Goal: Navigation & Orientation: Find specific page/section

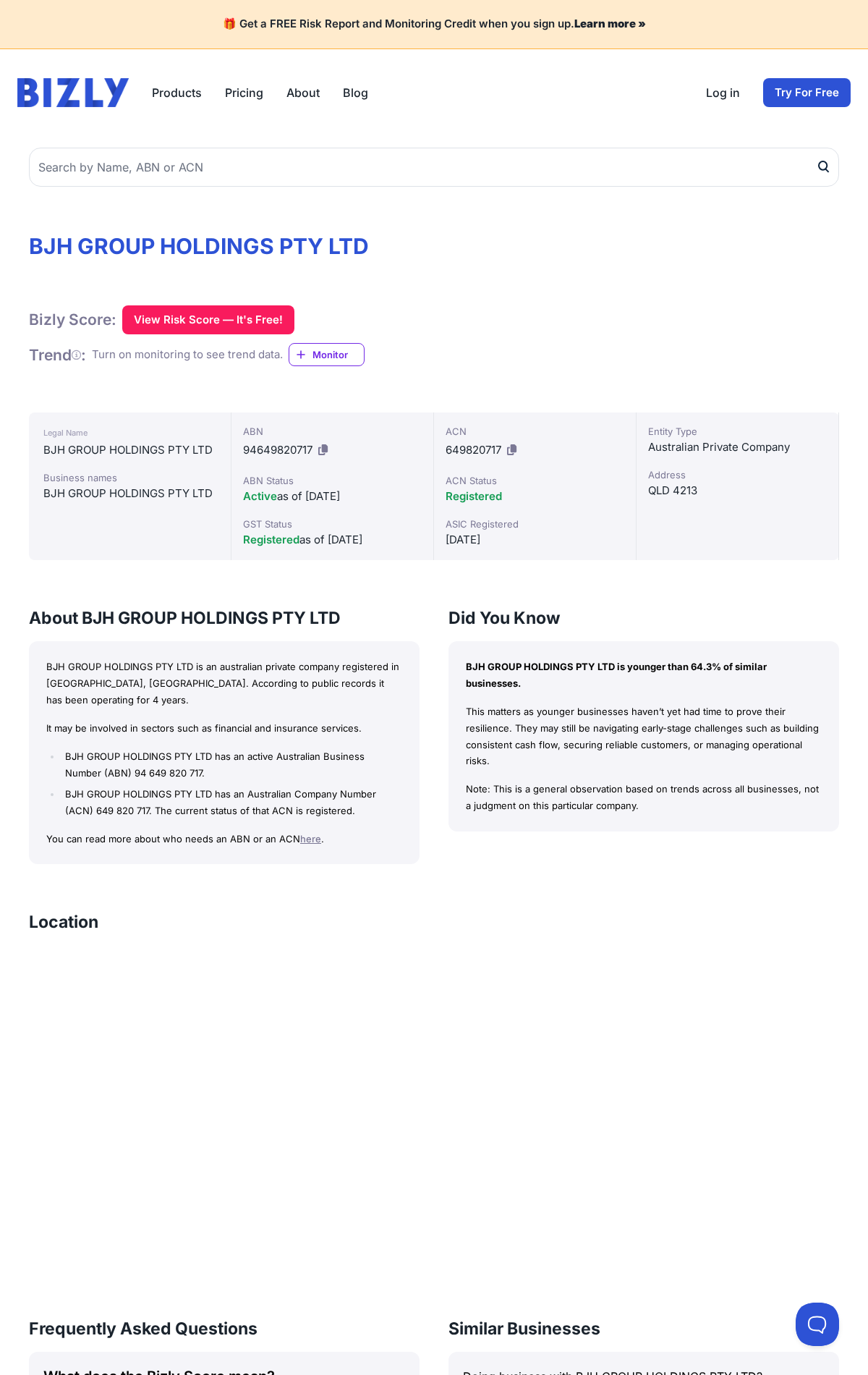
scroll to position [613, 0]
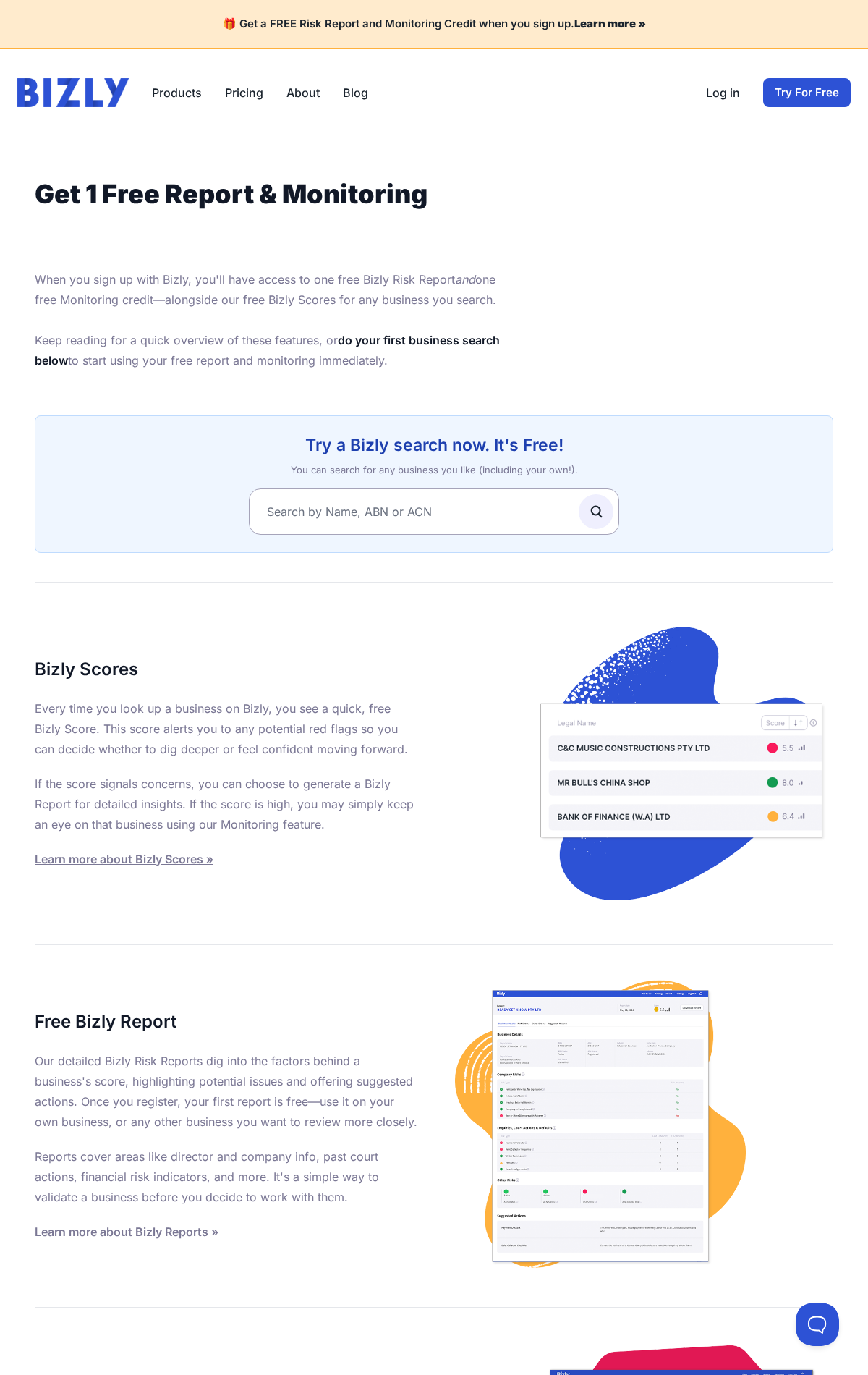
scroll to position [561, 0]
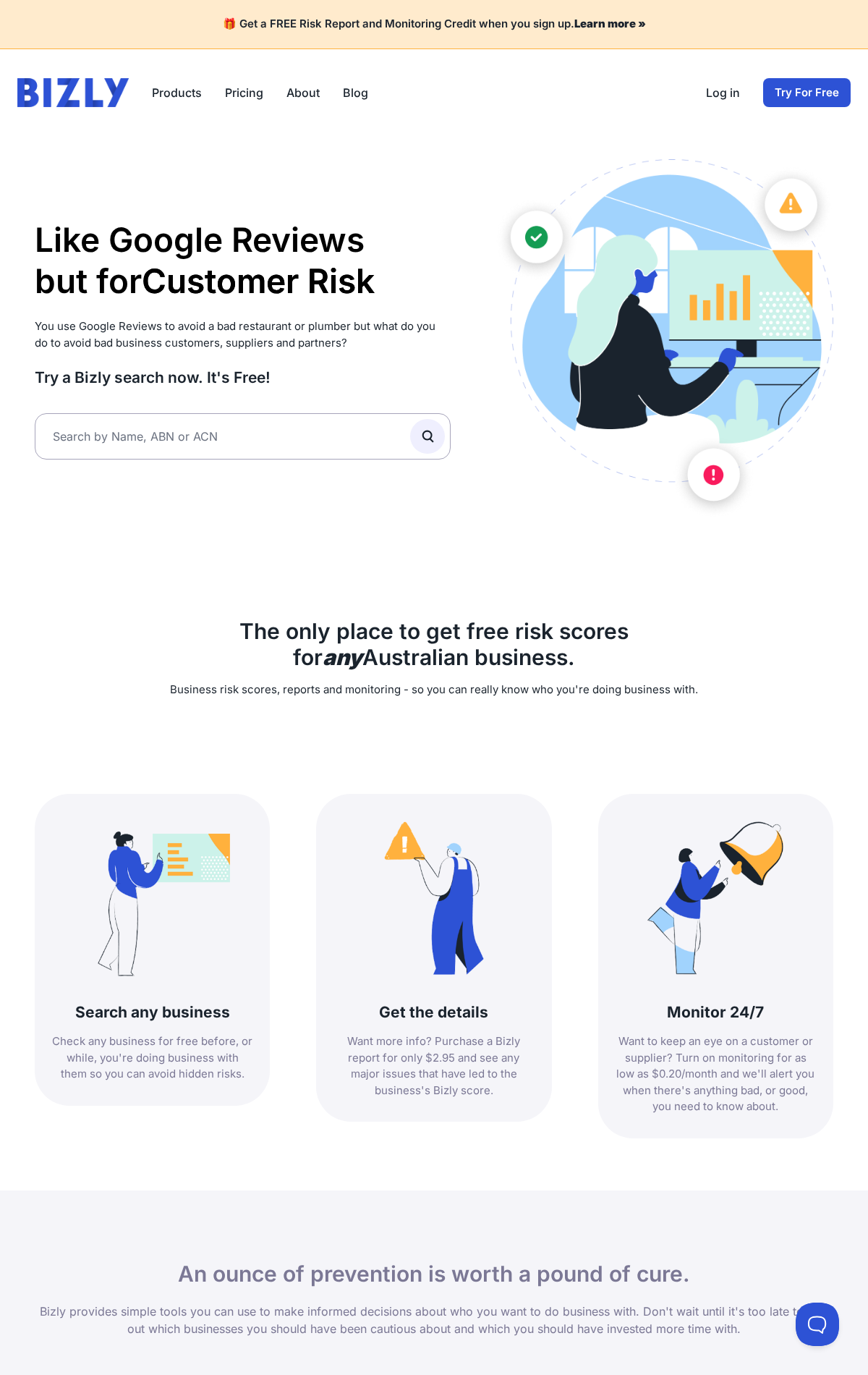
scroll to position [1218, 0]
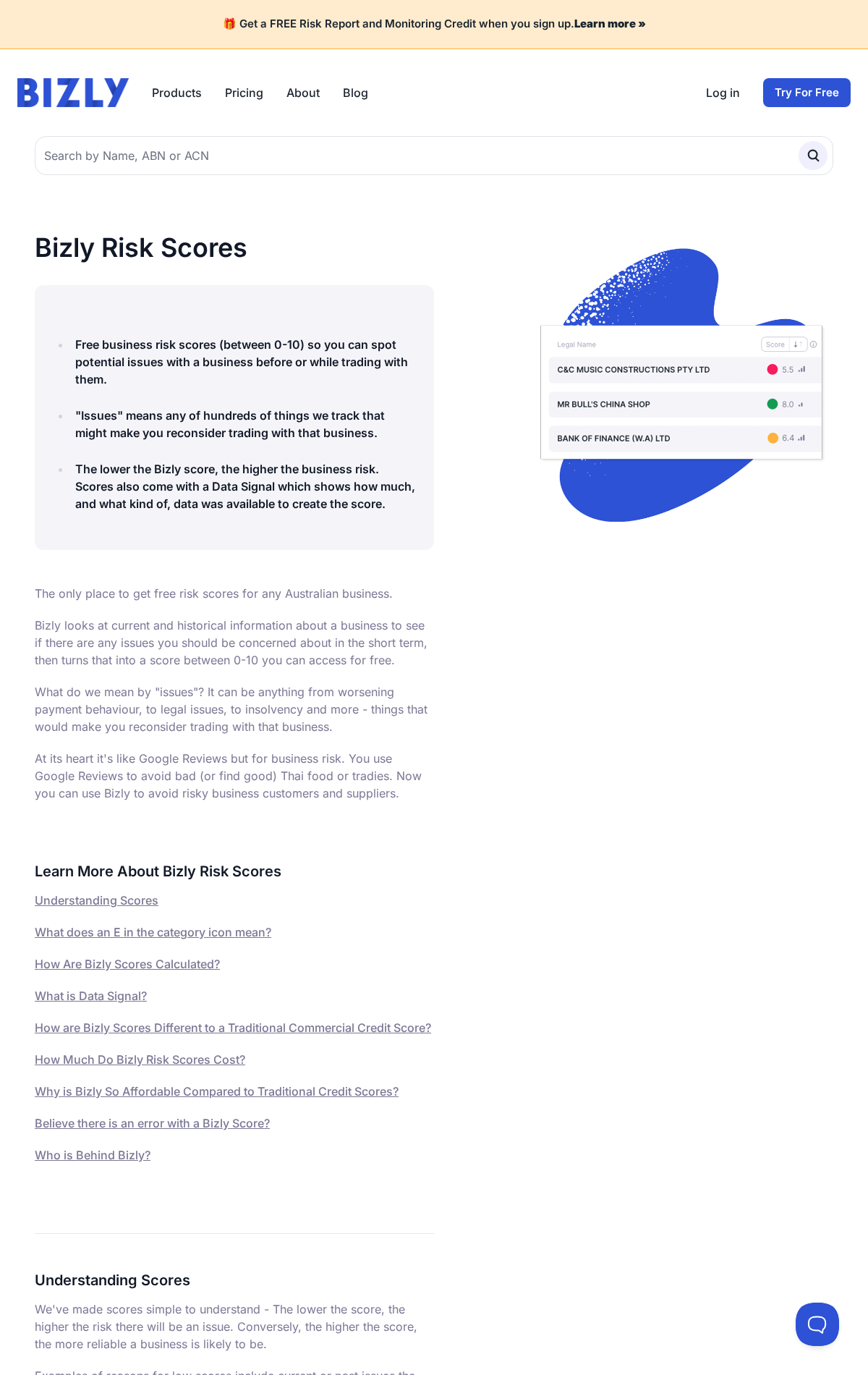
scroll to position [4810, 0]
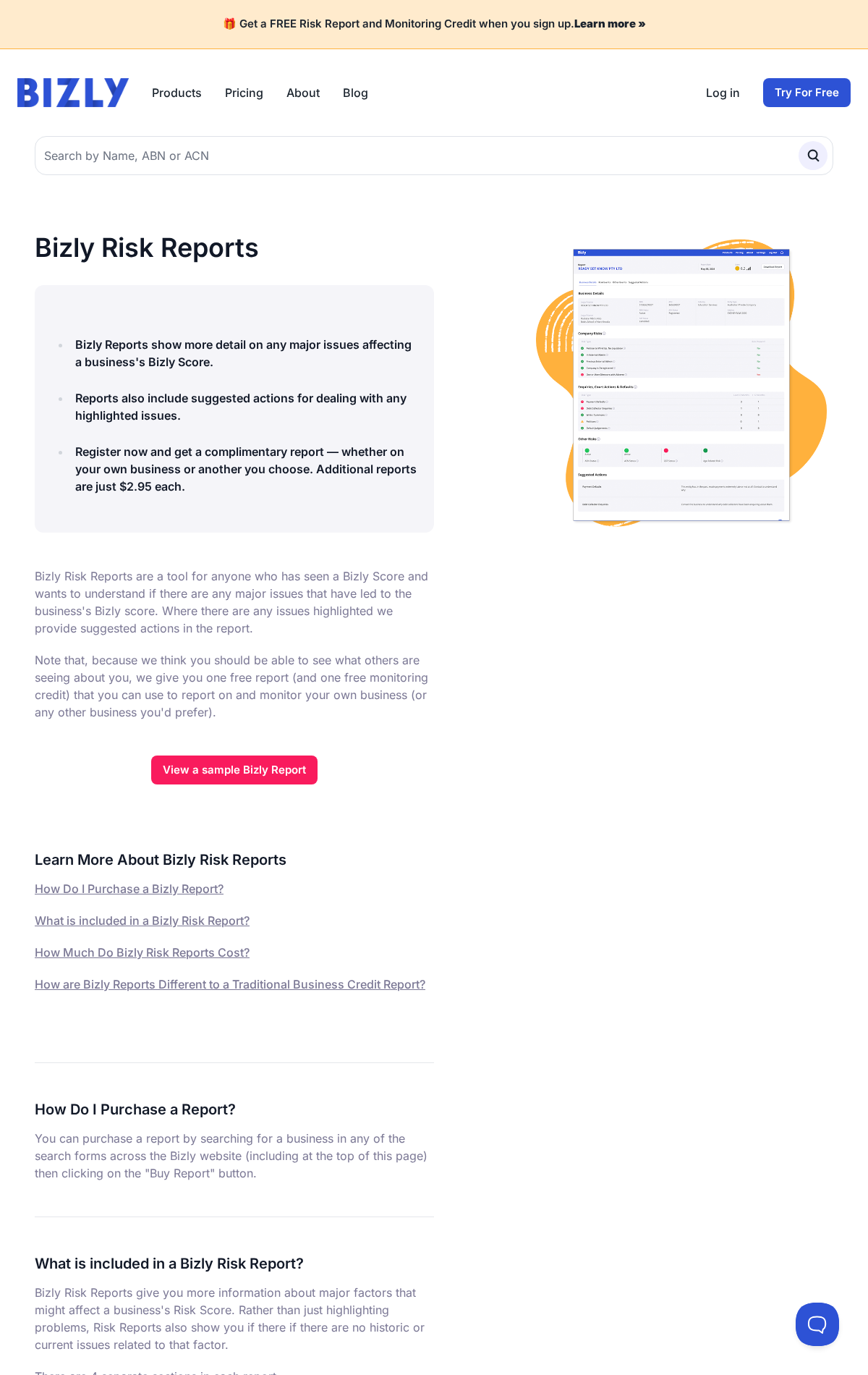
scroll to position [2054, 0]
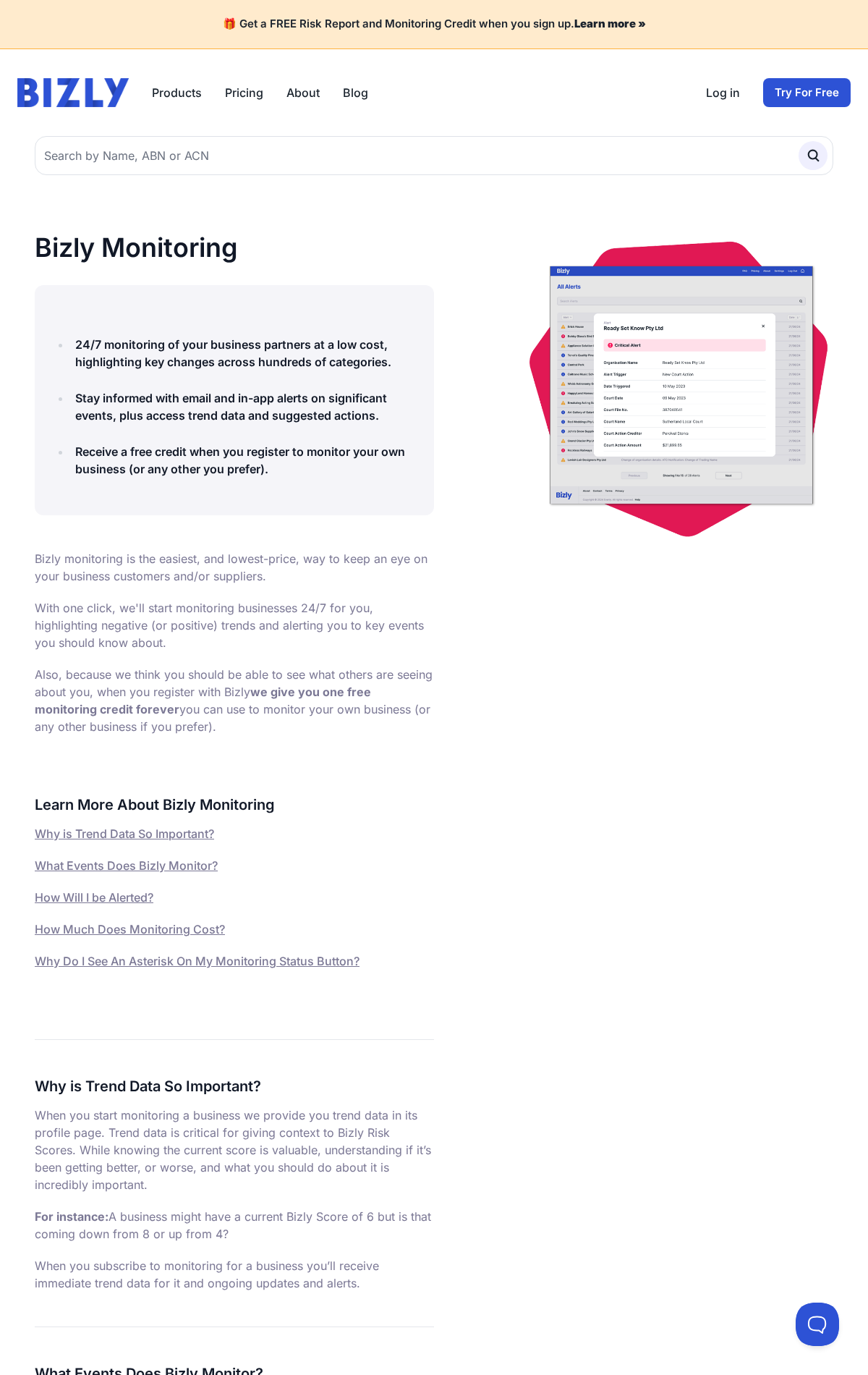
scroll to position [2262, 0]
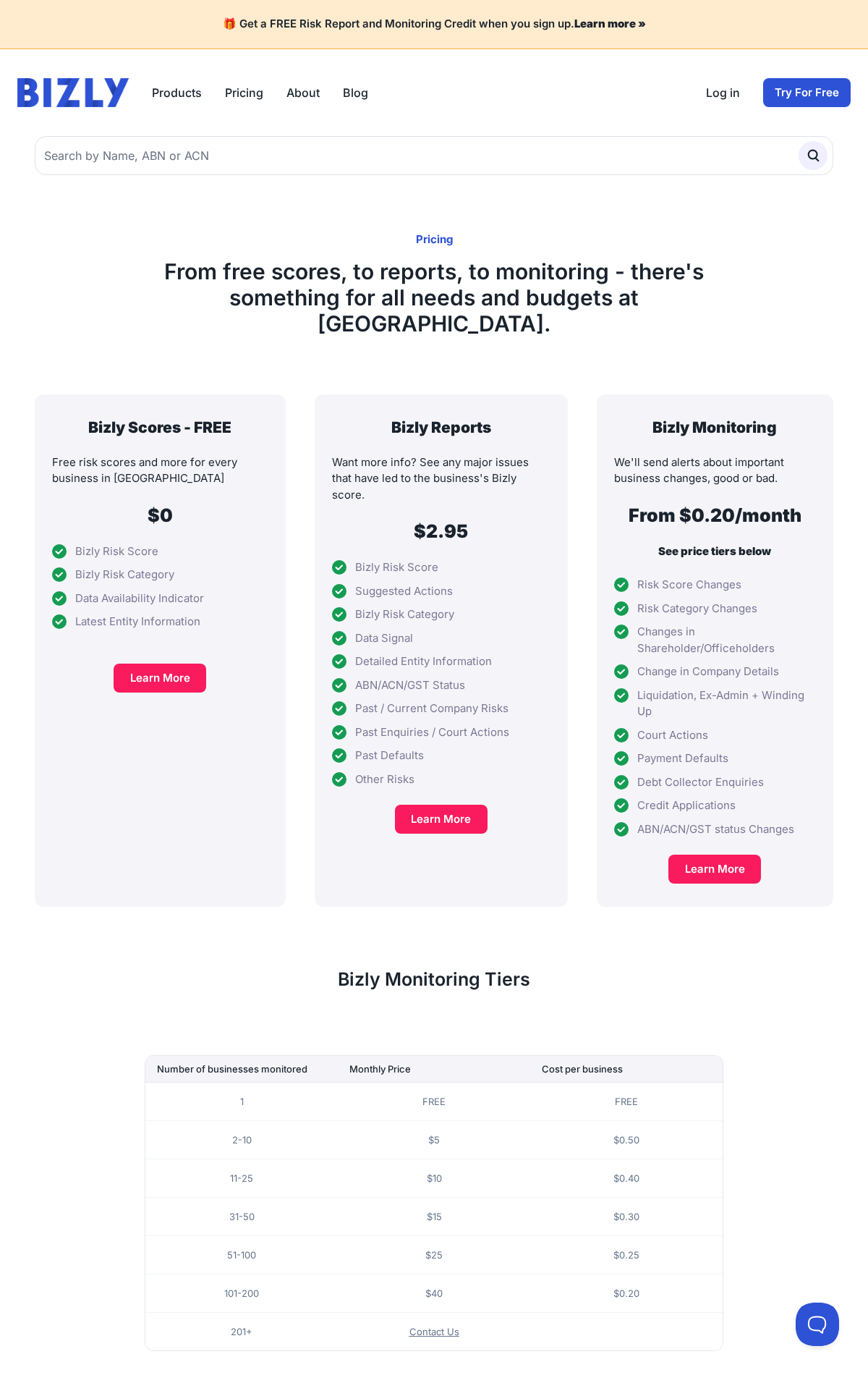
scroll to position [120, 0]
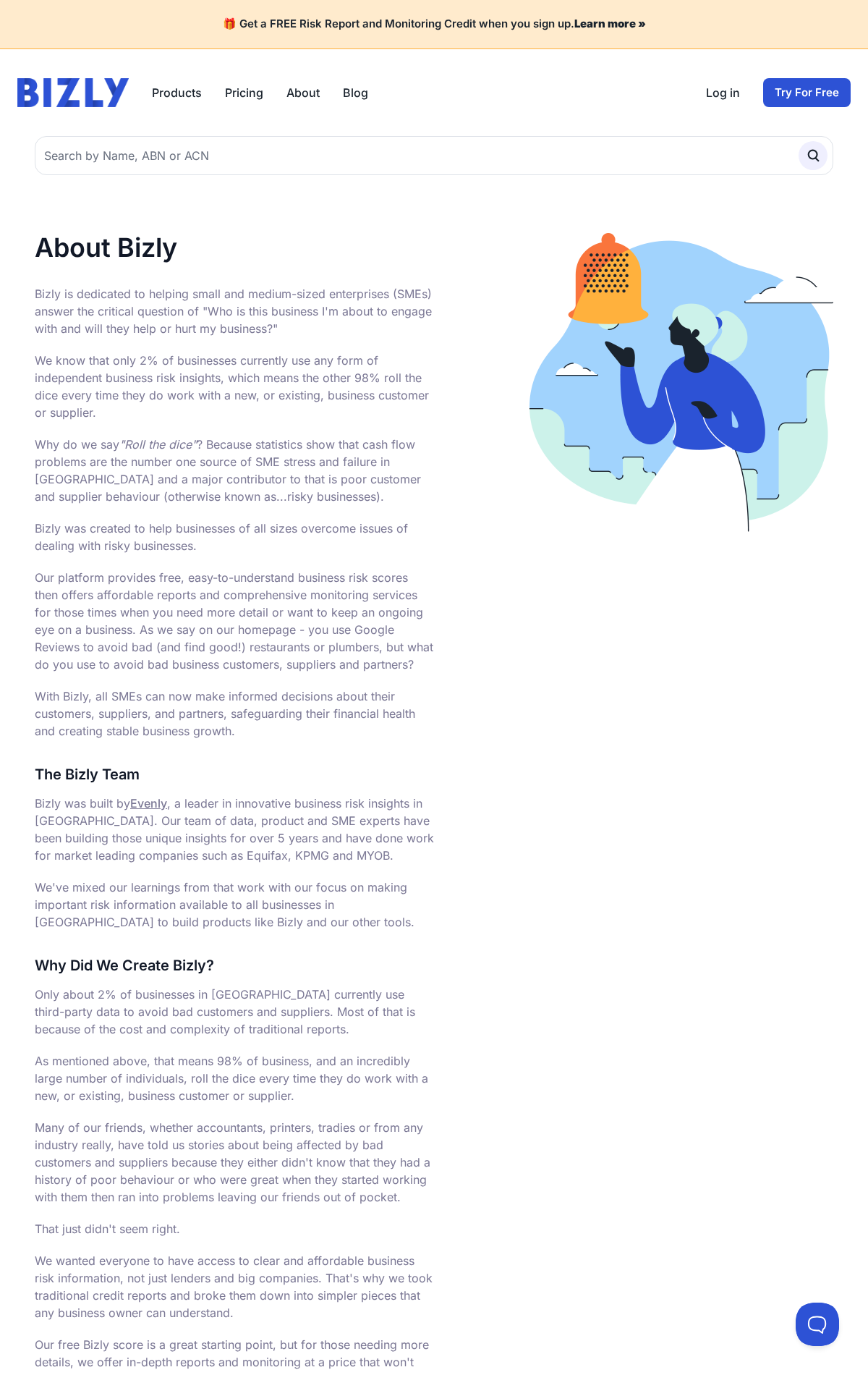
scroll to position [564, 0]
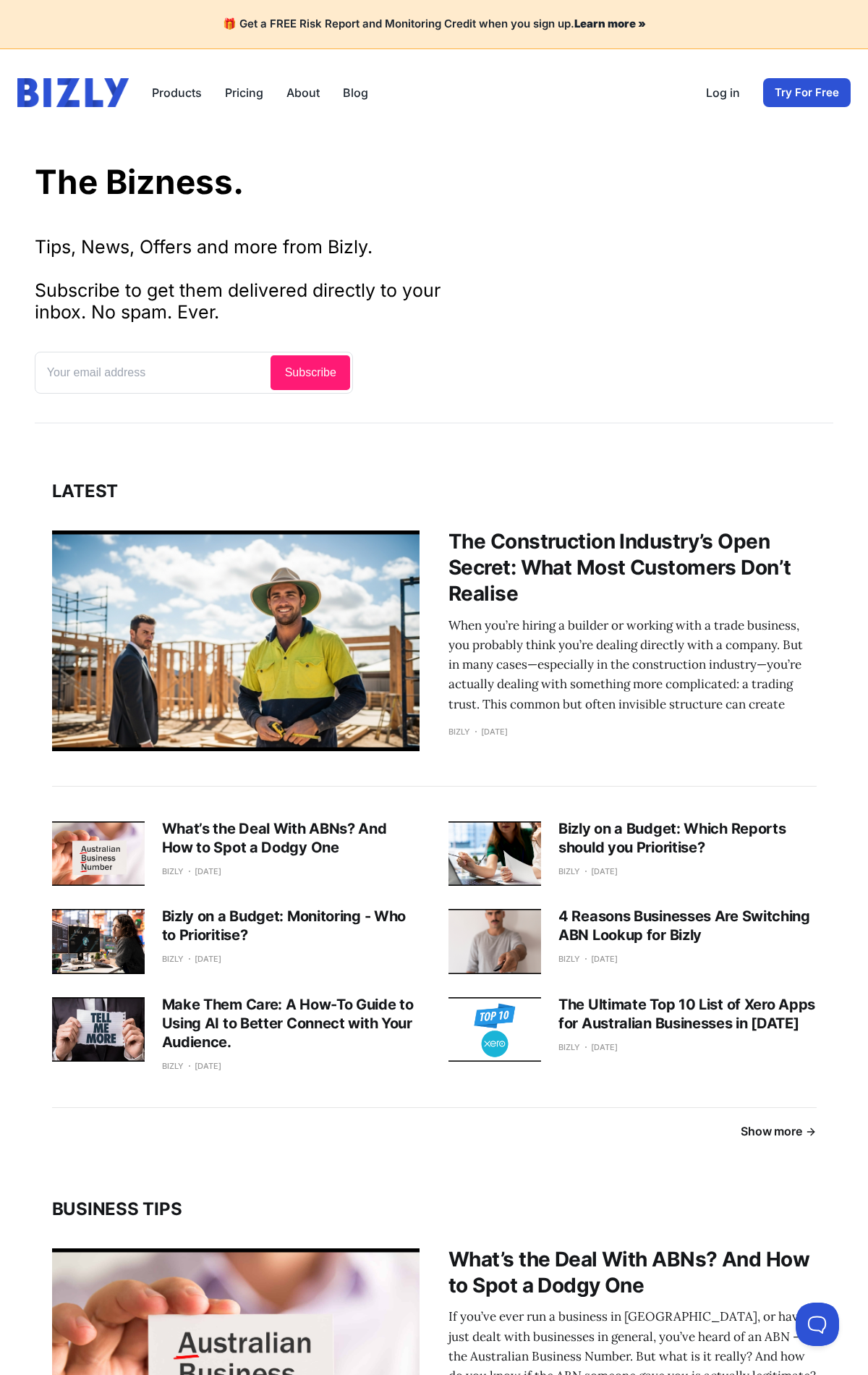
scroll to position [1825, 0]
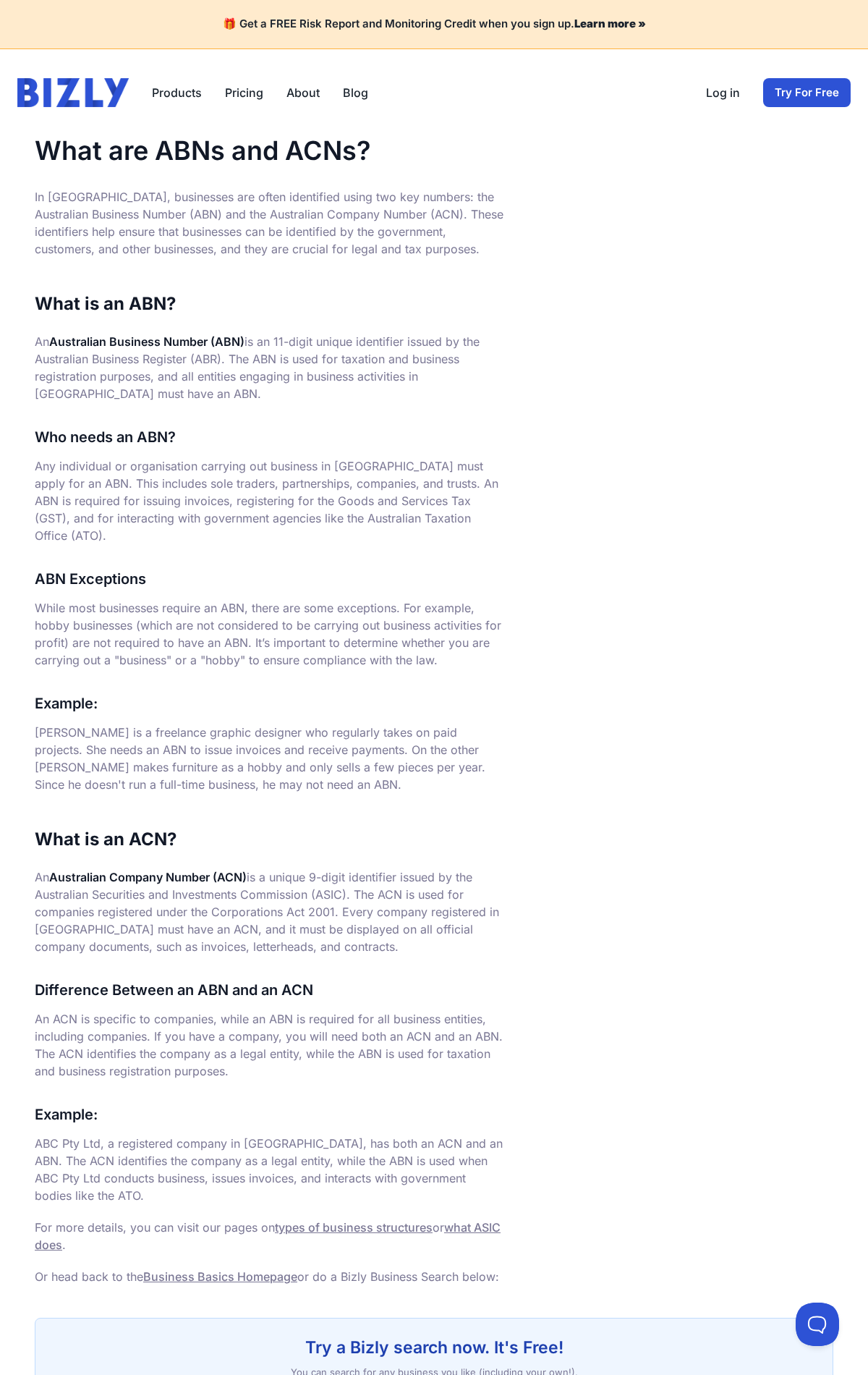
scroll to position [225, 0]
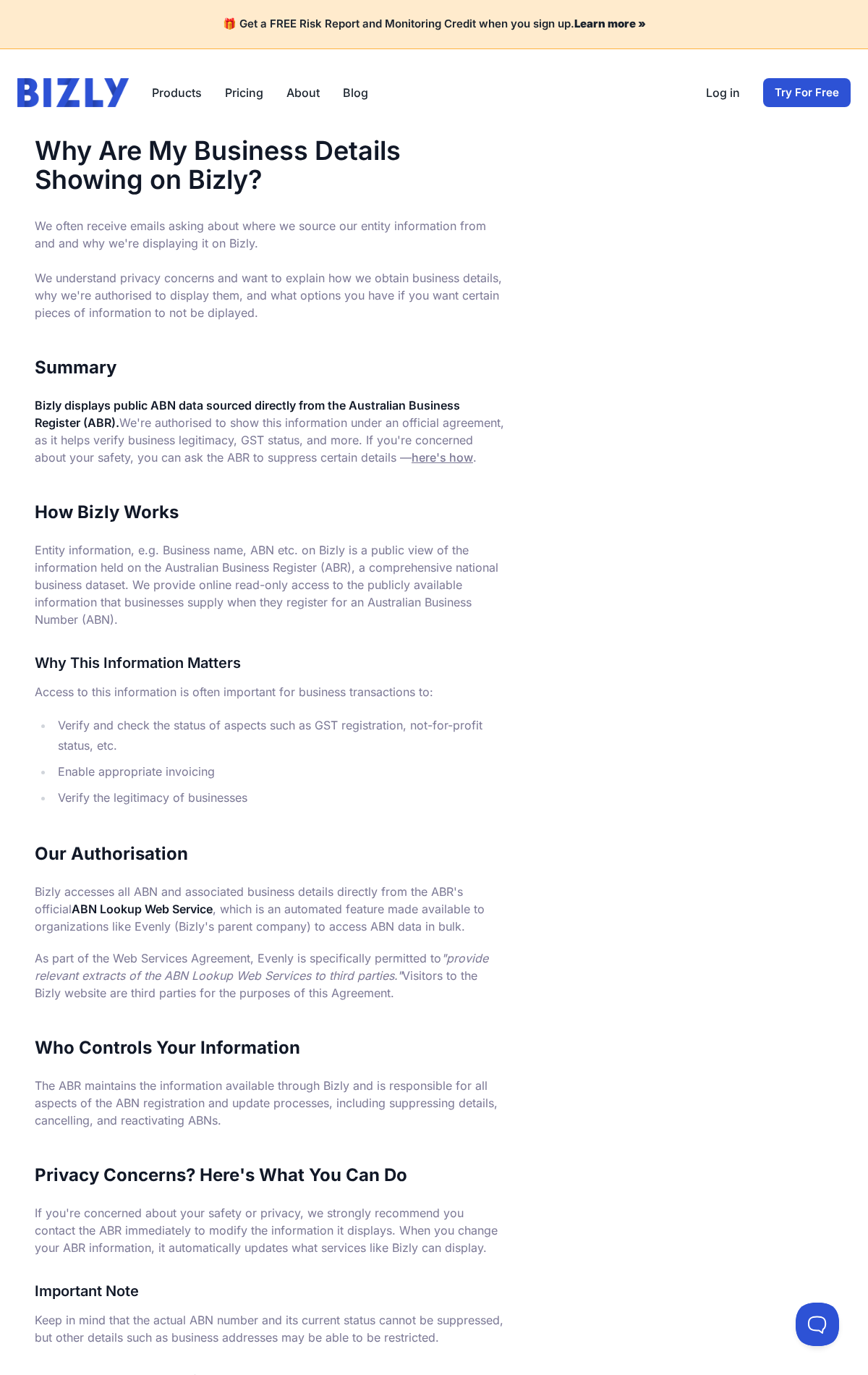
scroll to position [400, 0]
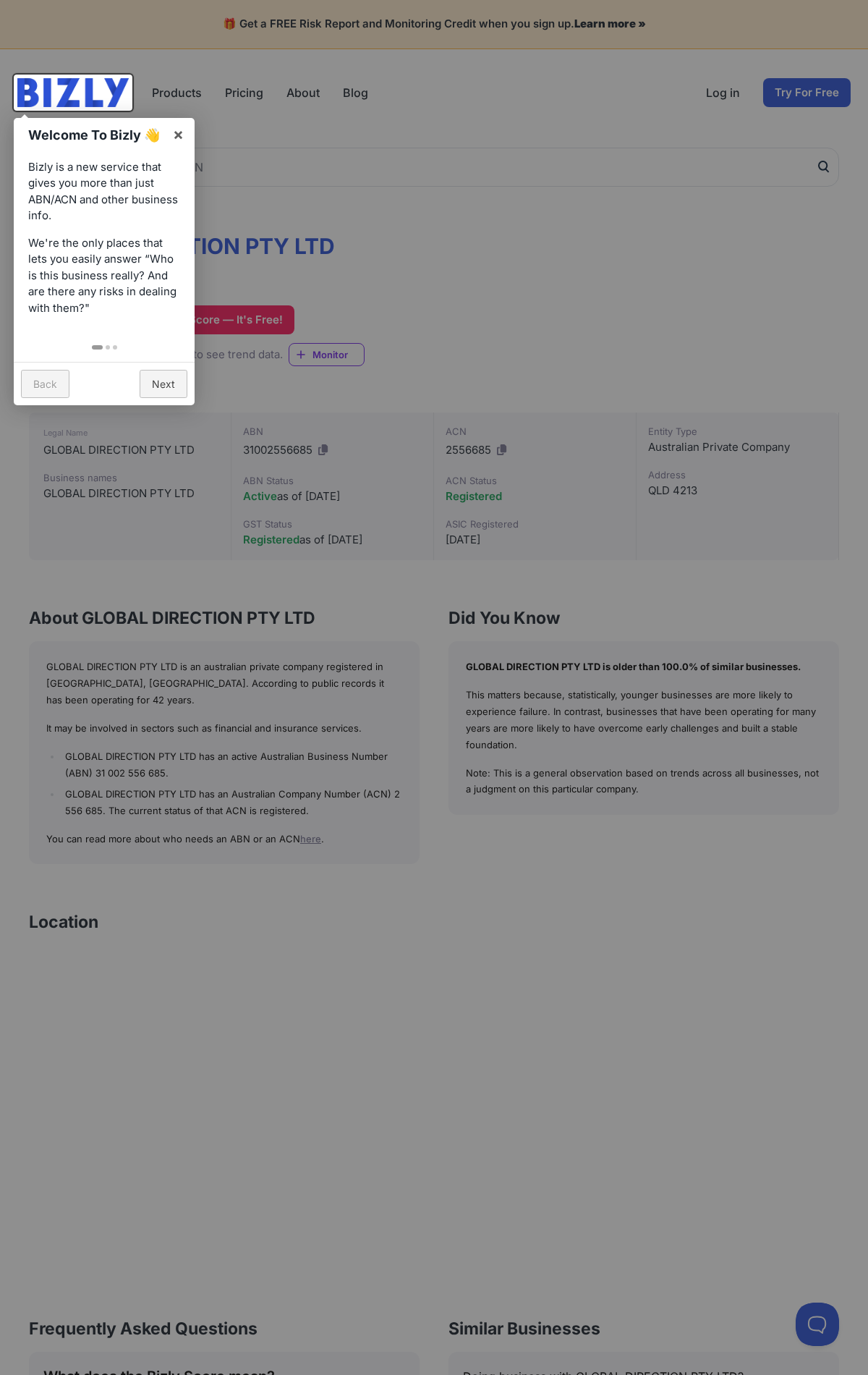
scroll to position [613, 0]
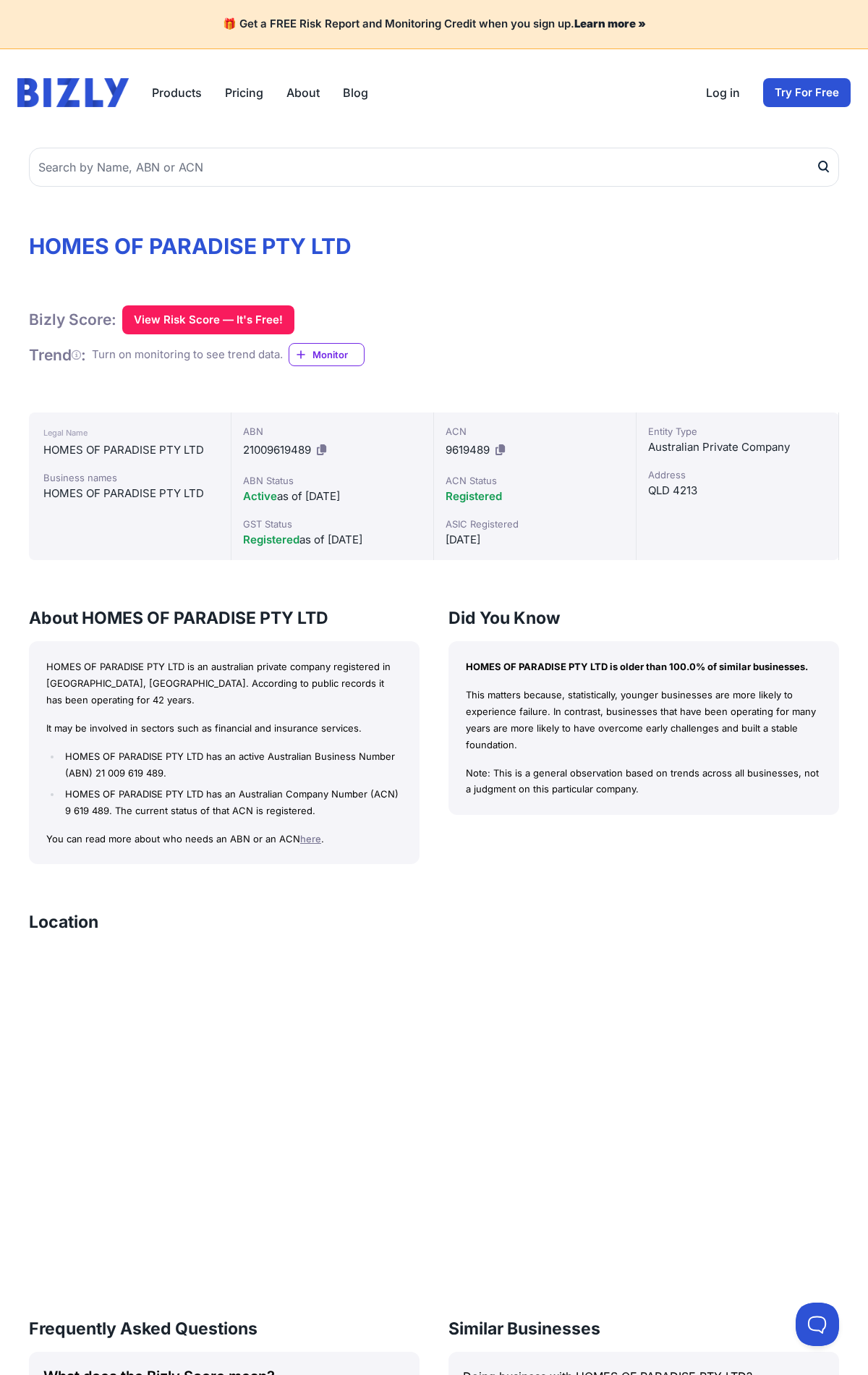
scroll to position [613, 0]
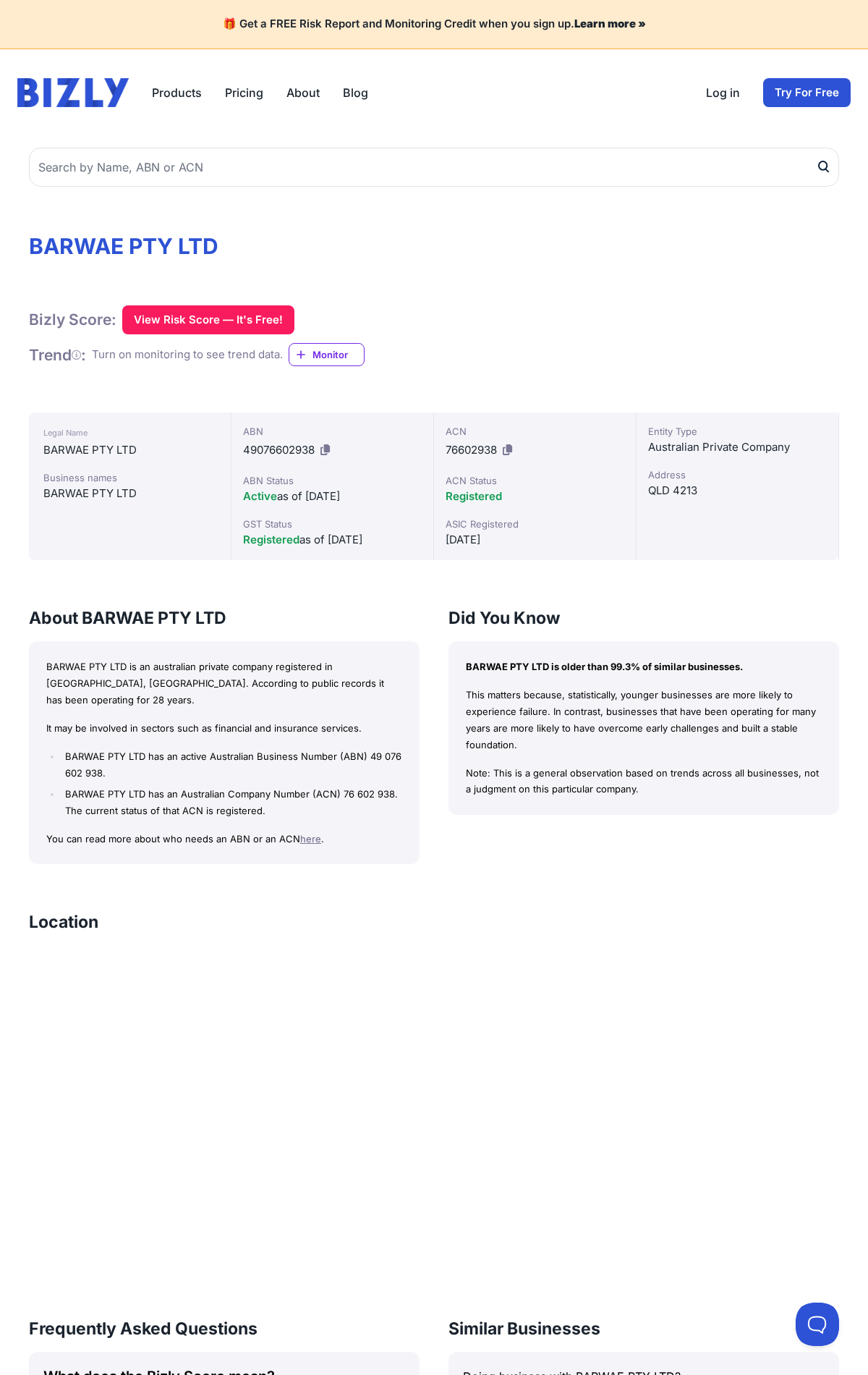
scroll to position [613, 0]
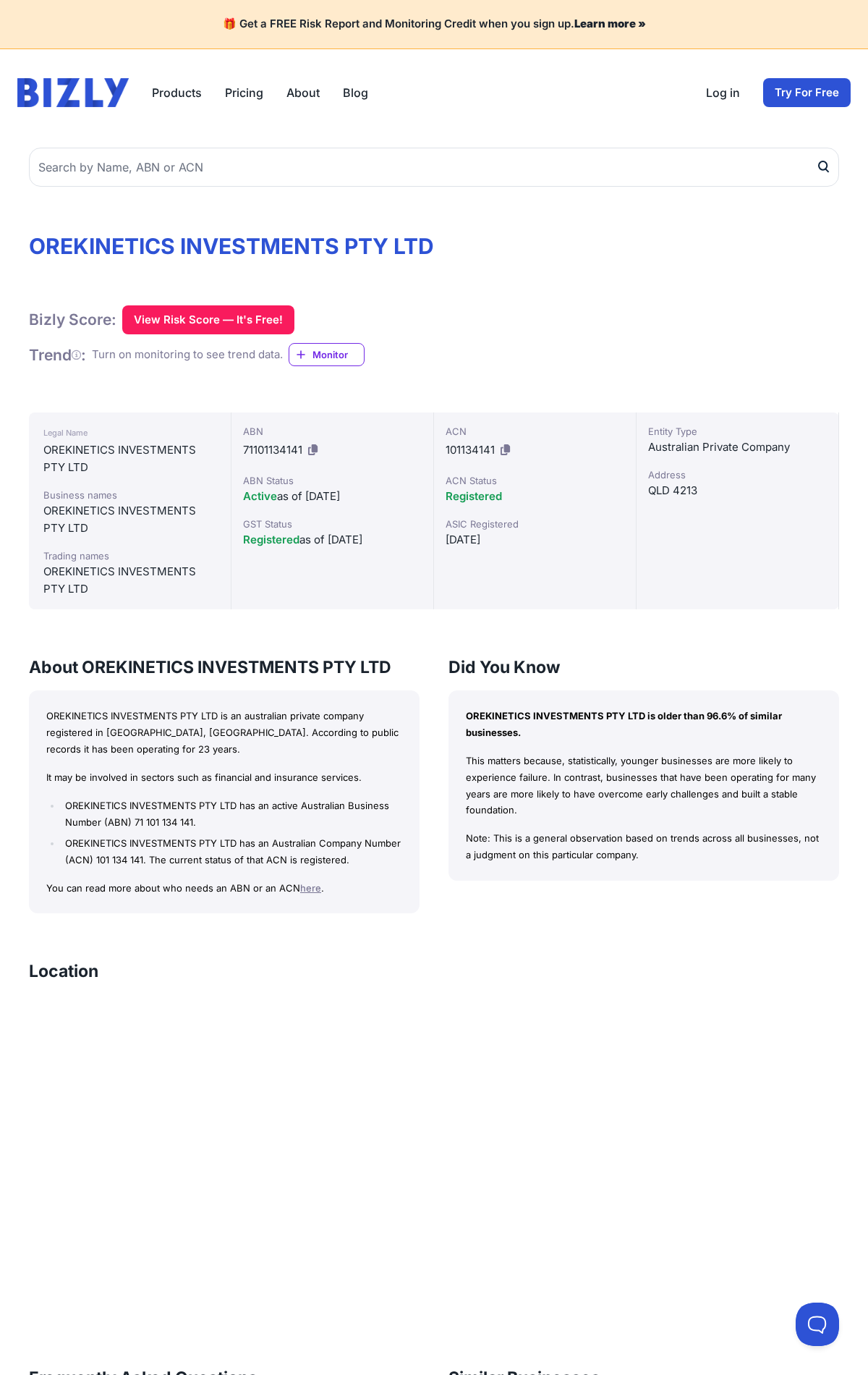
scroll to position [677, 0]
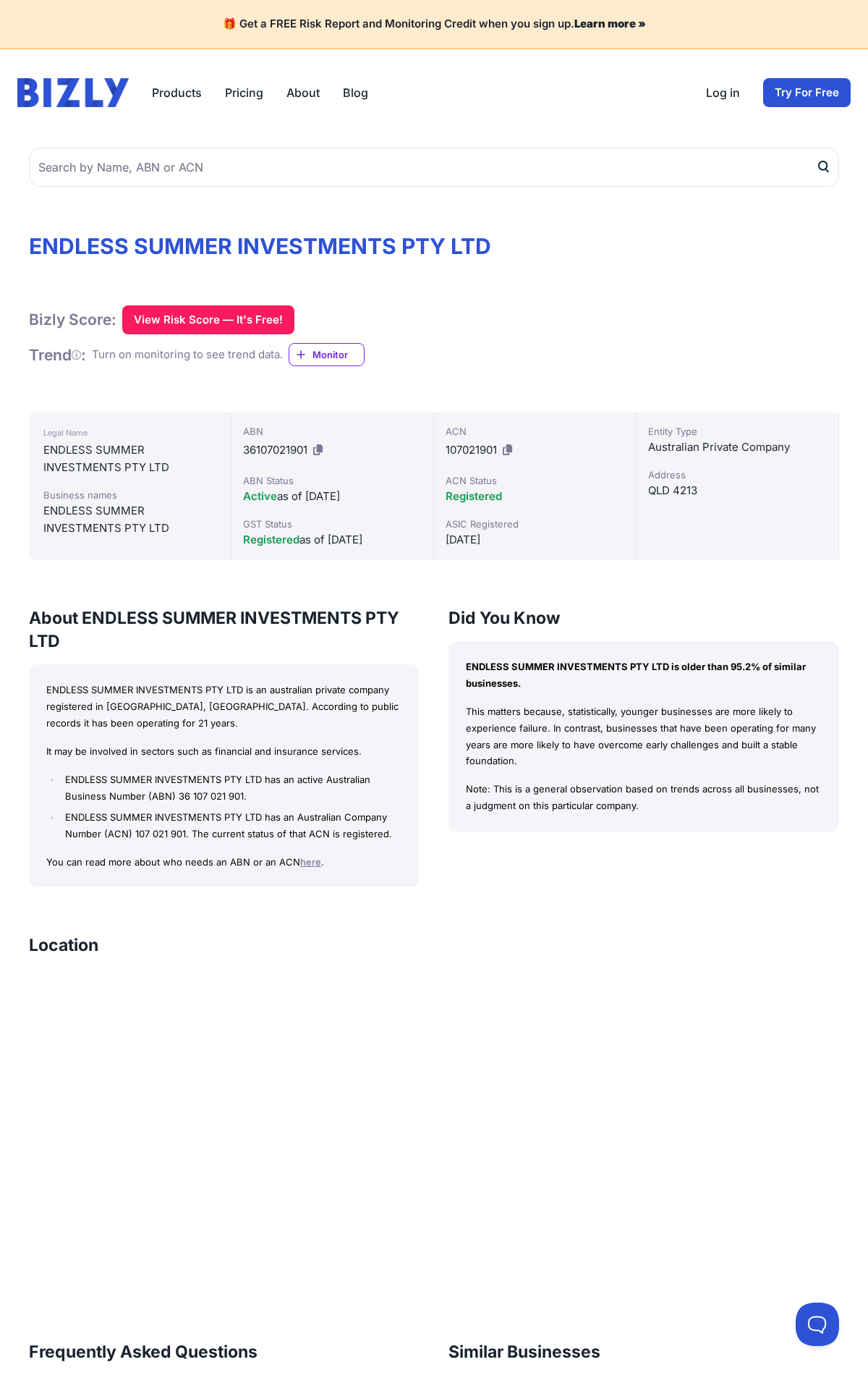
scroll to position [652, 0]
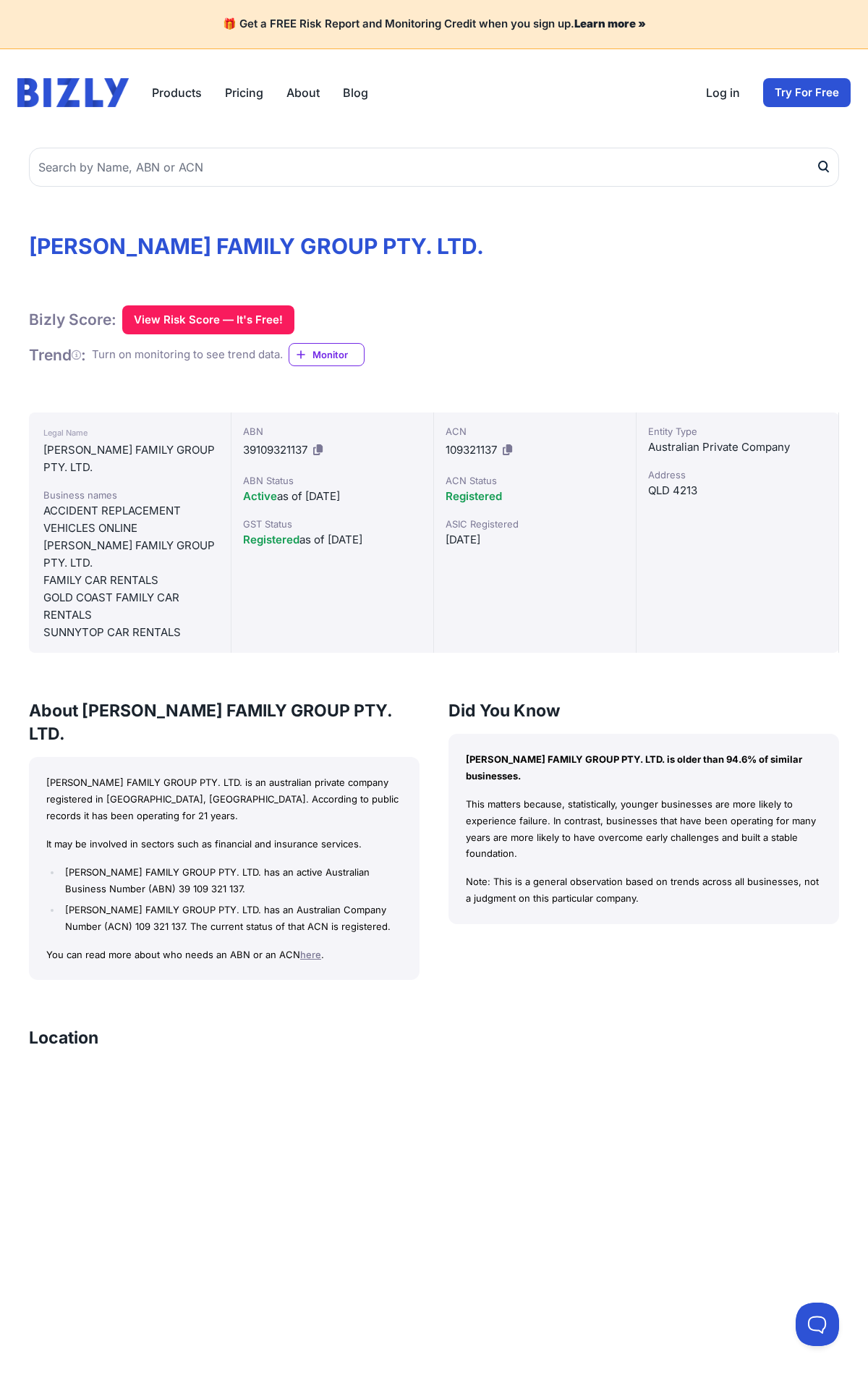
scroll to position [761, 0]
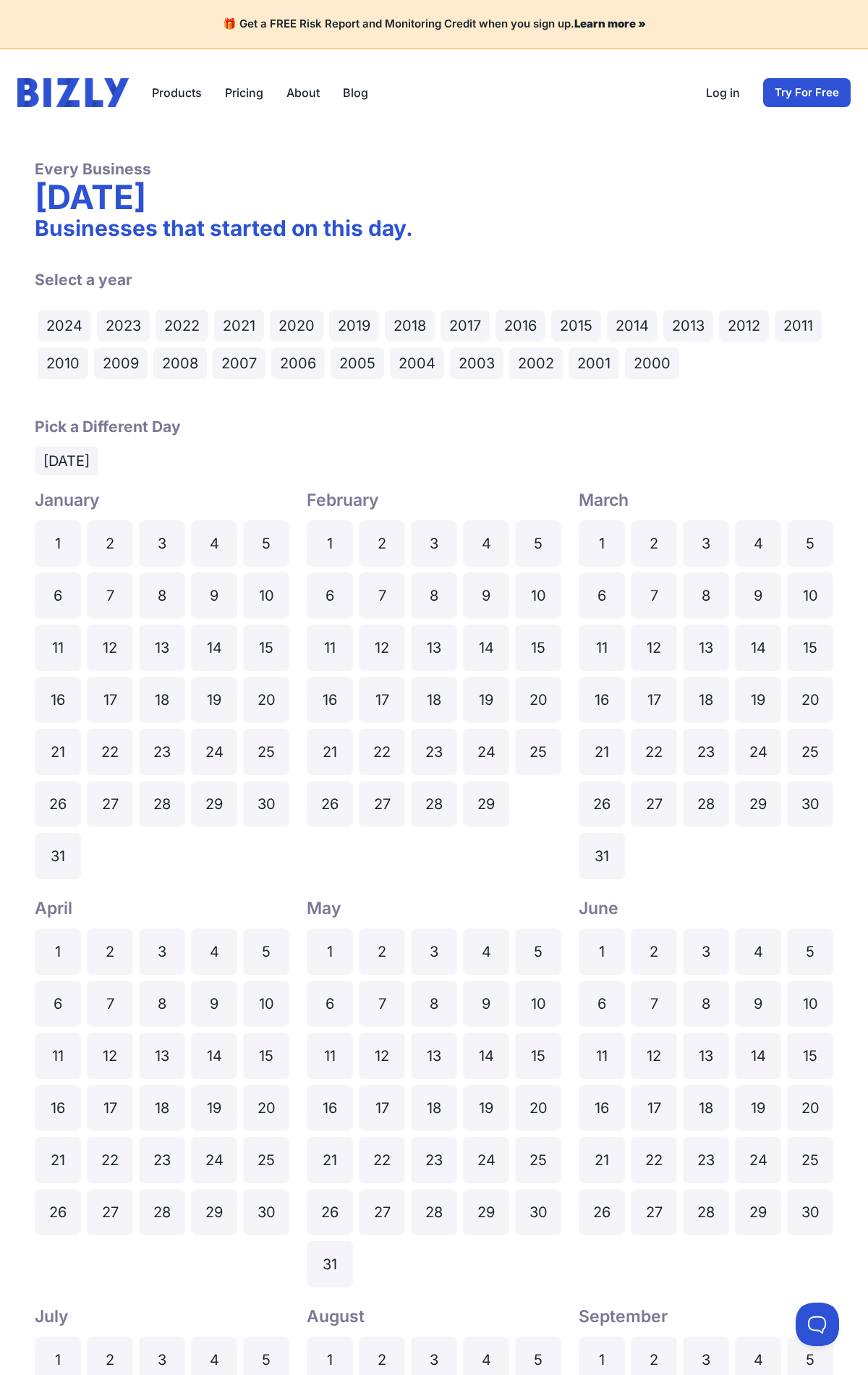
scroll to position [873, 0]
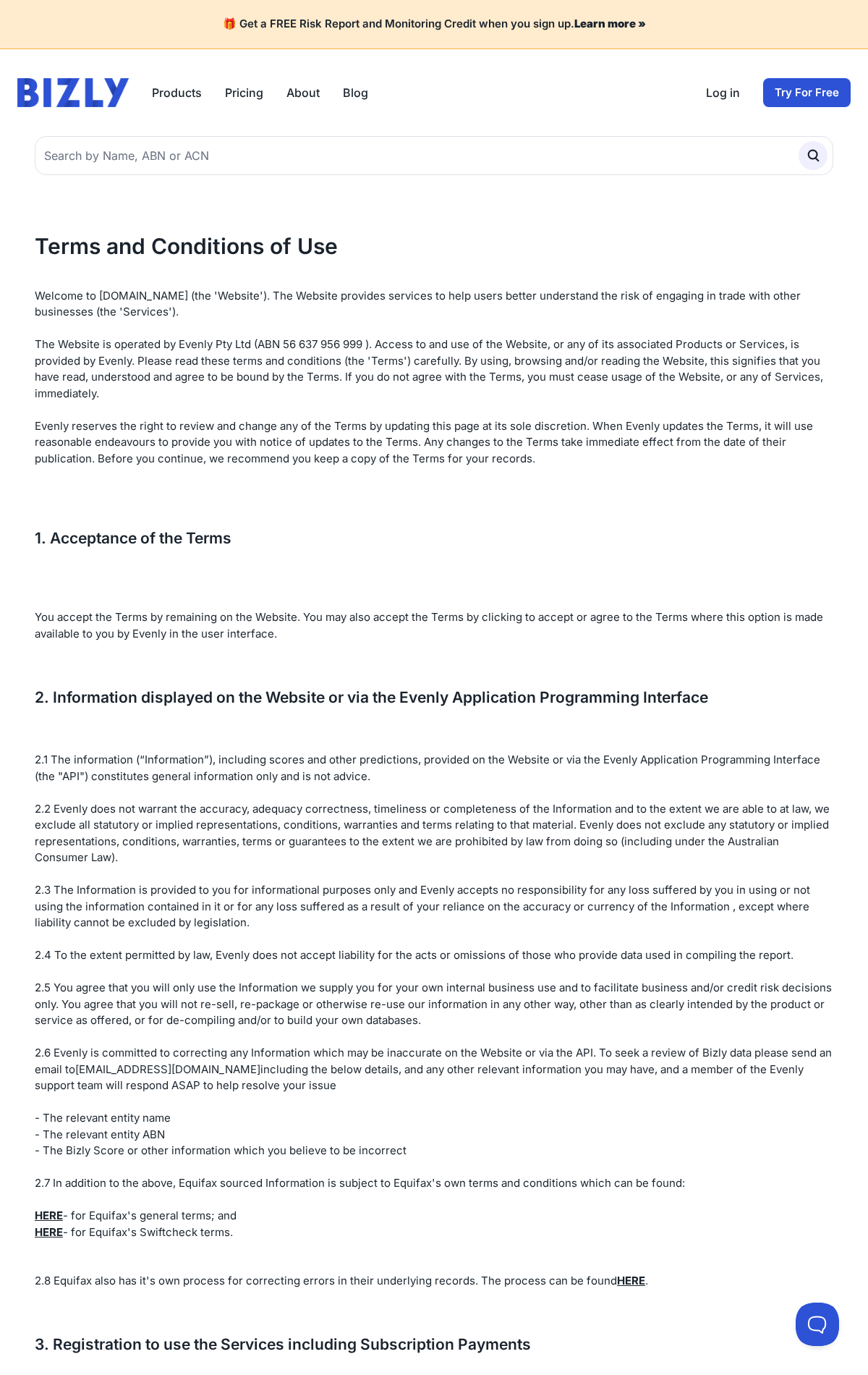
scroll to position [5260, 0]
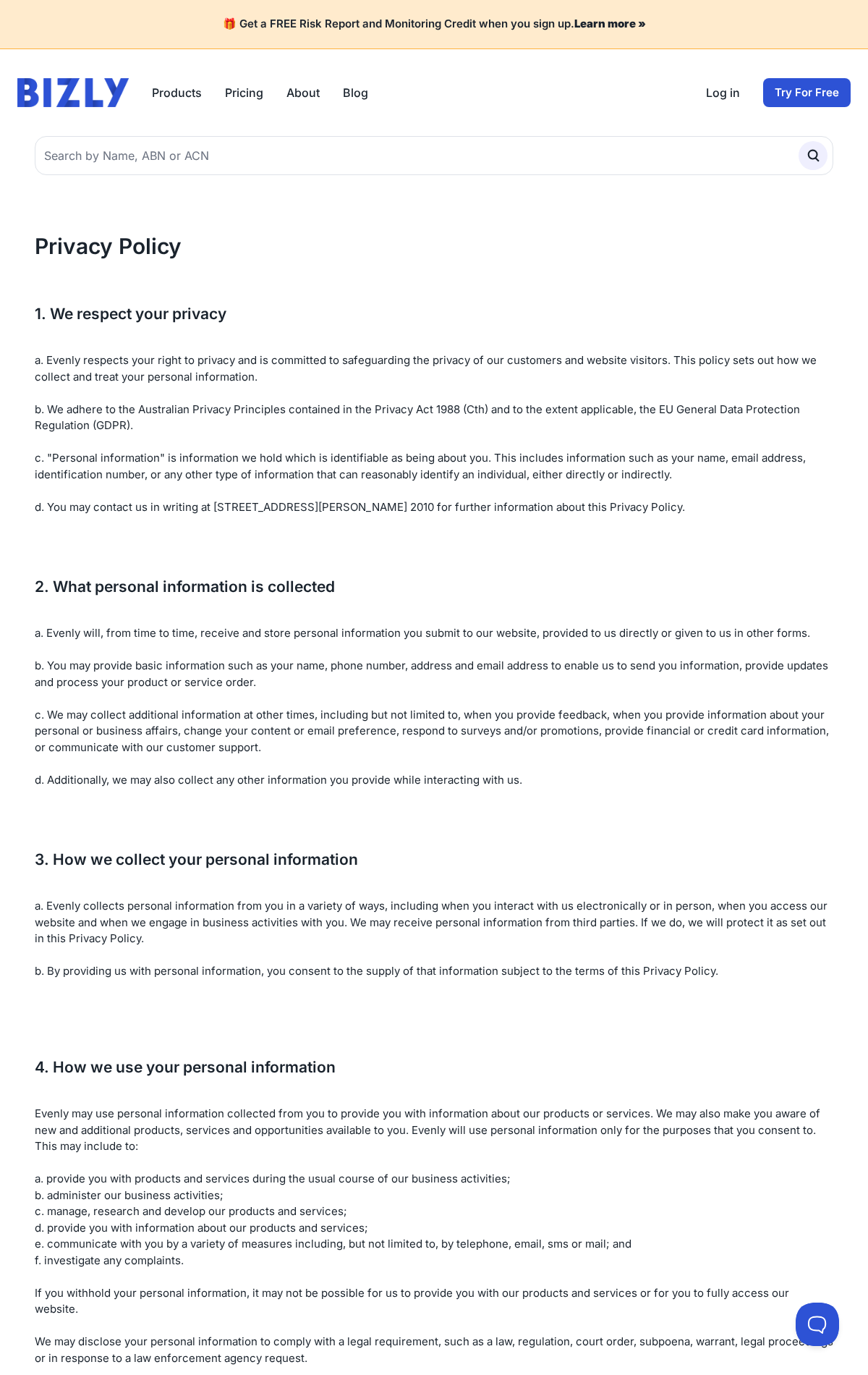
scroll to position [3029, 0]
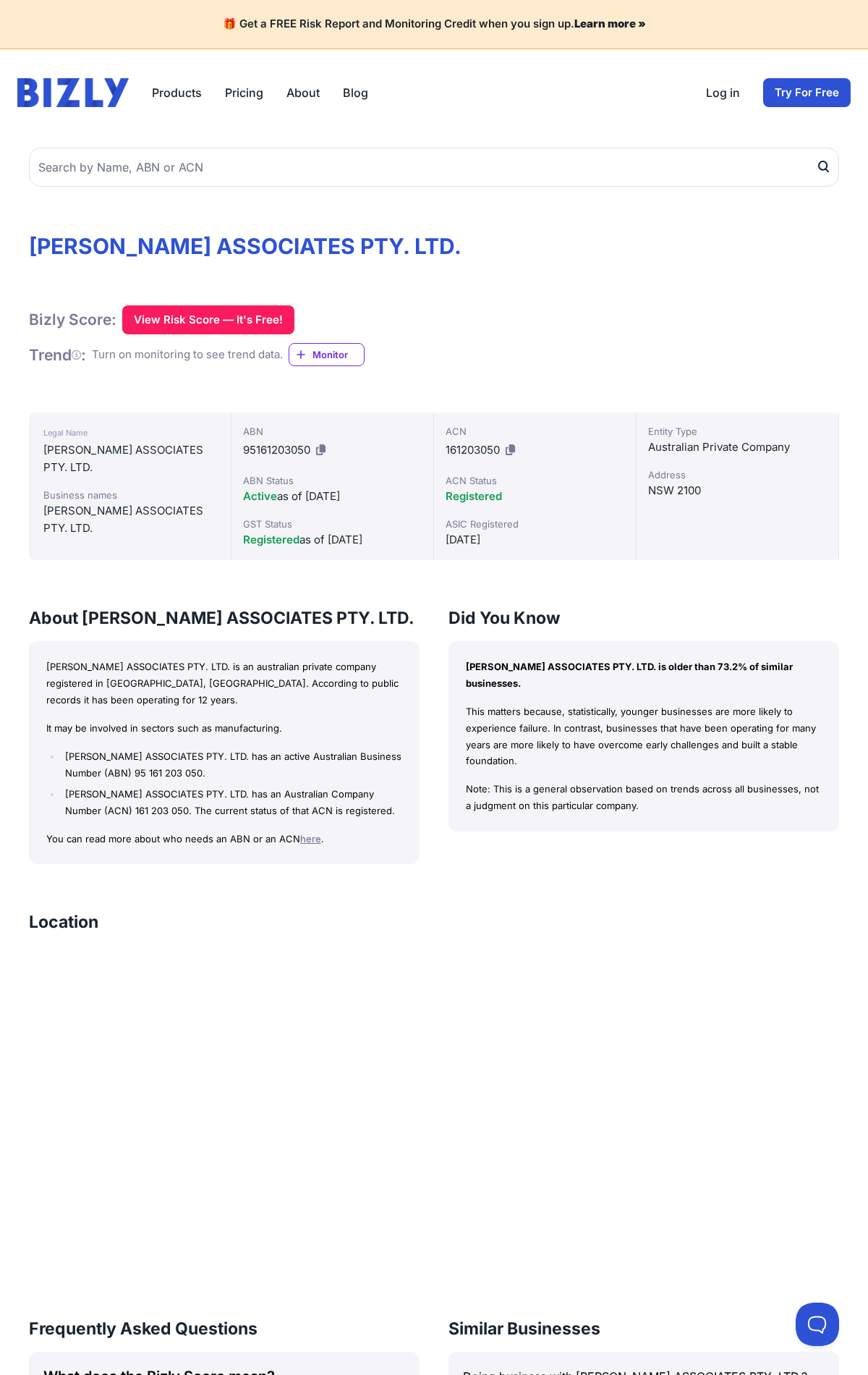
scroll to position [652, 0]
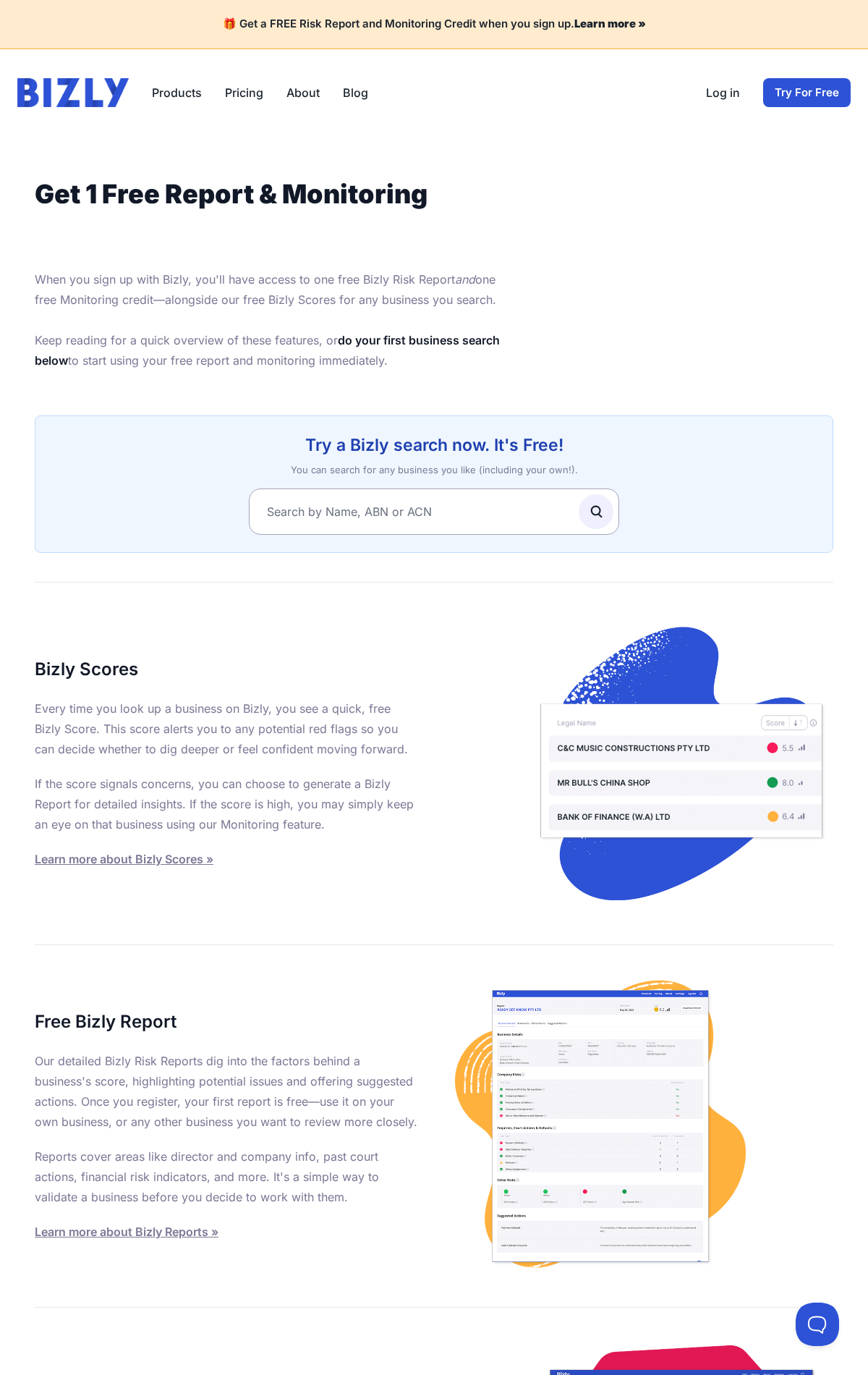
scroll to position [561, 0]
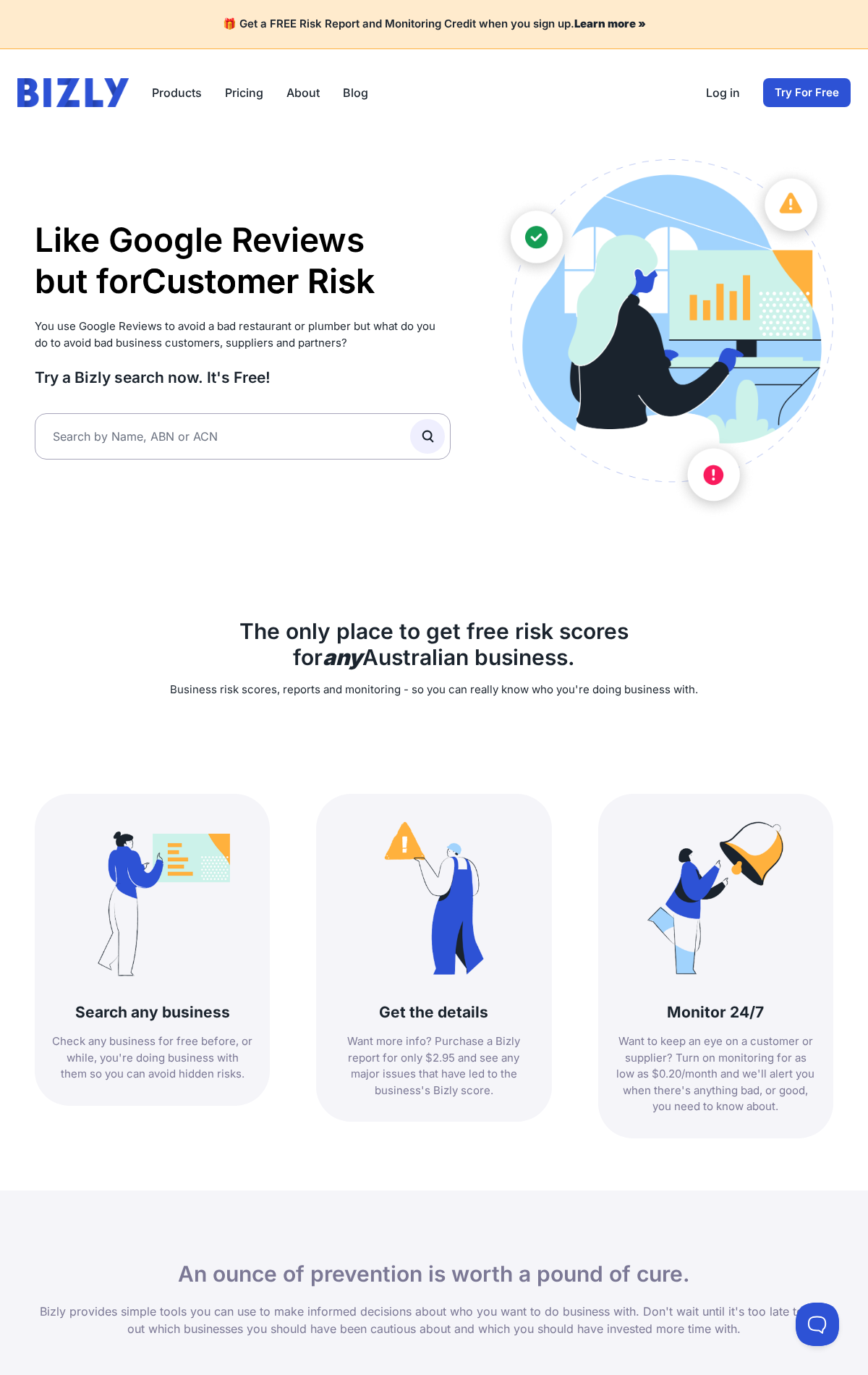
scroll to position [1218, 0]
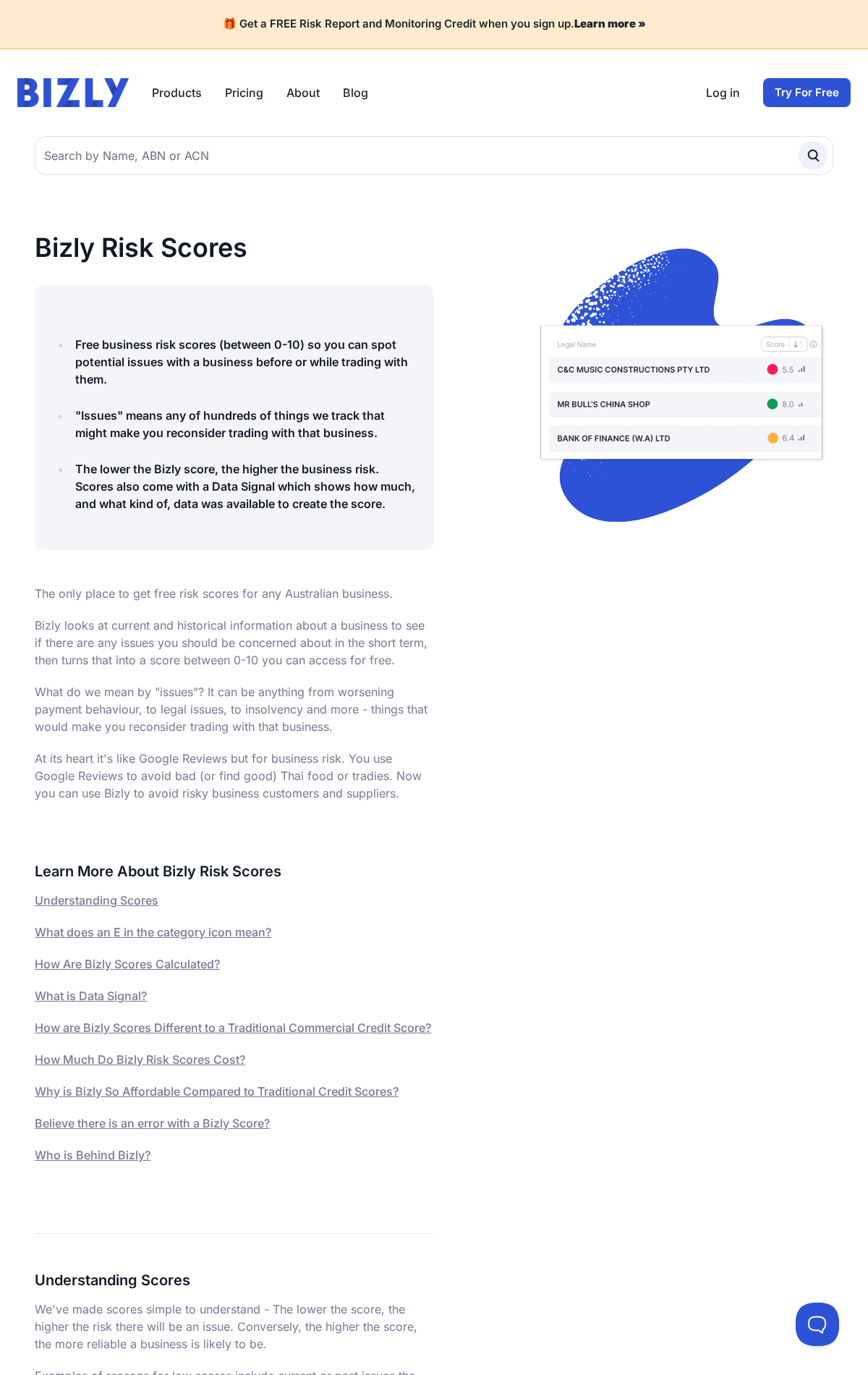
scroll to position [4810, 0]
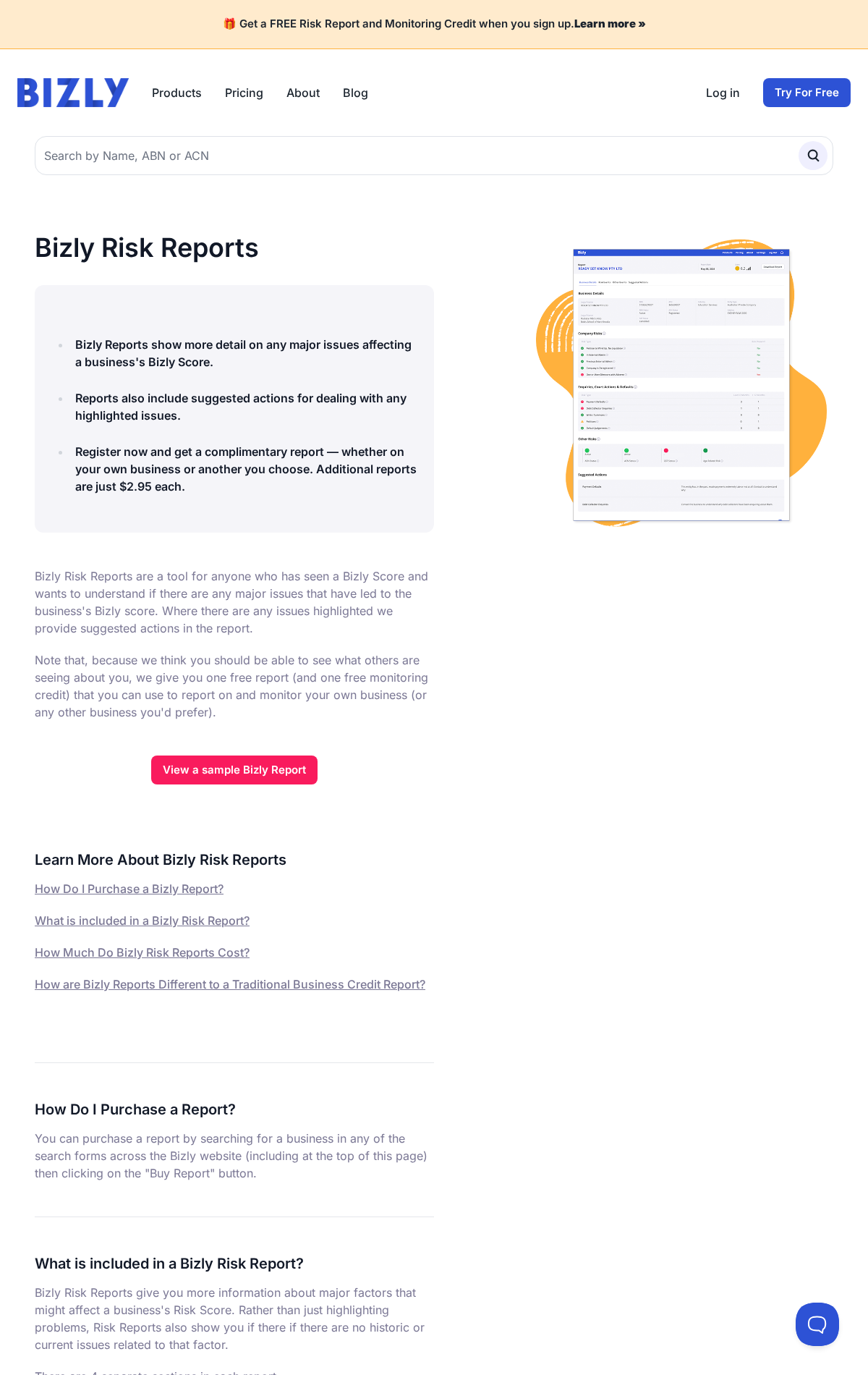
scroll to position [2054, 0]
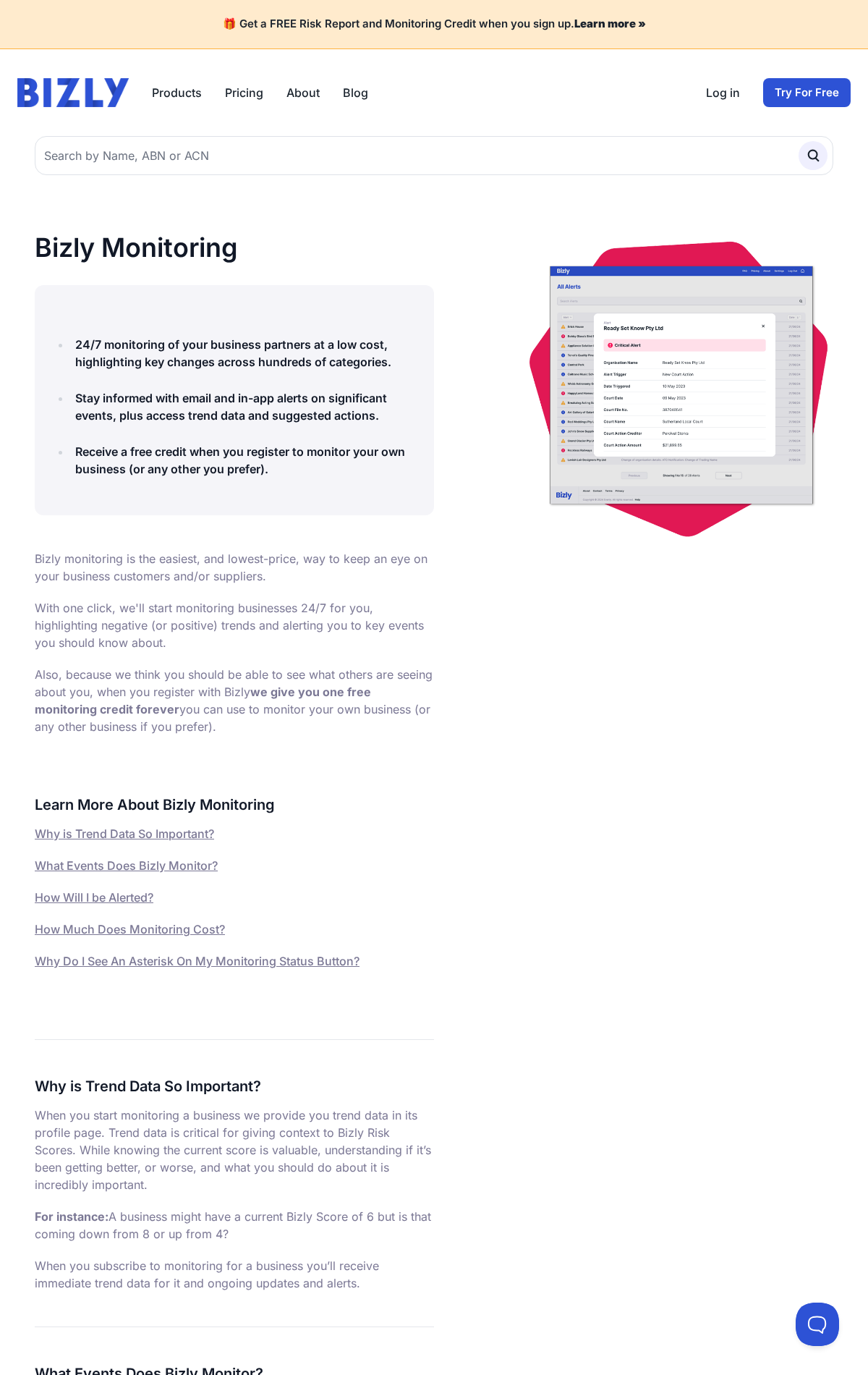
scroll to position [2262, 0]
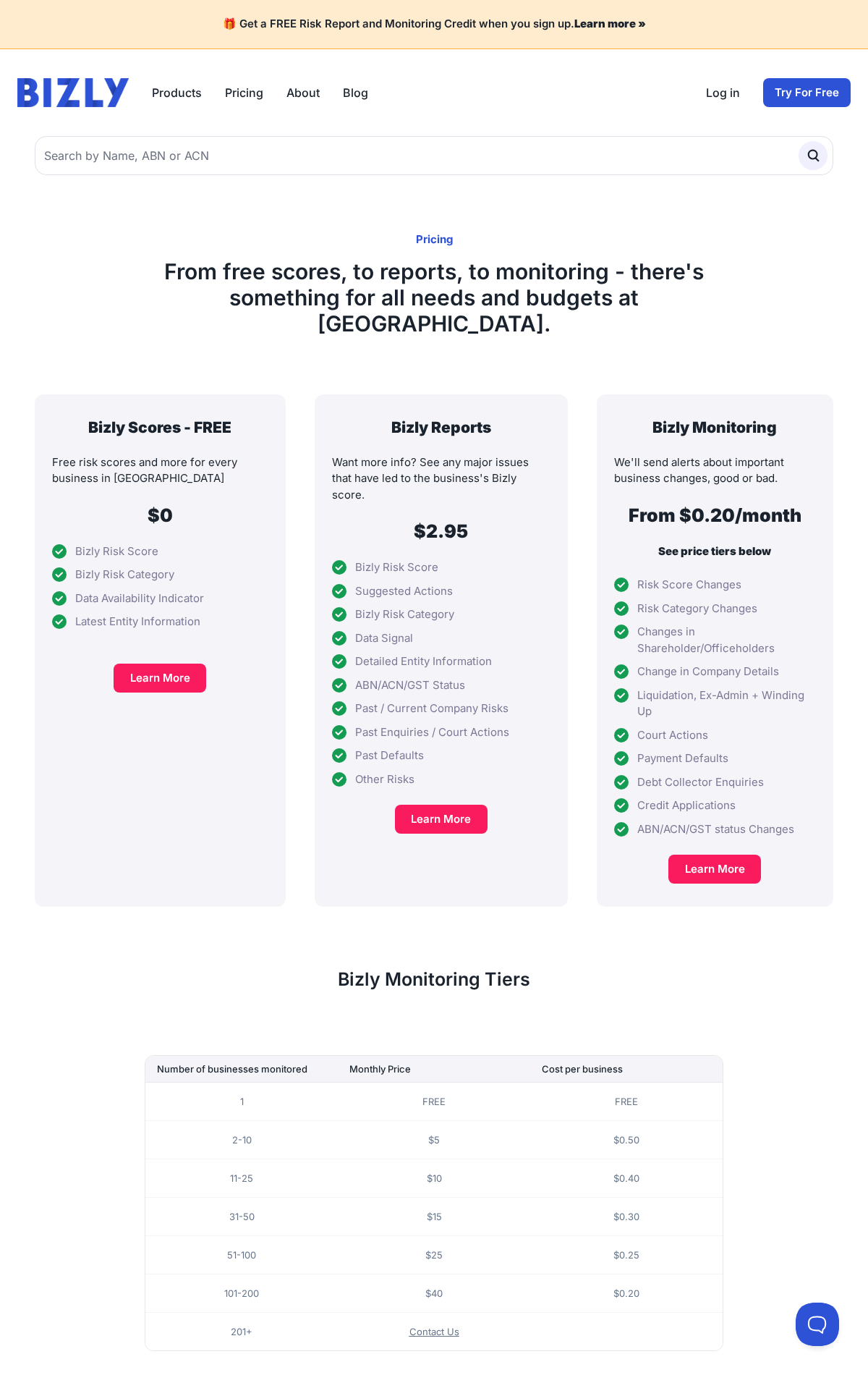
scroll to position [120, 0]
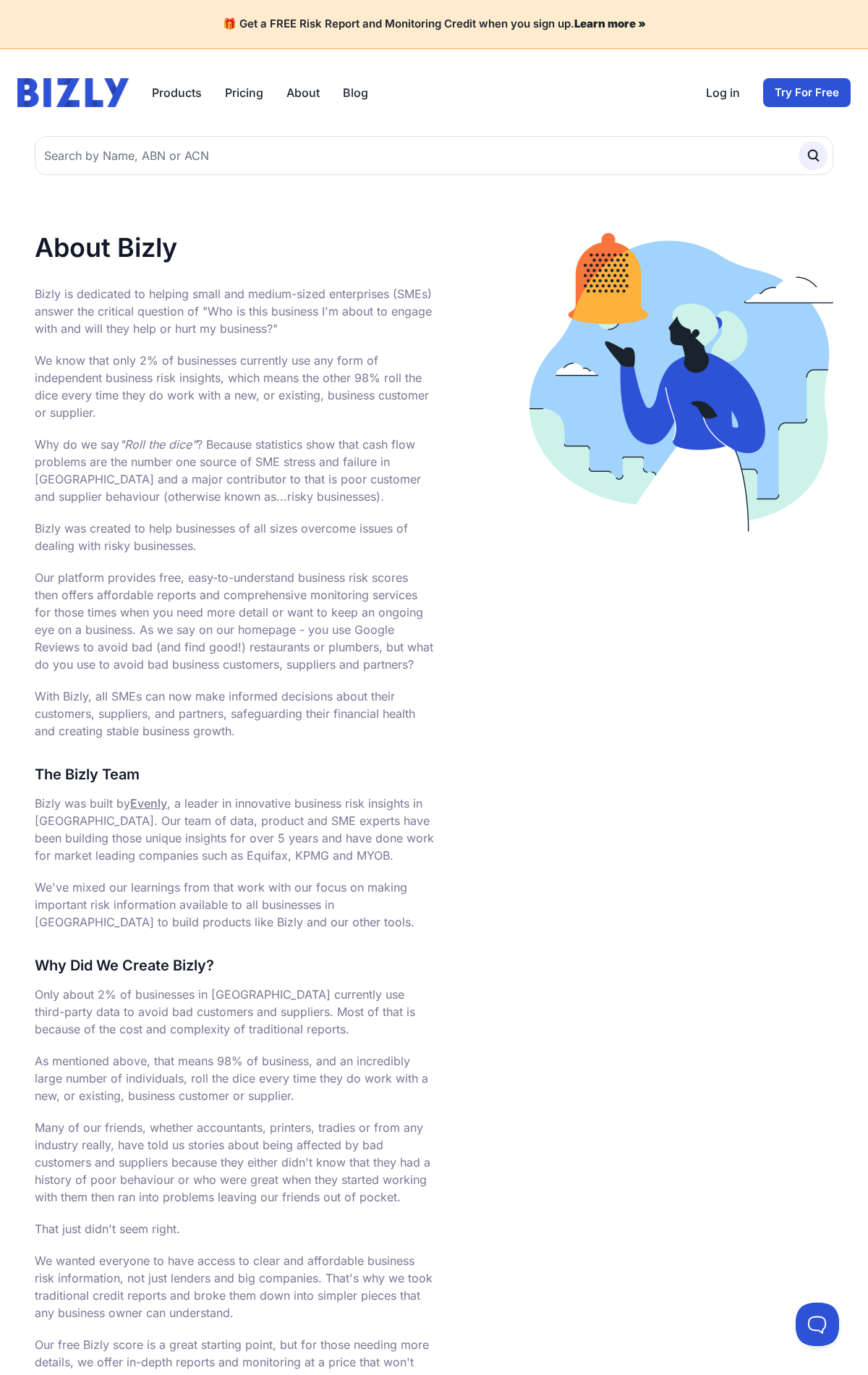
scroll to position [564, 0]
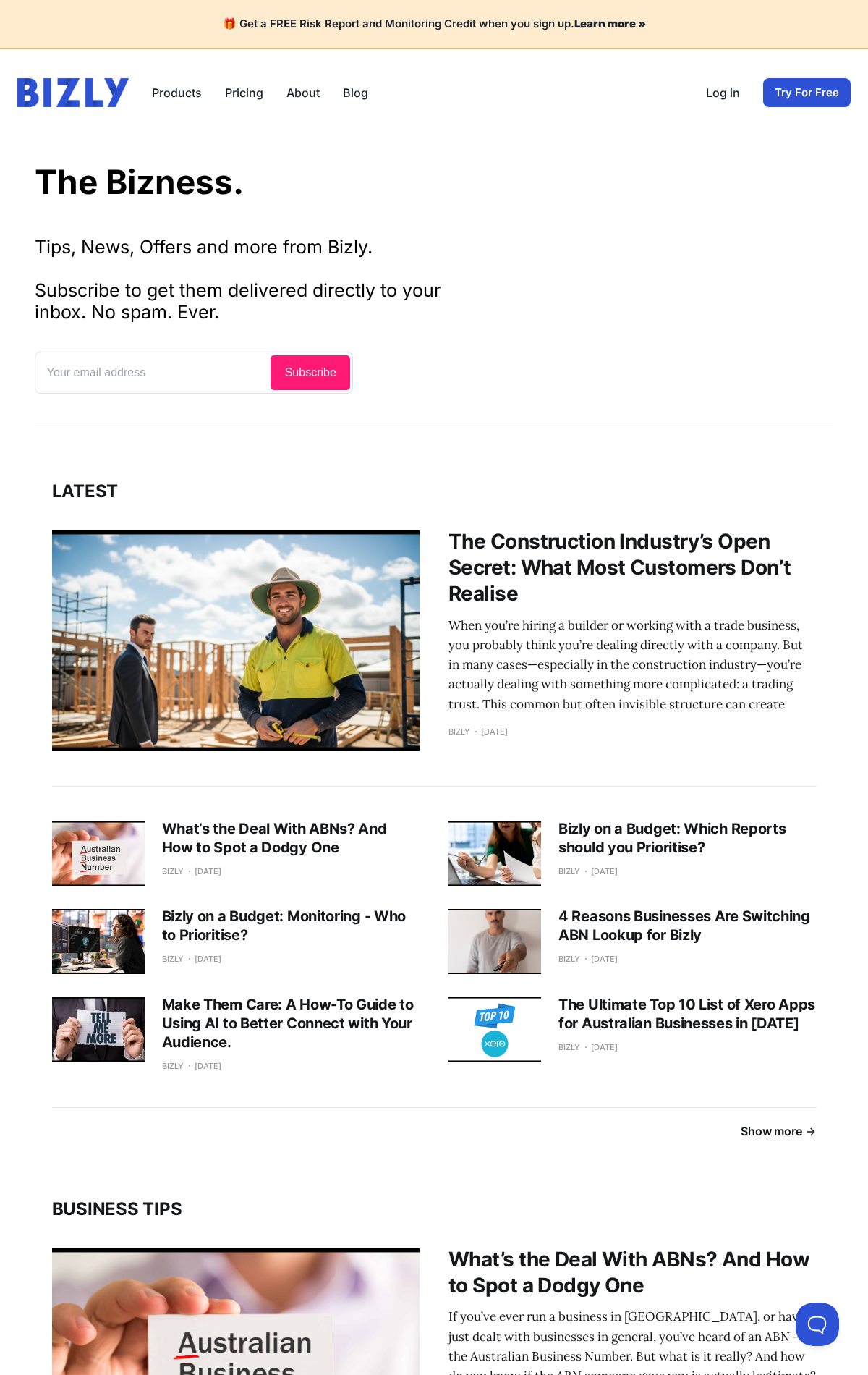
scroll to position [1825, 0]
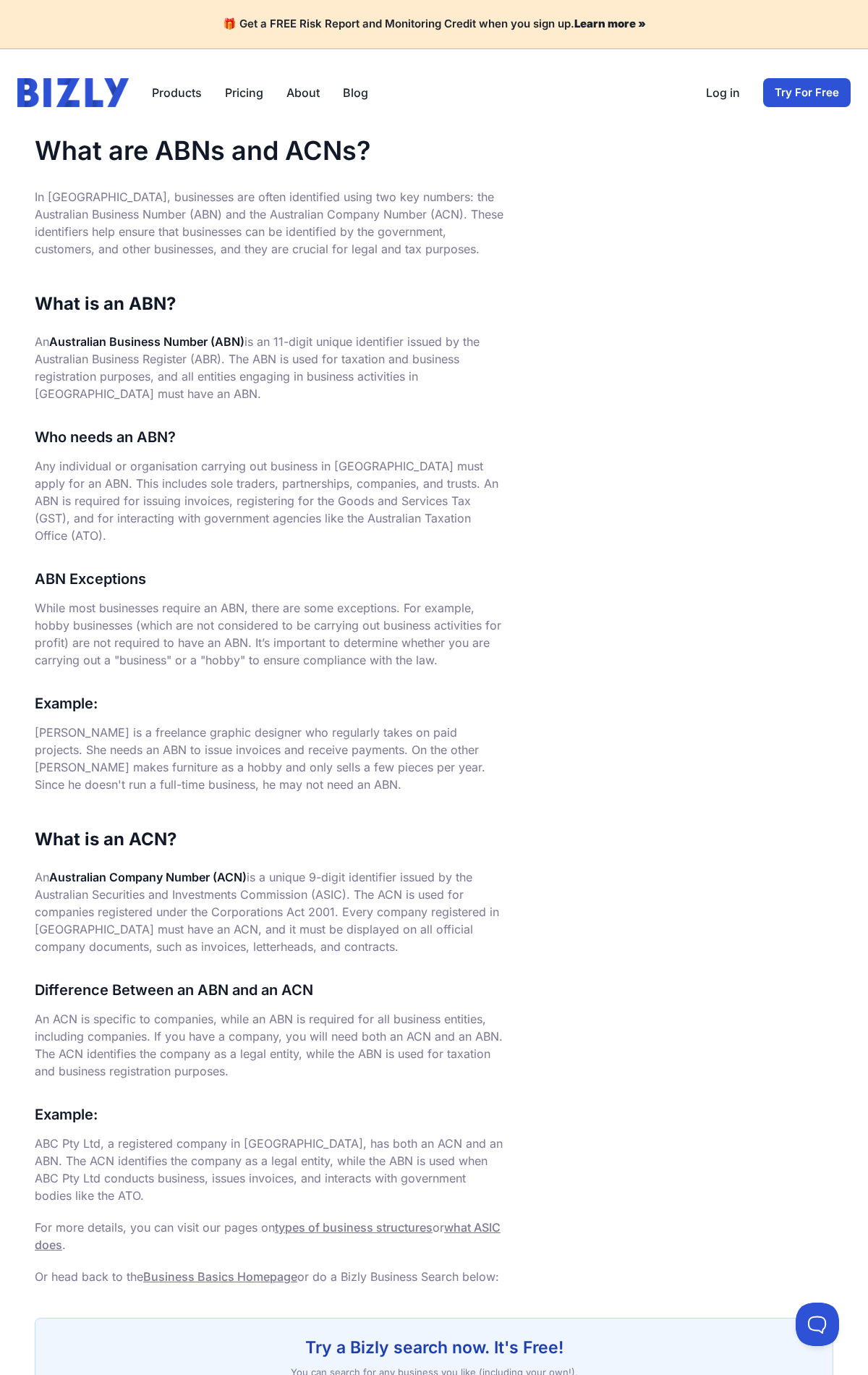
scroll to position [225, 0]
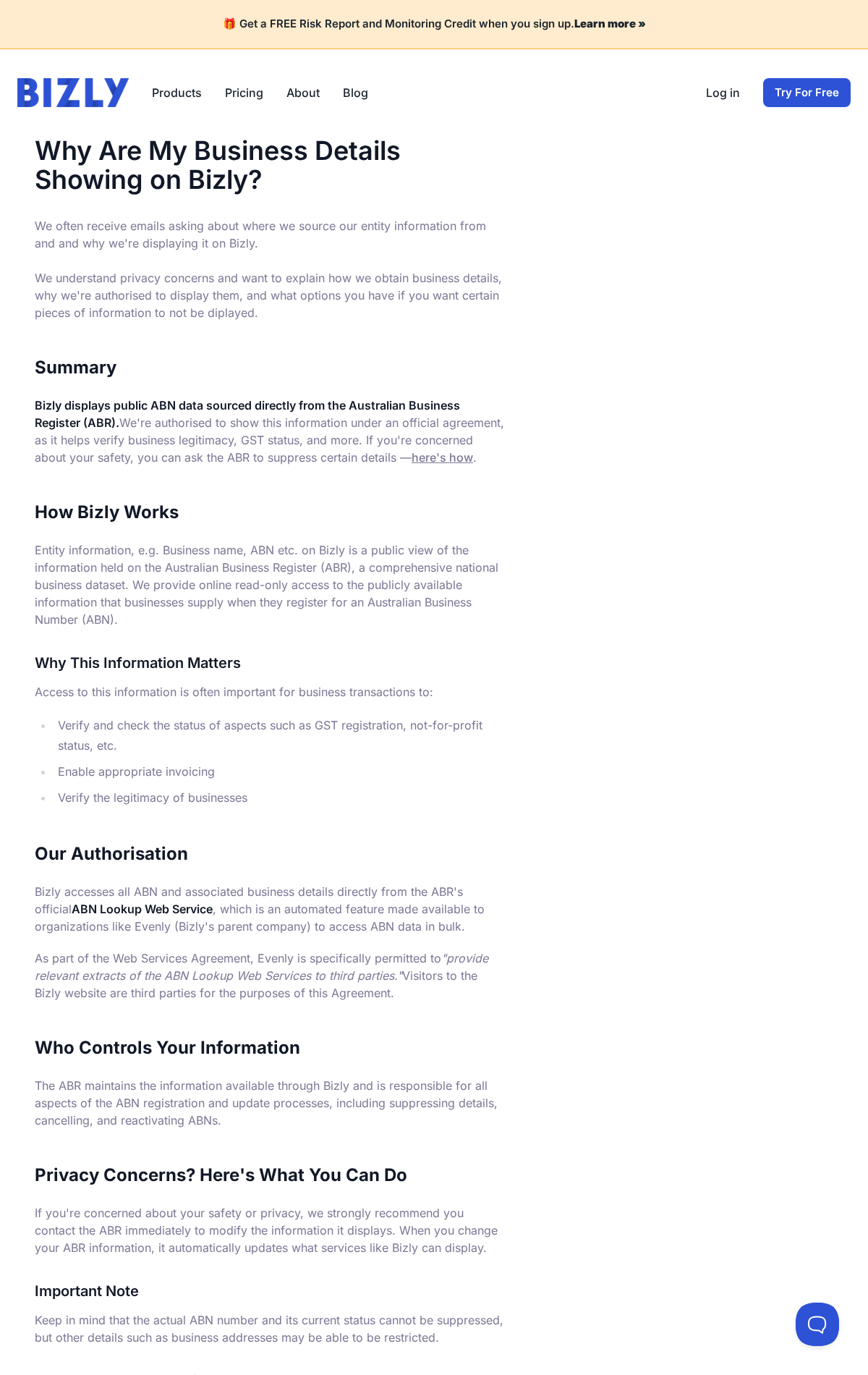
scroll to position [400, 0]
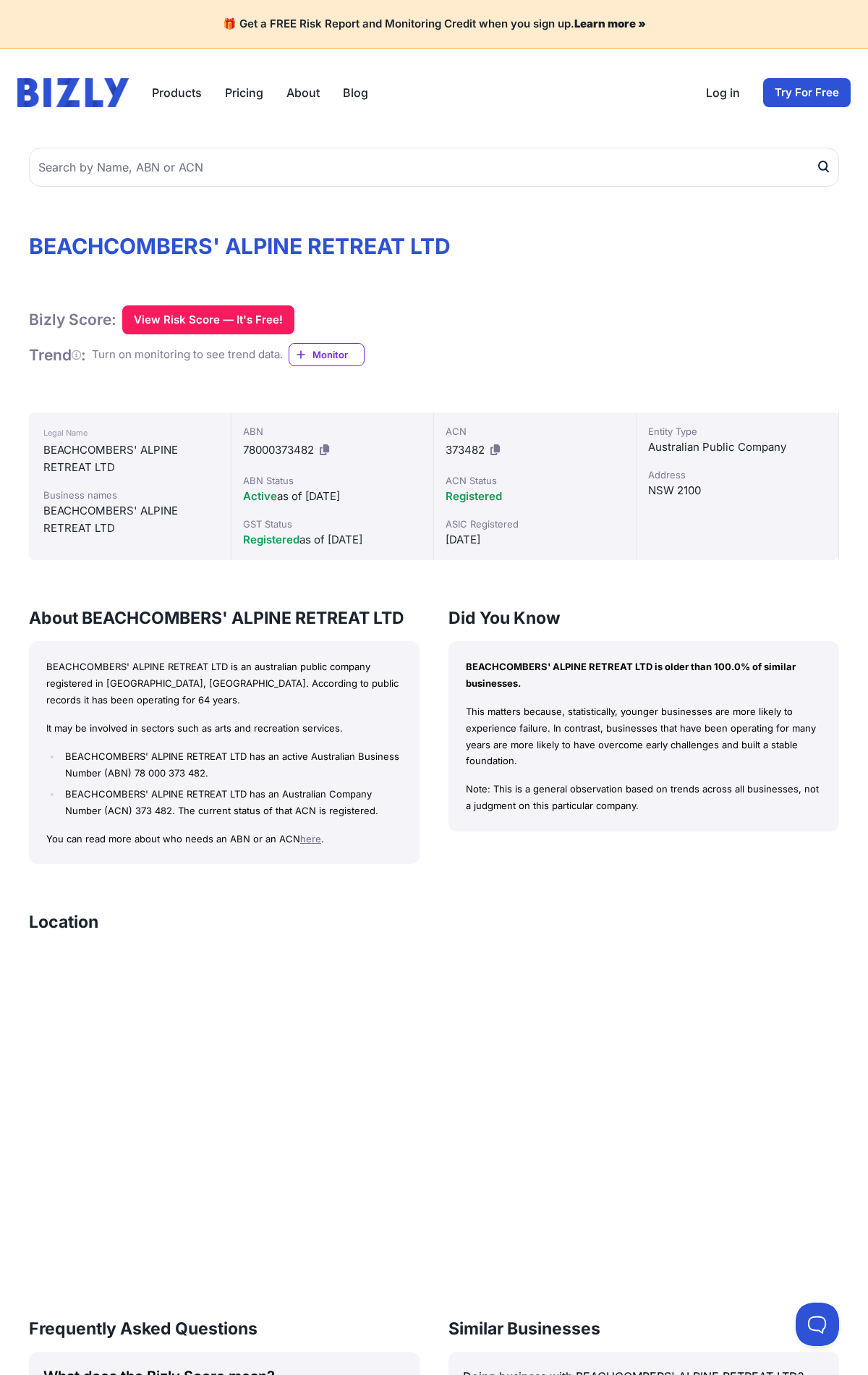
scroll to position [628, 0]
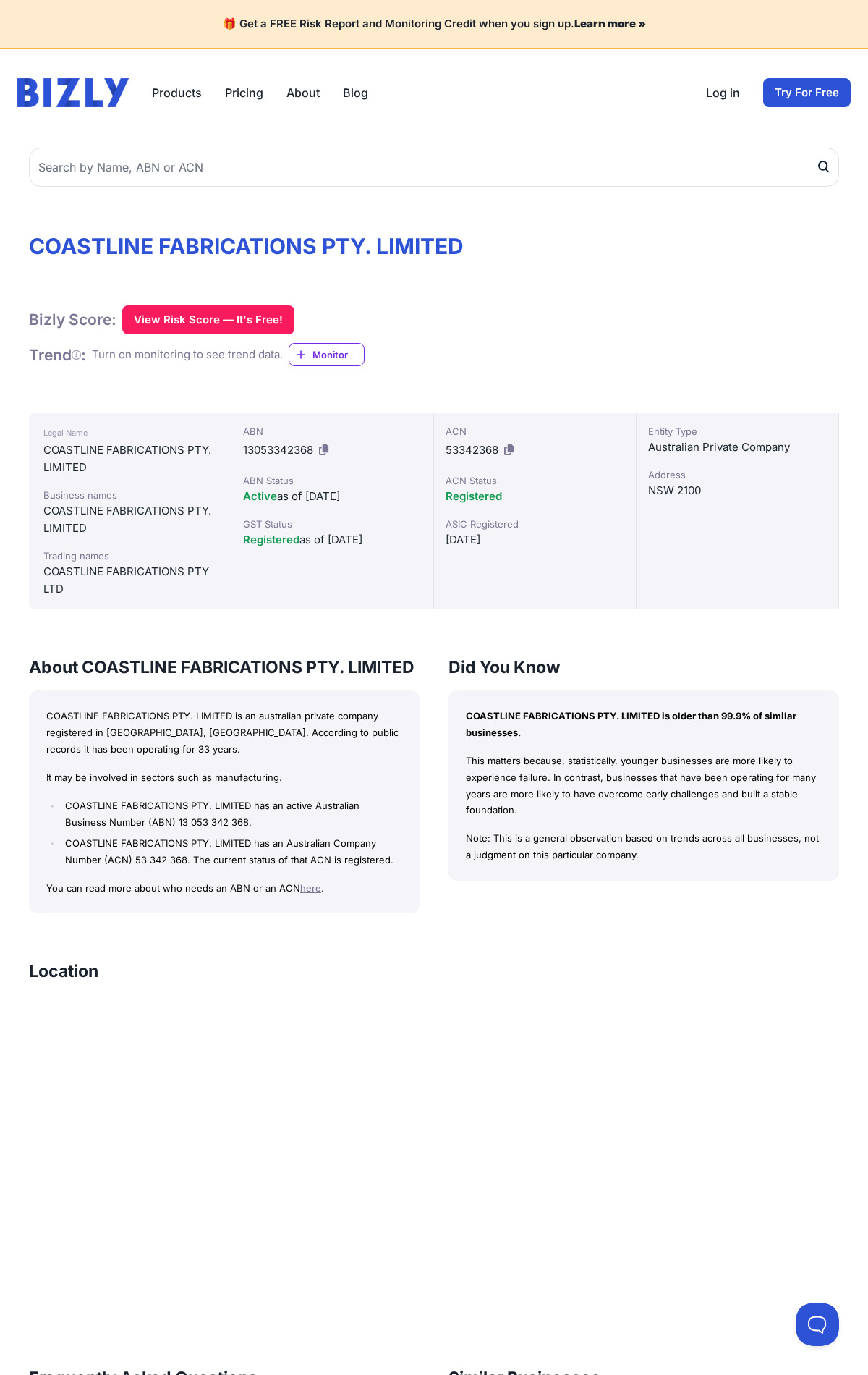
scroll to position [677, 0]
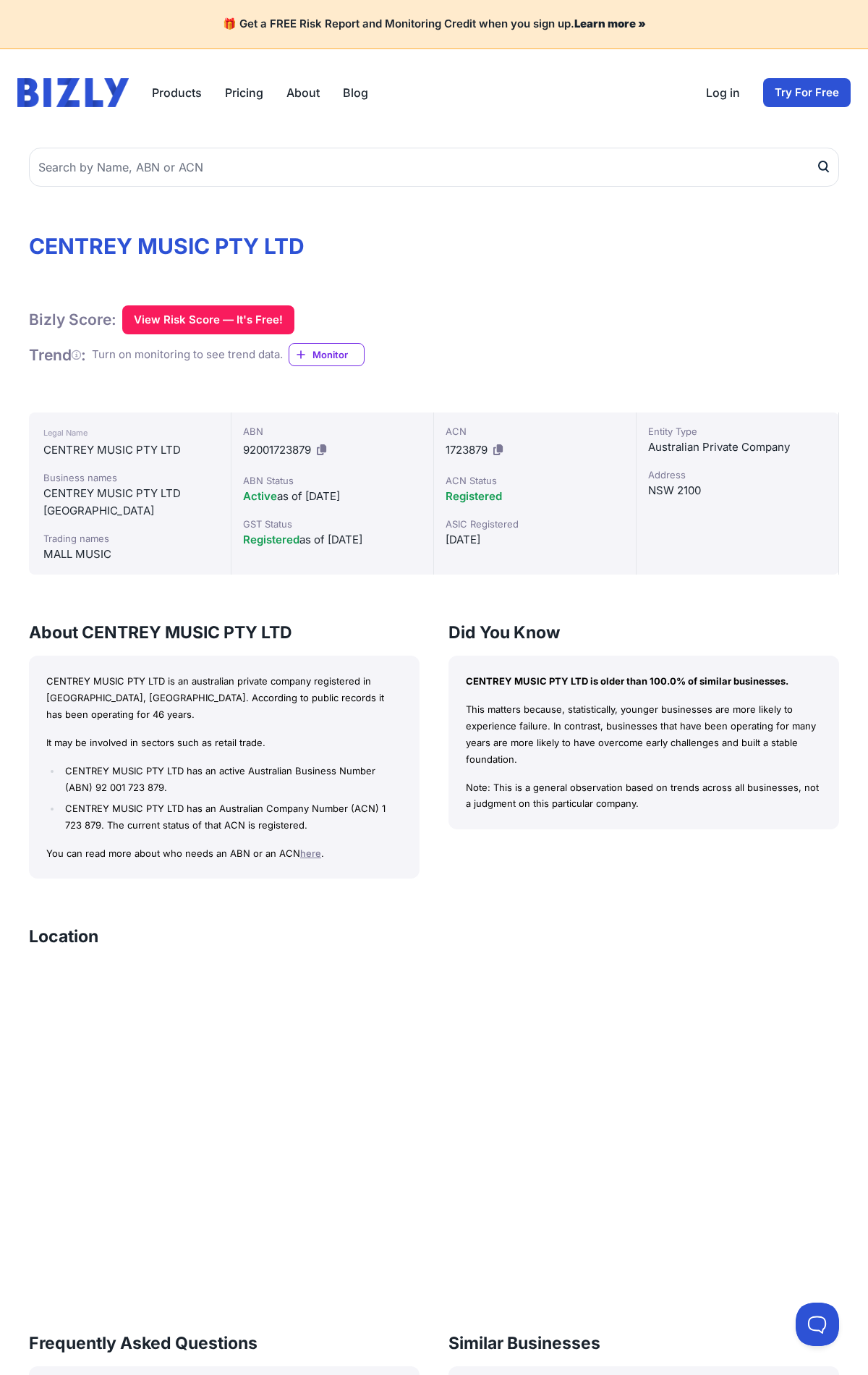
scroll to position [627, 0]
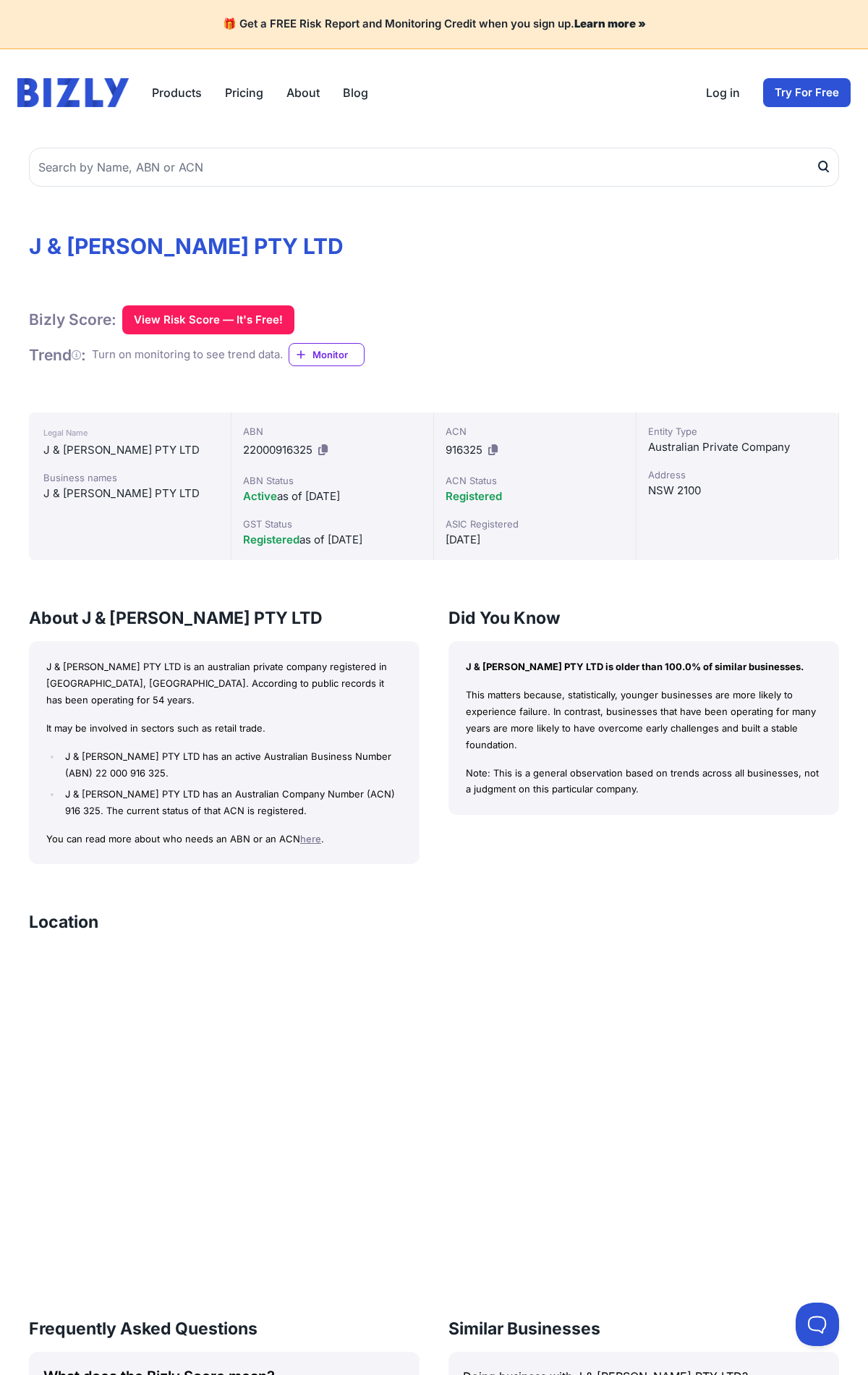
scroll to position [613, 0]
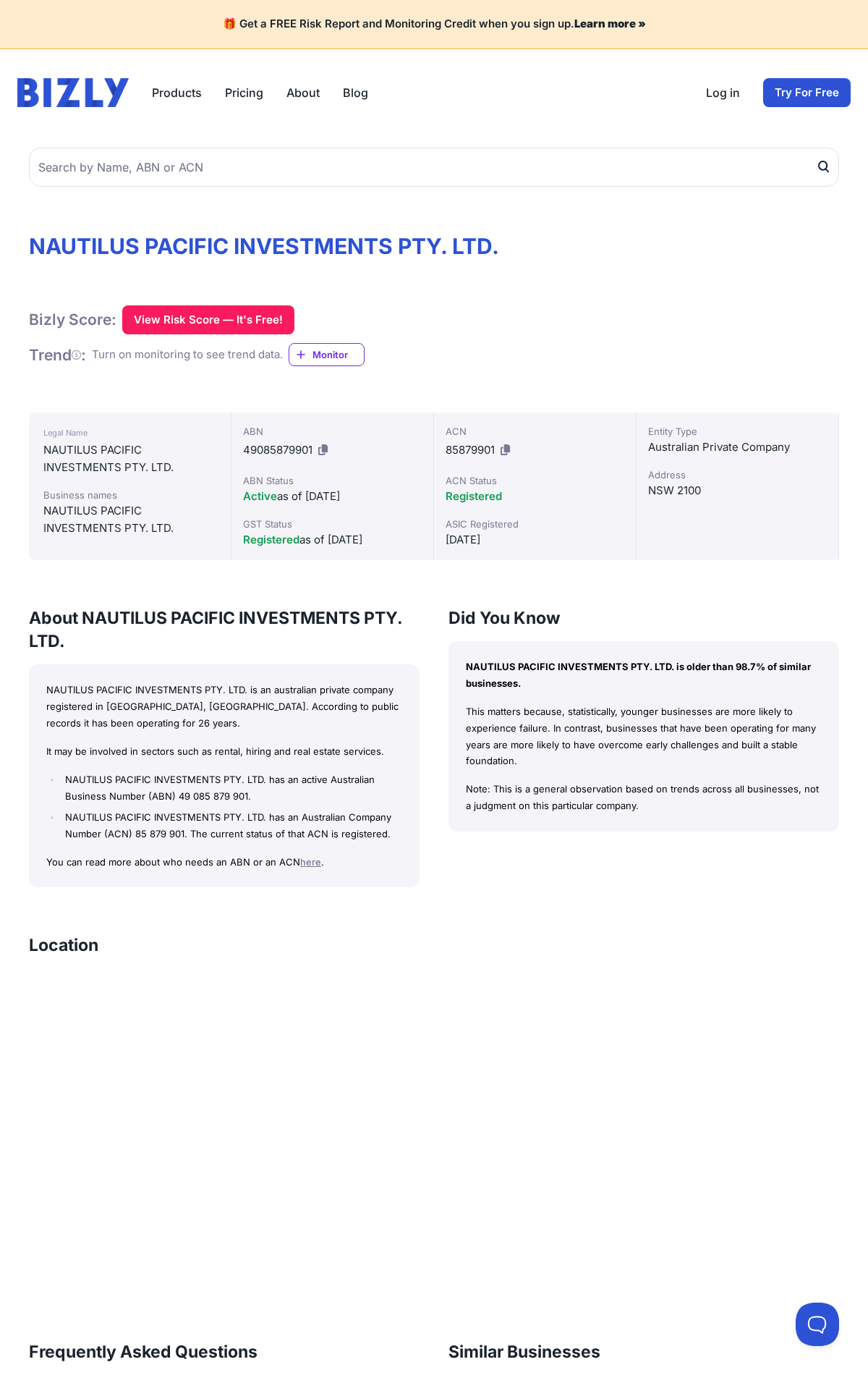
scroll to position [652, 0]
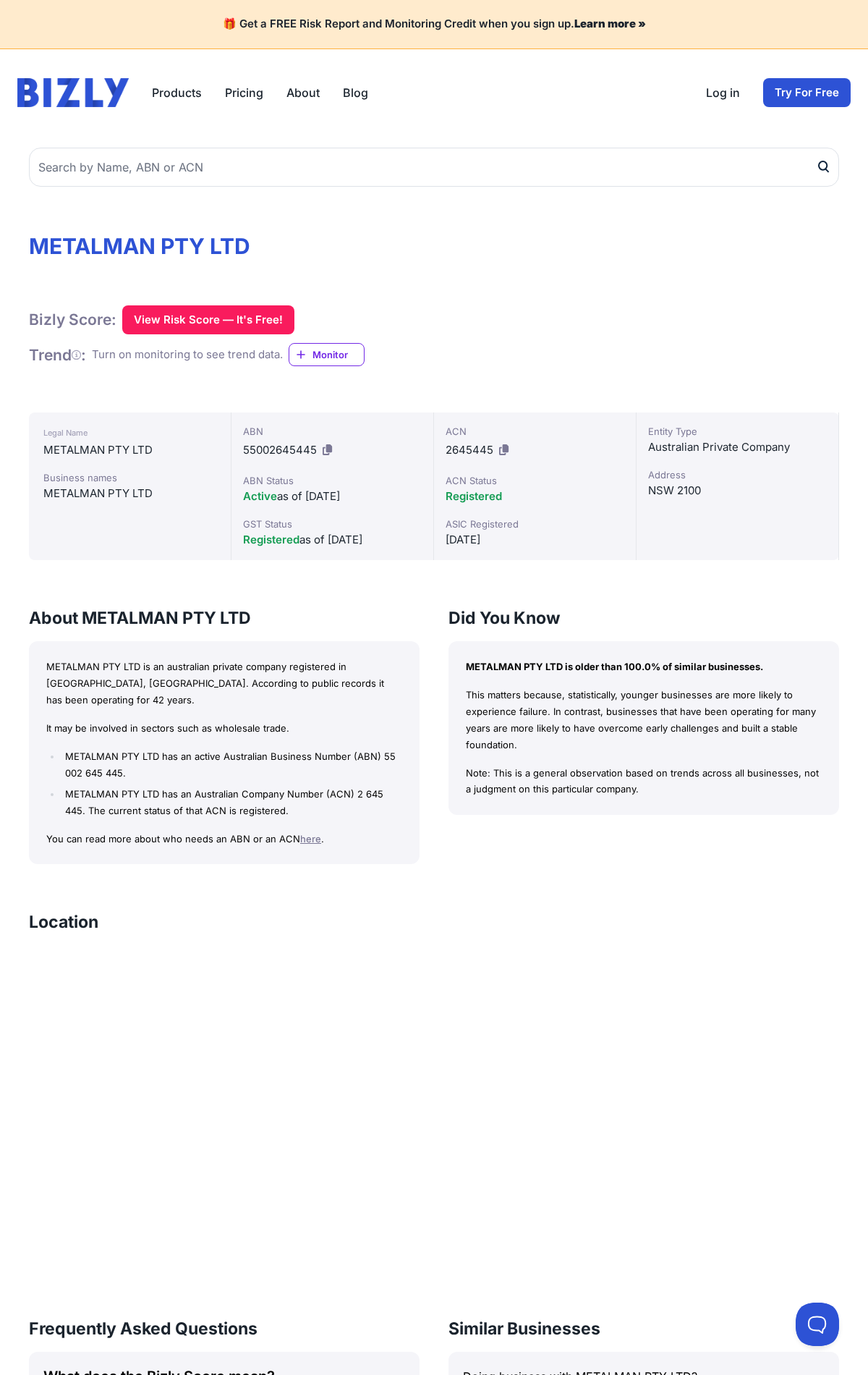
scroll to position [613, 0]
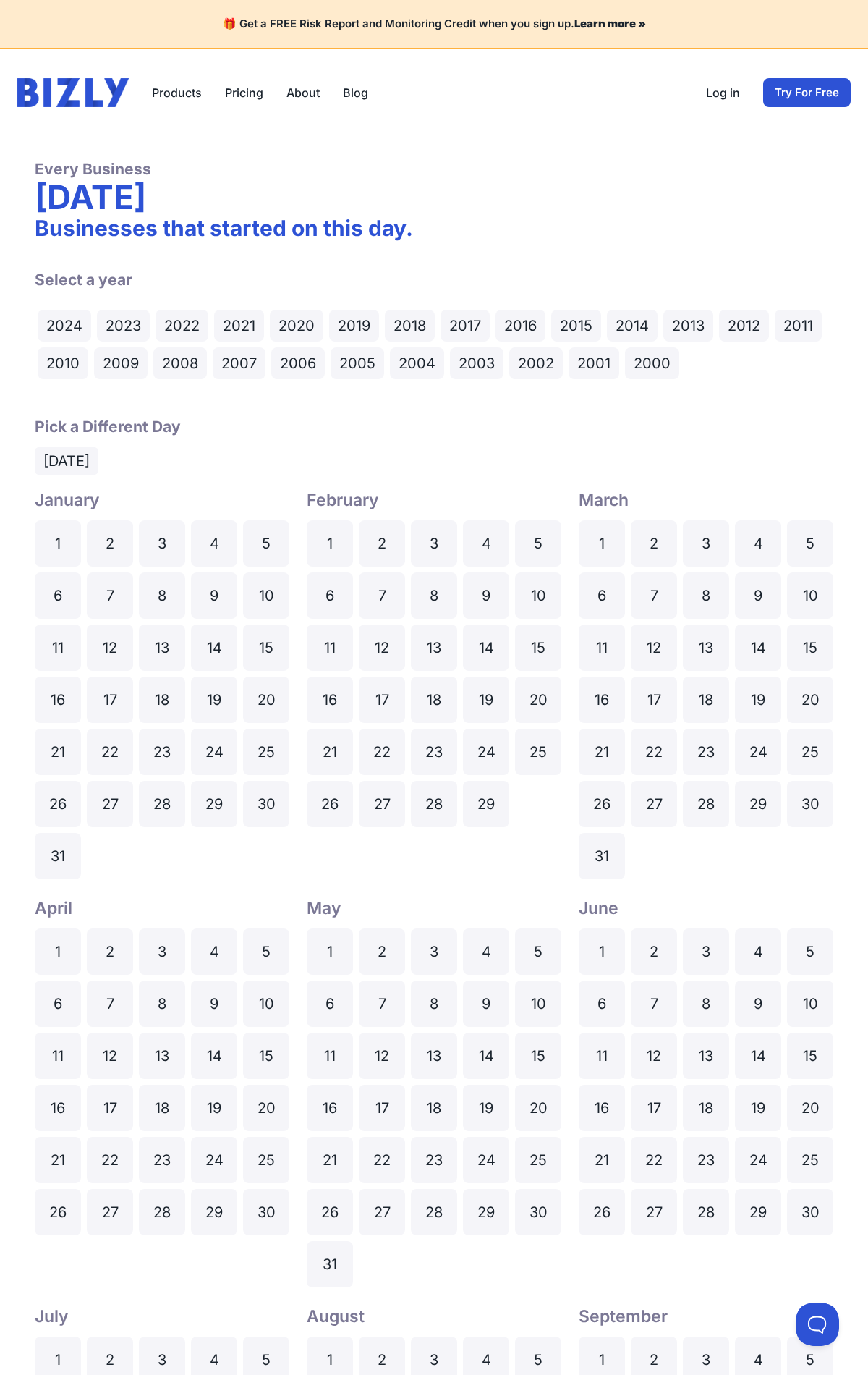
scroll to position [873, 0]
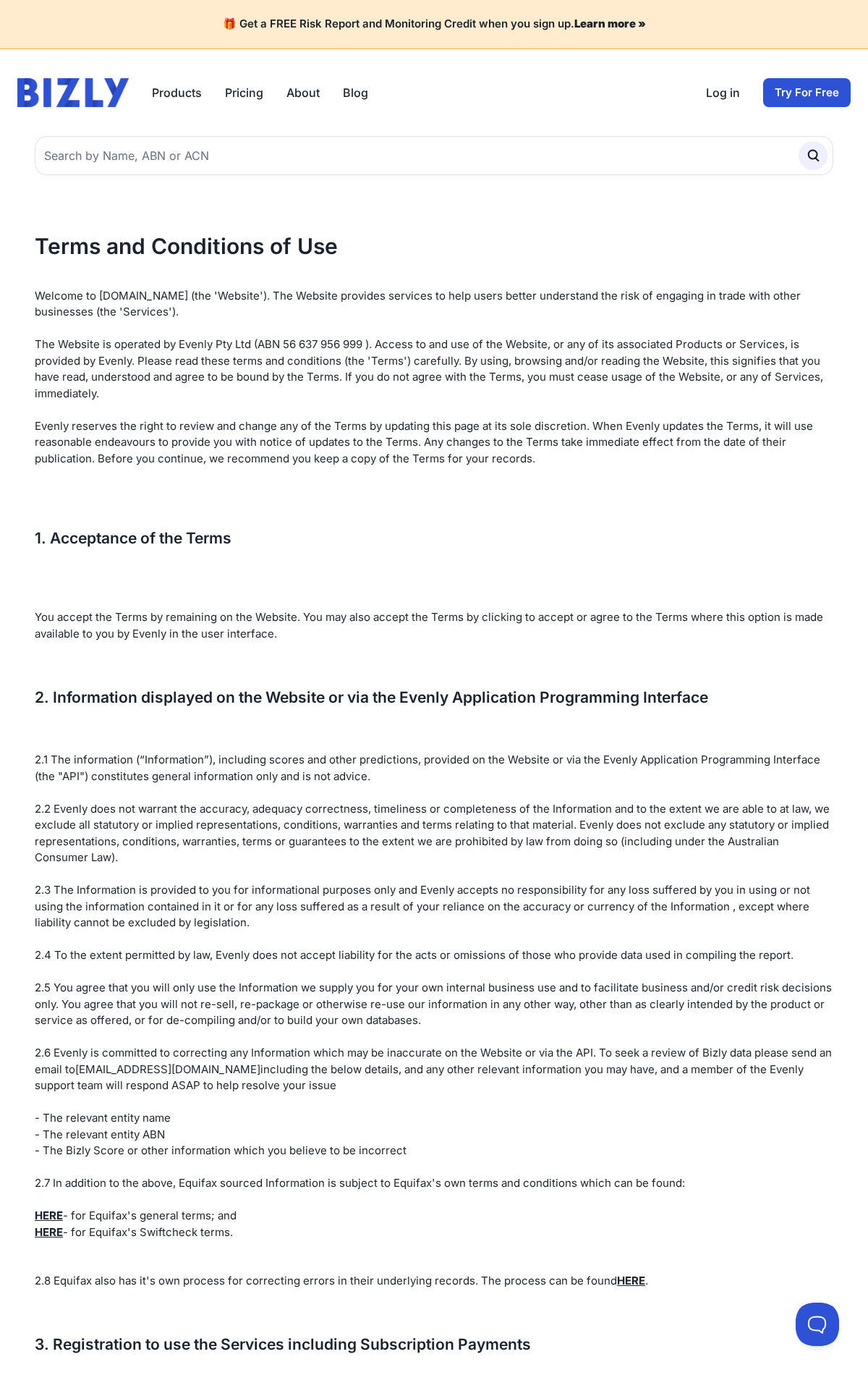
scroll to position [5260, 0]
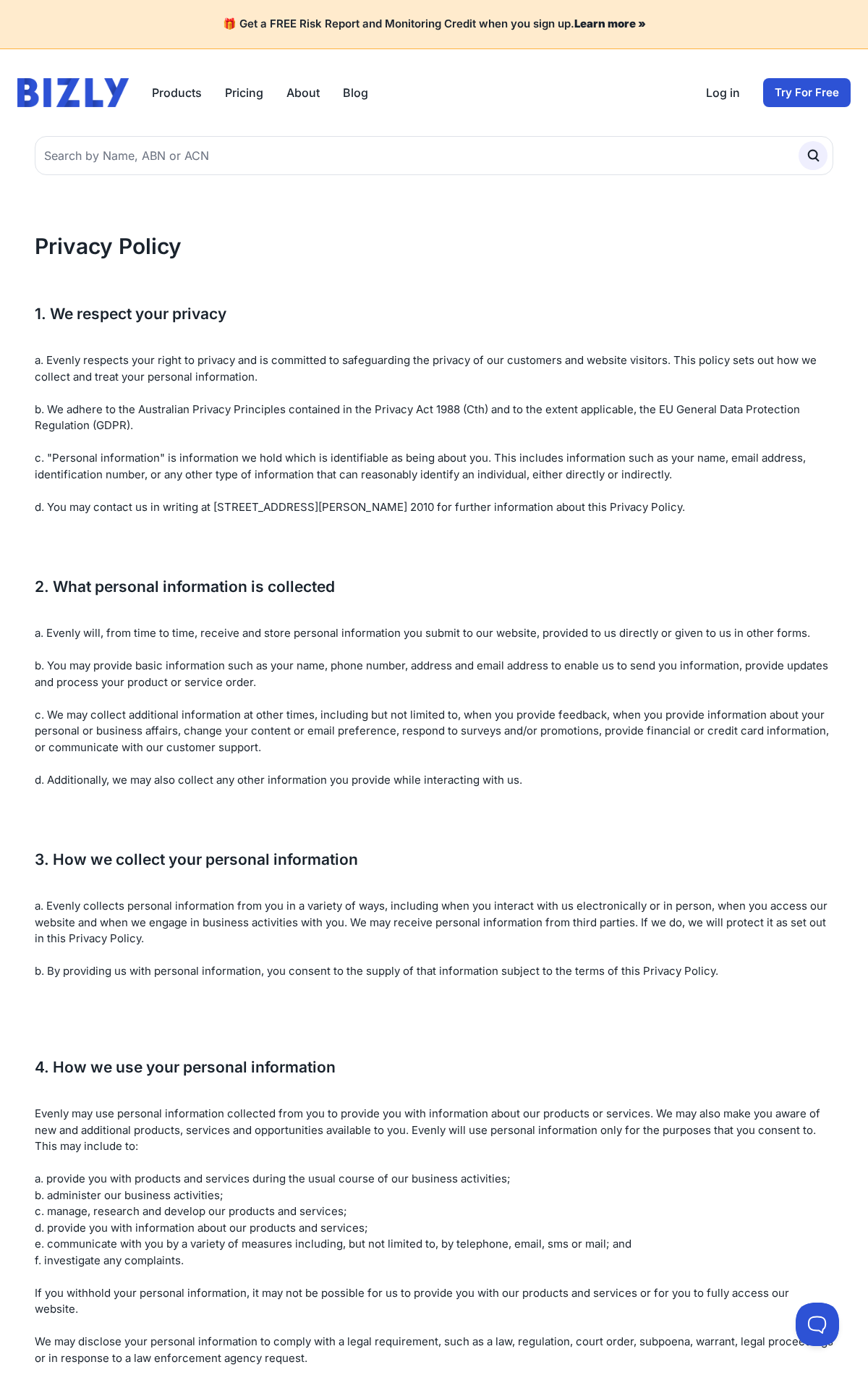
scroll to position [3029, 0]
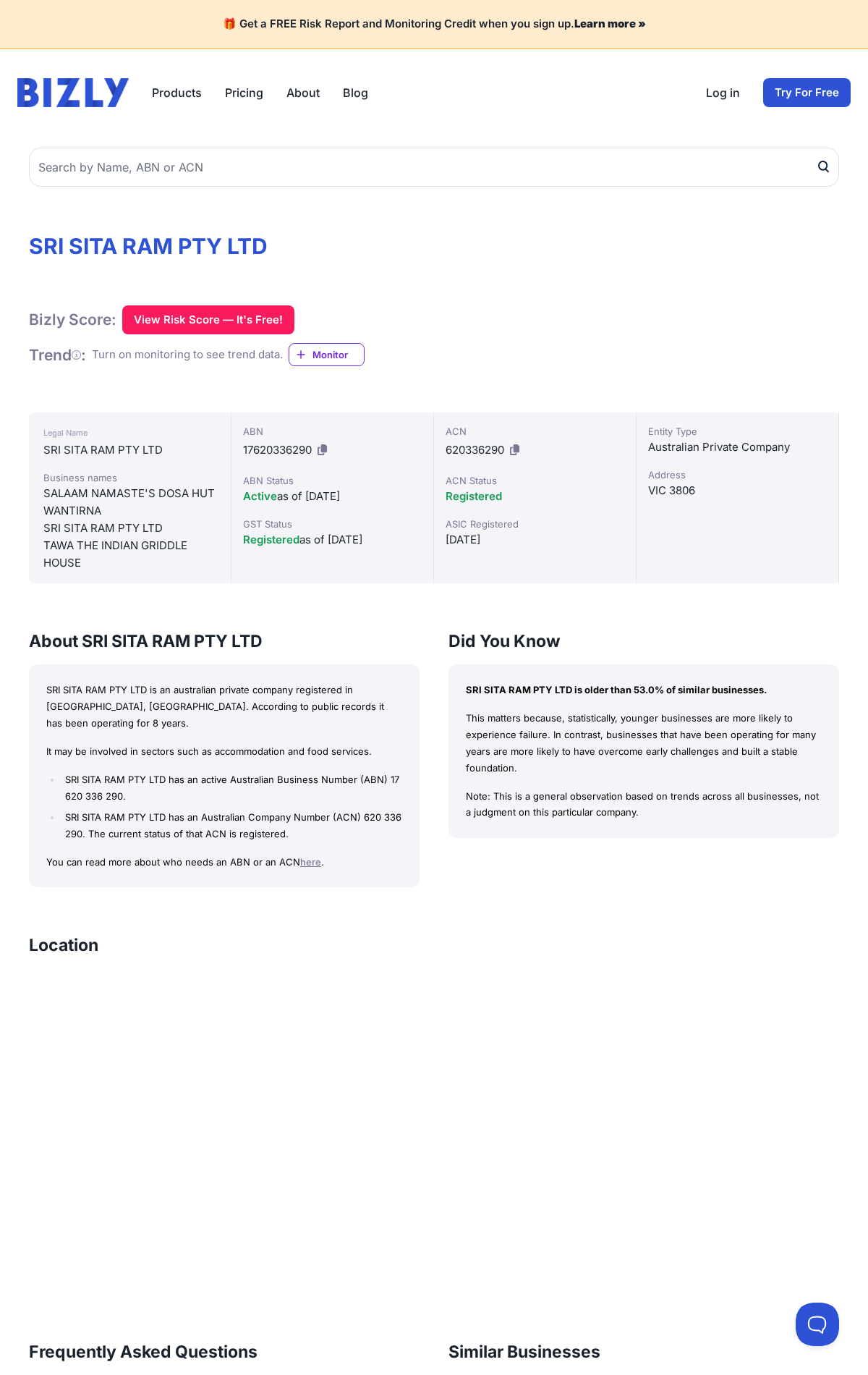
scroll to position [635, 0]
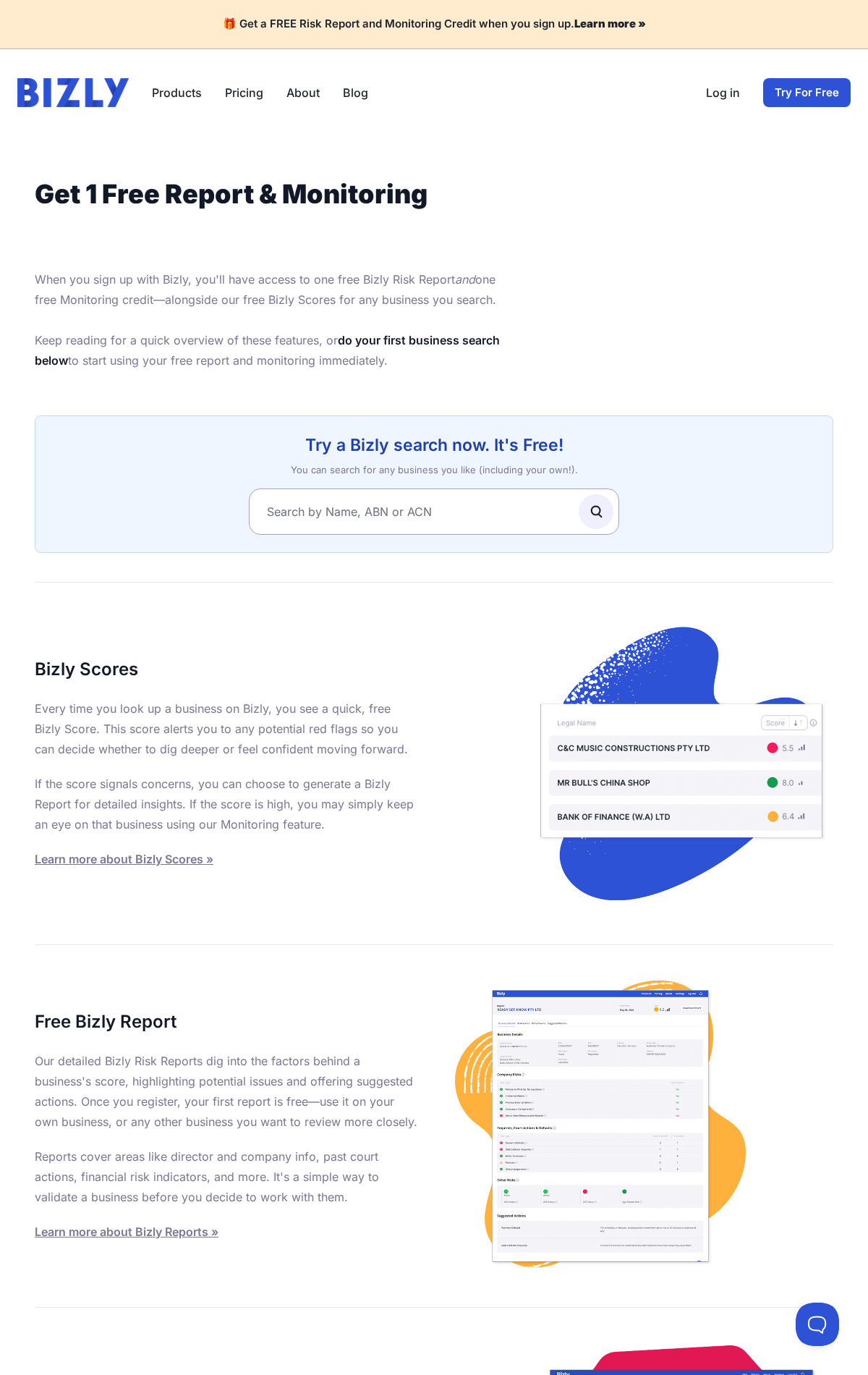
scroll to position [561, 0]
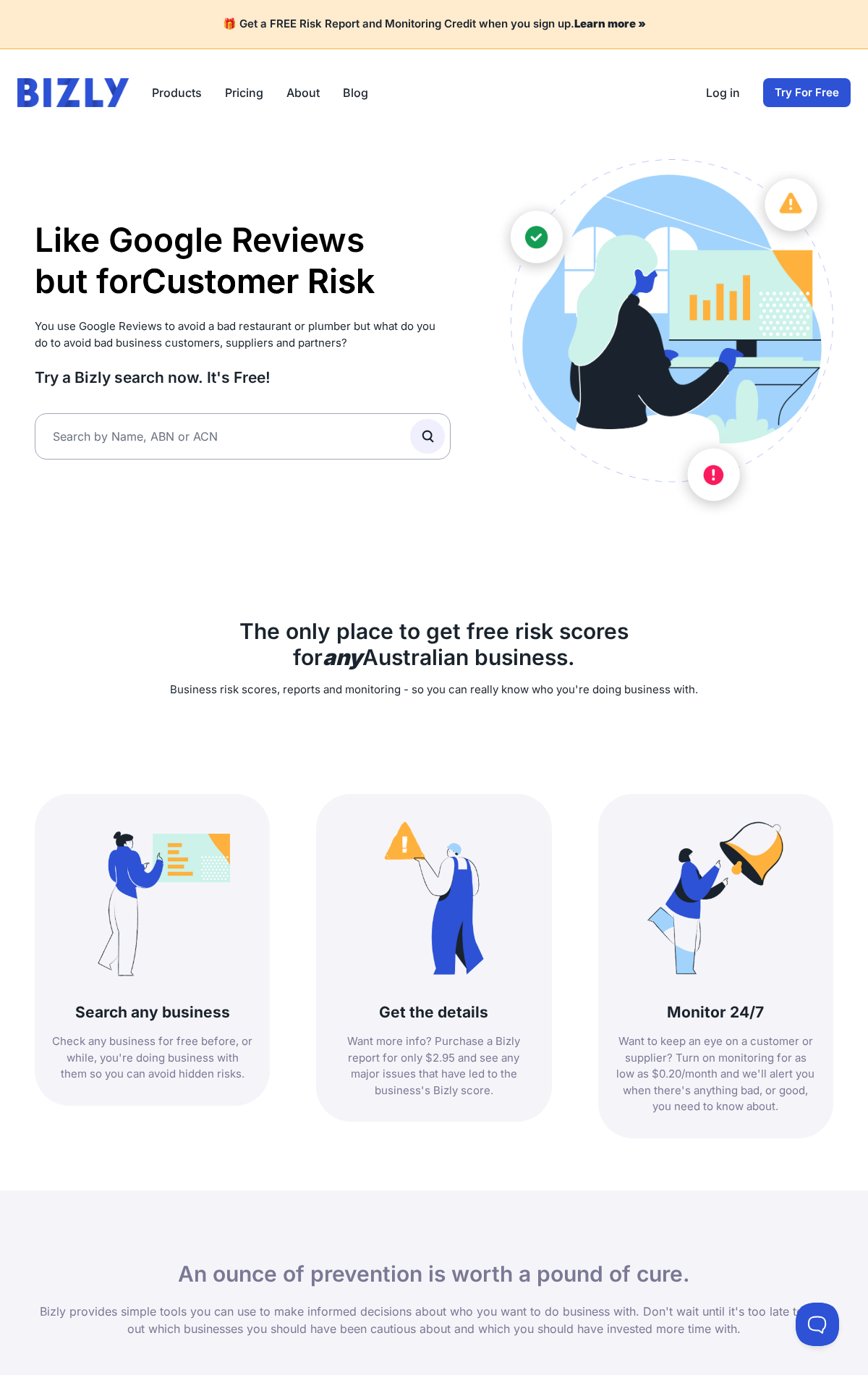
scroll to position [1218, 0]
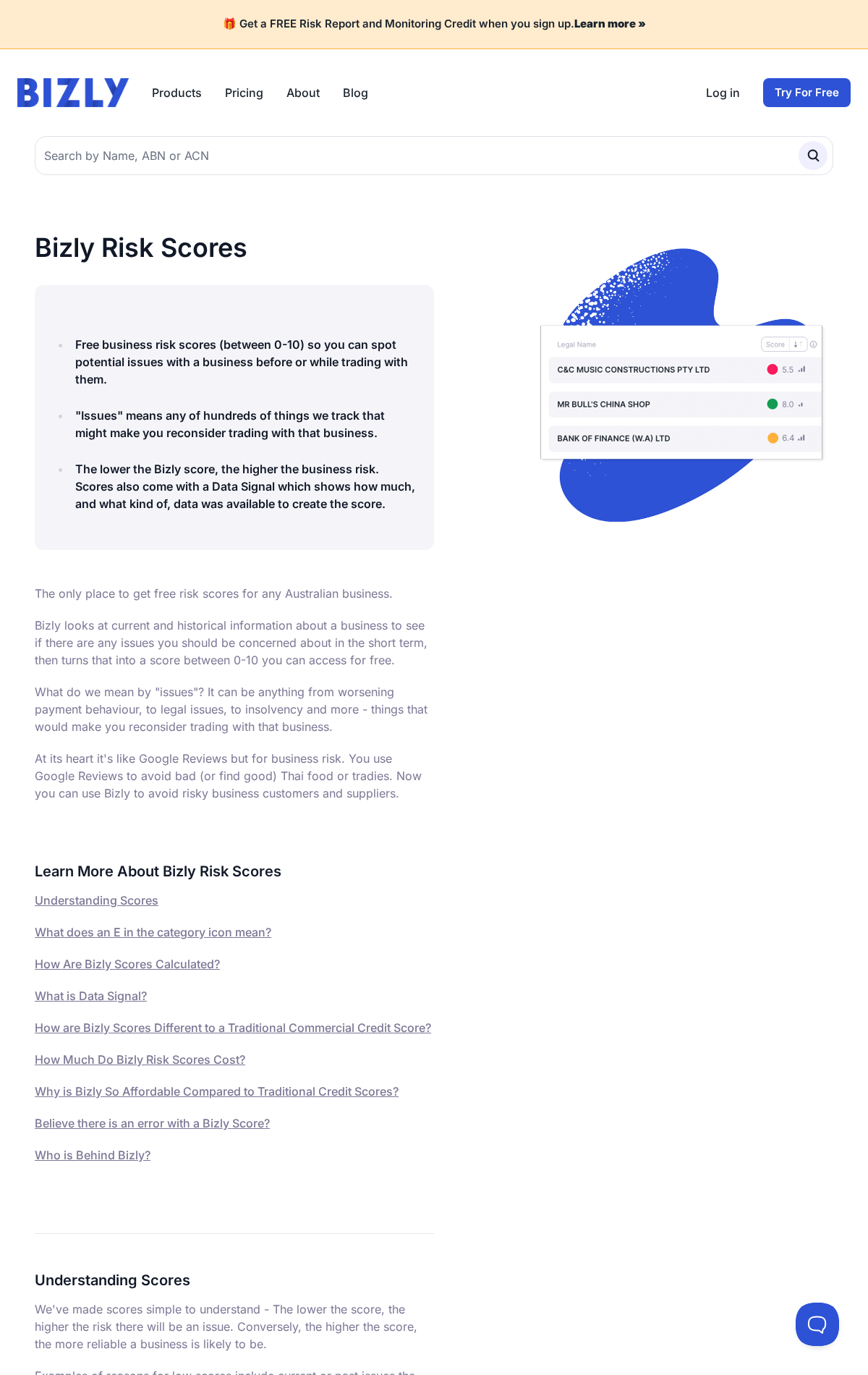
scroll to position [4810, 0]
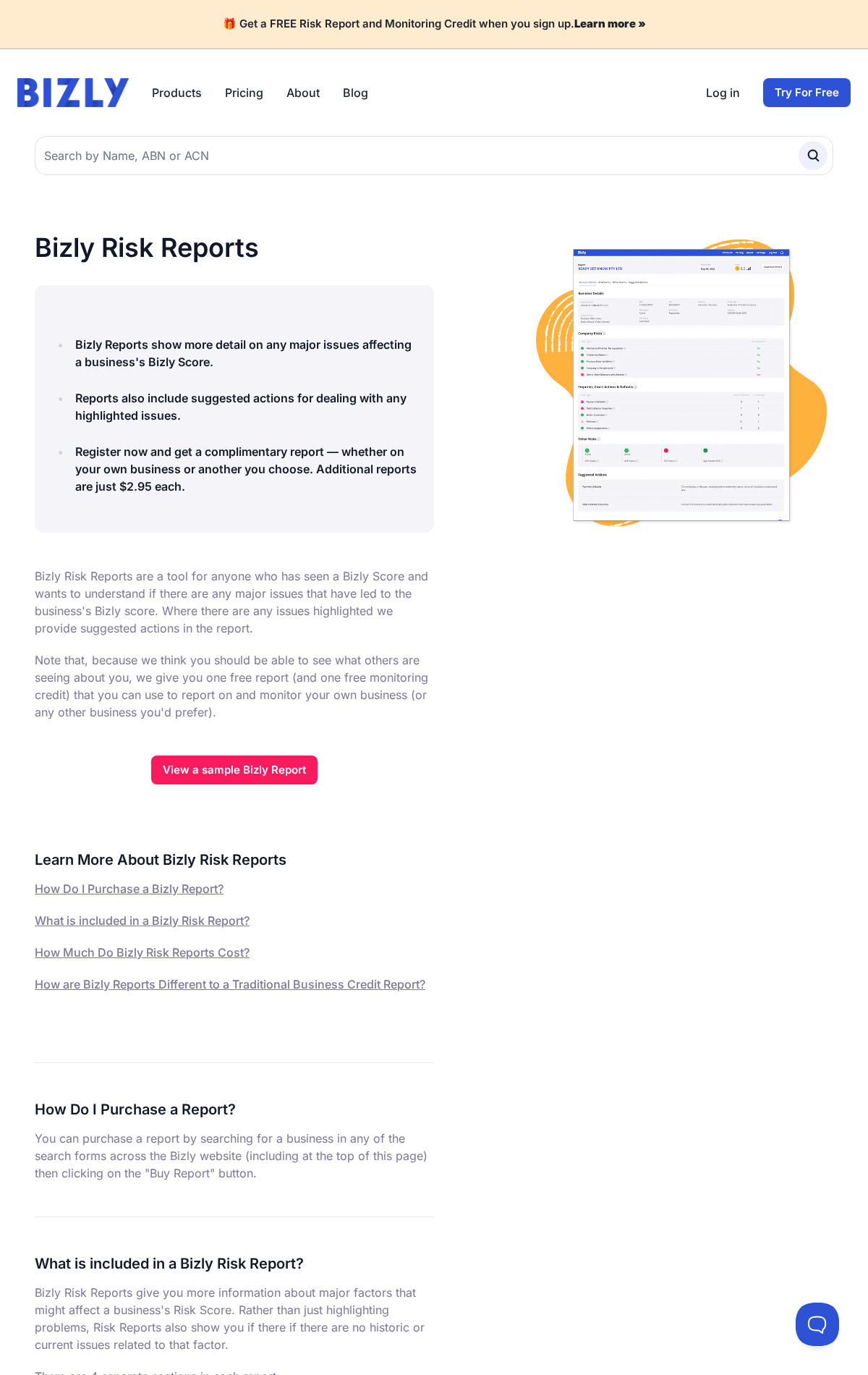
scroll to position [2054, 0]
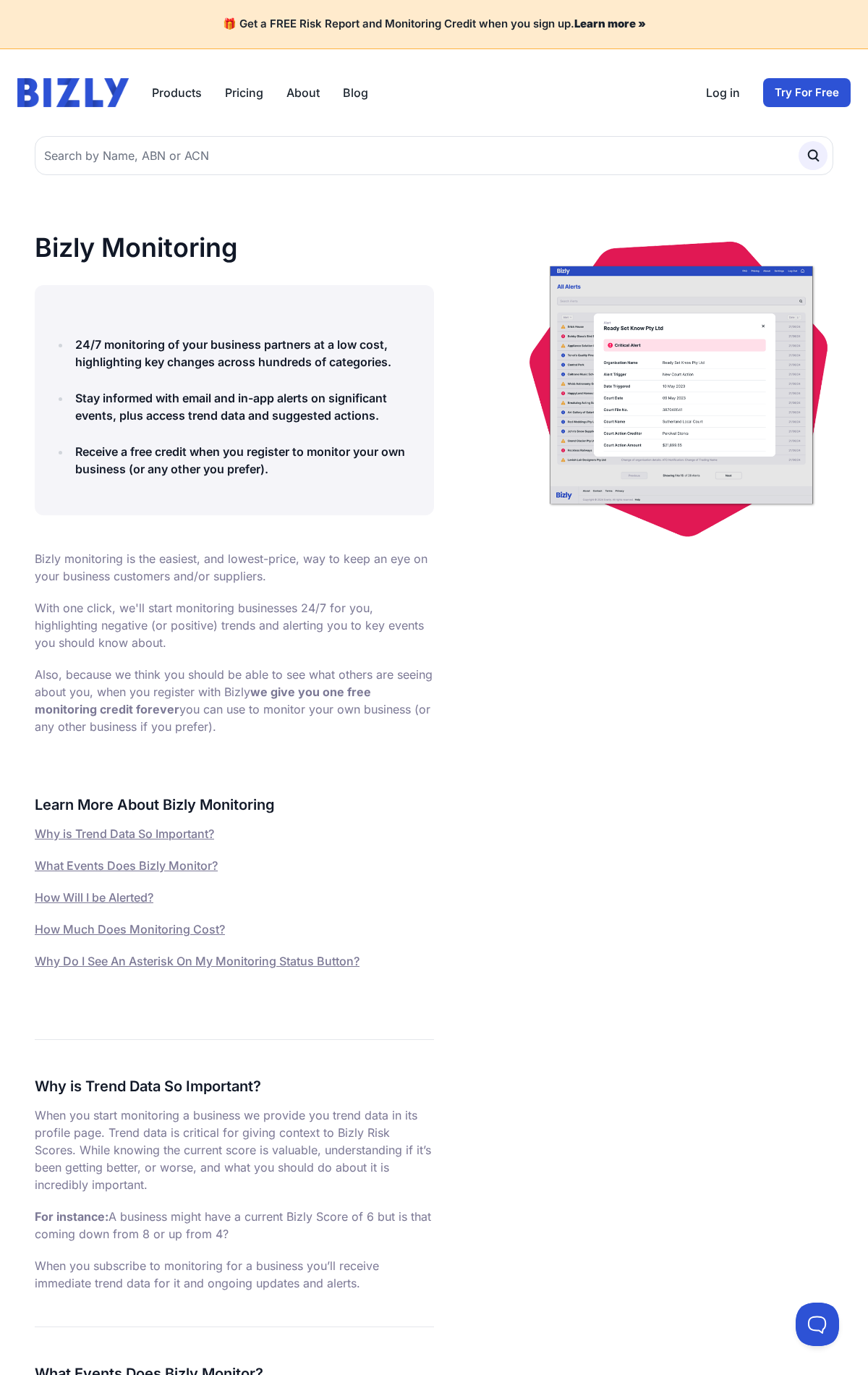
scroll to position [2262, 0]
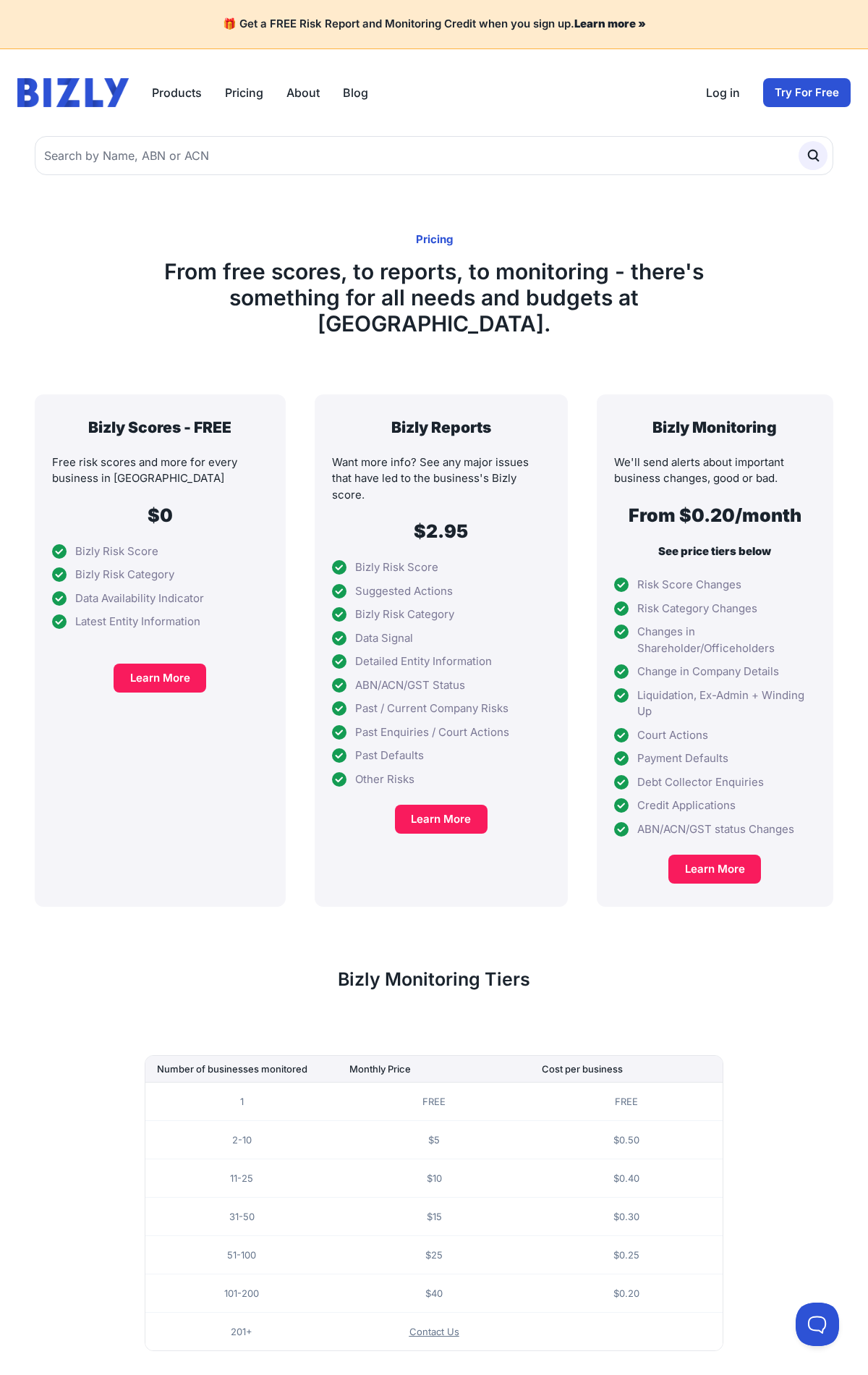
scroll to position [120, 0]
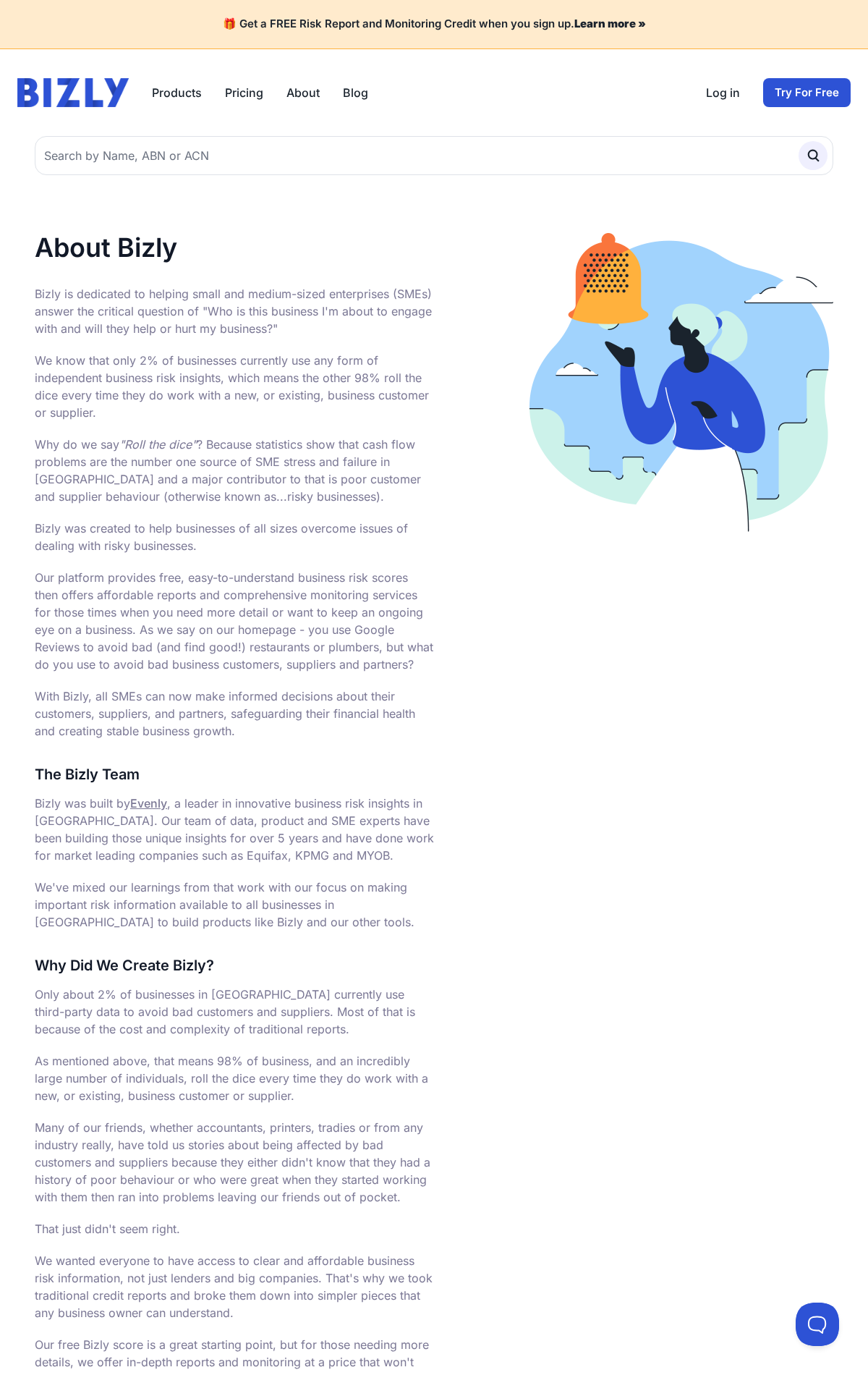
scroll to position [564, 0]
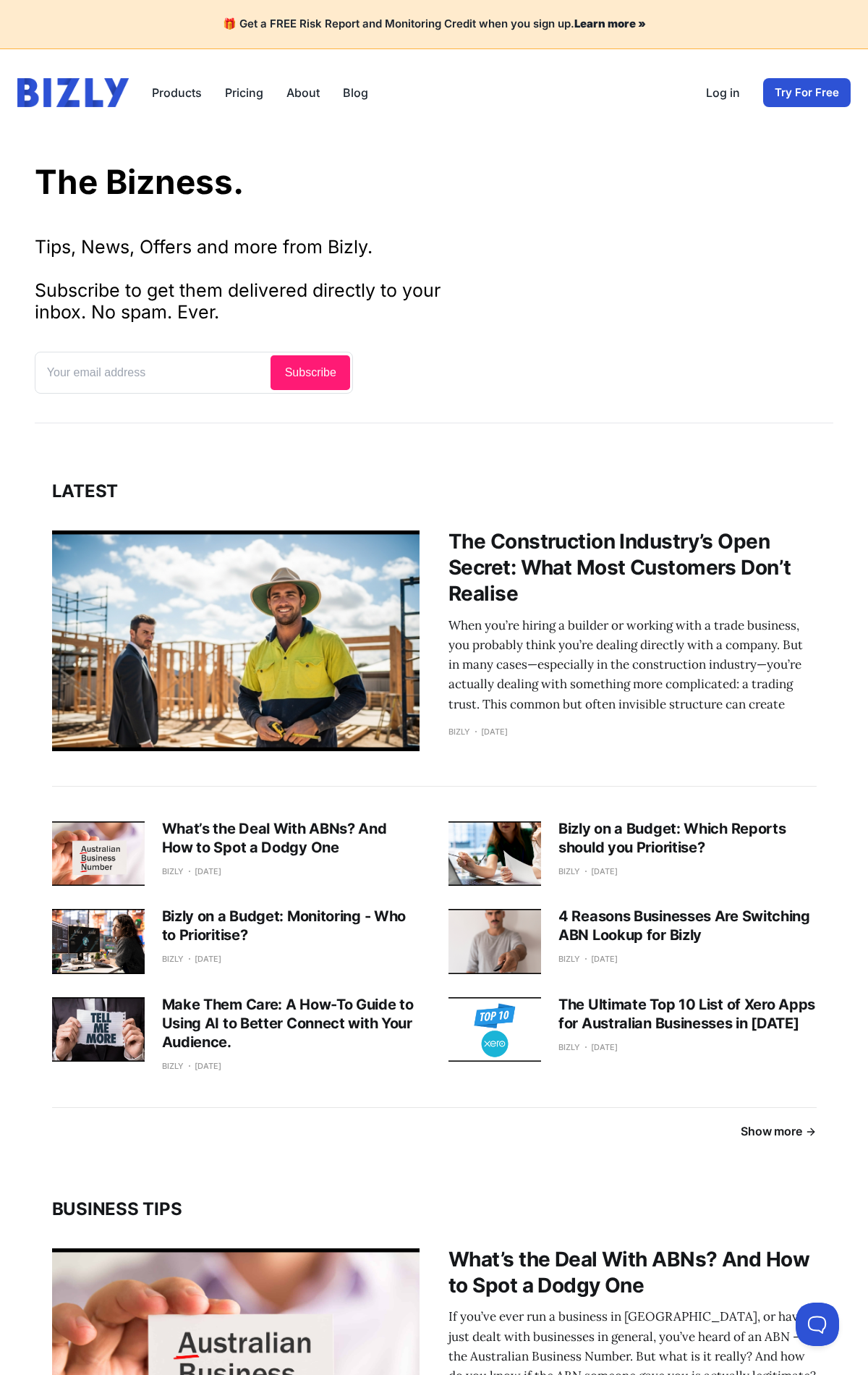
scroll to position [1825, 0]
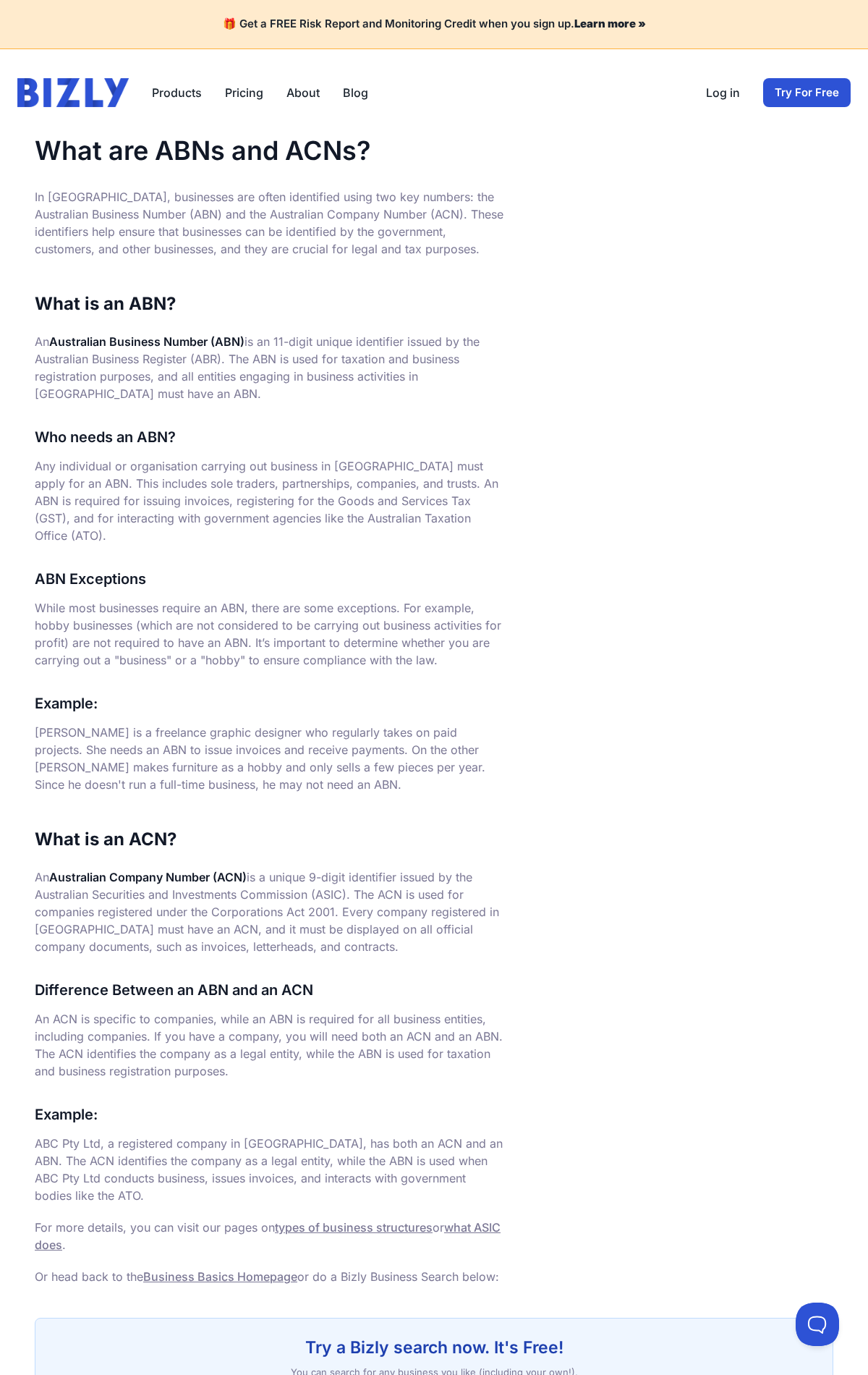
scroll to position [225, 0]
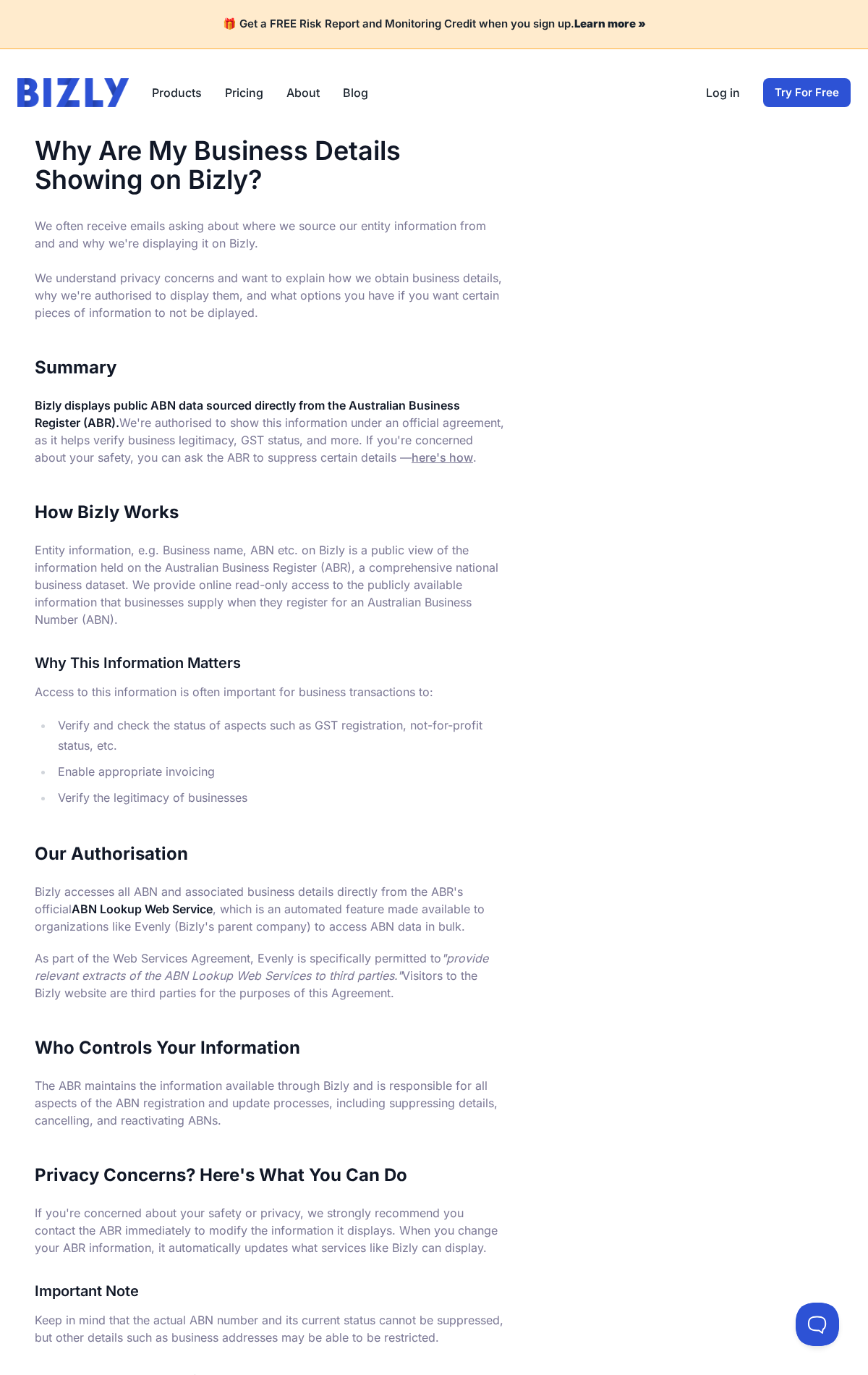
scroll to position [400, 0]
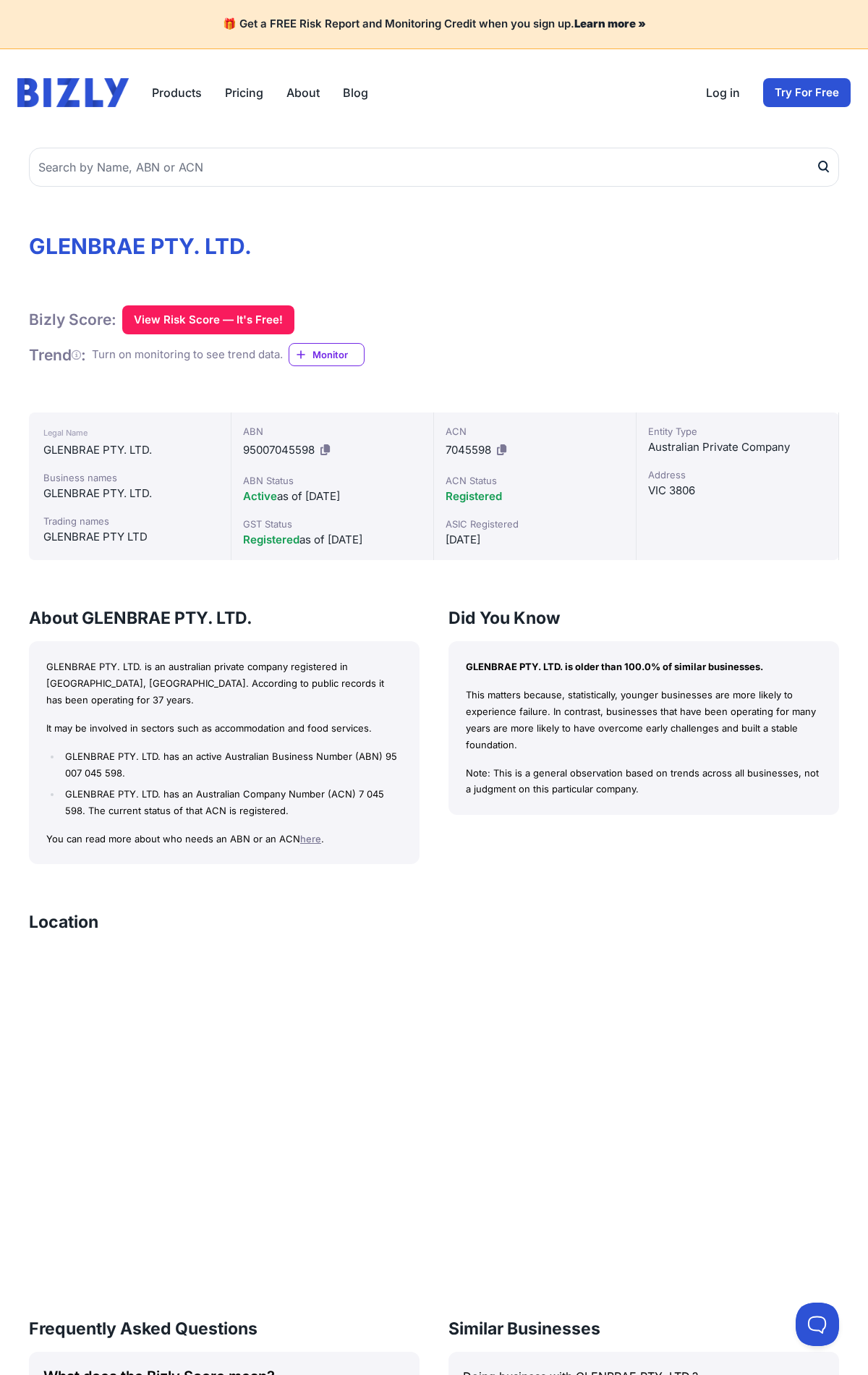
scroll to position [613, 0]
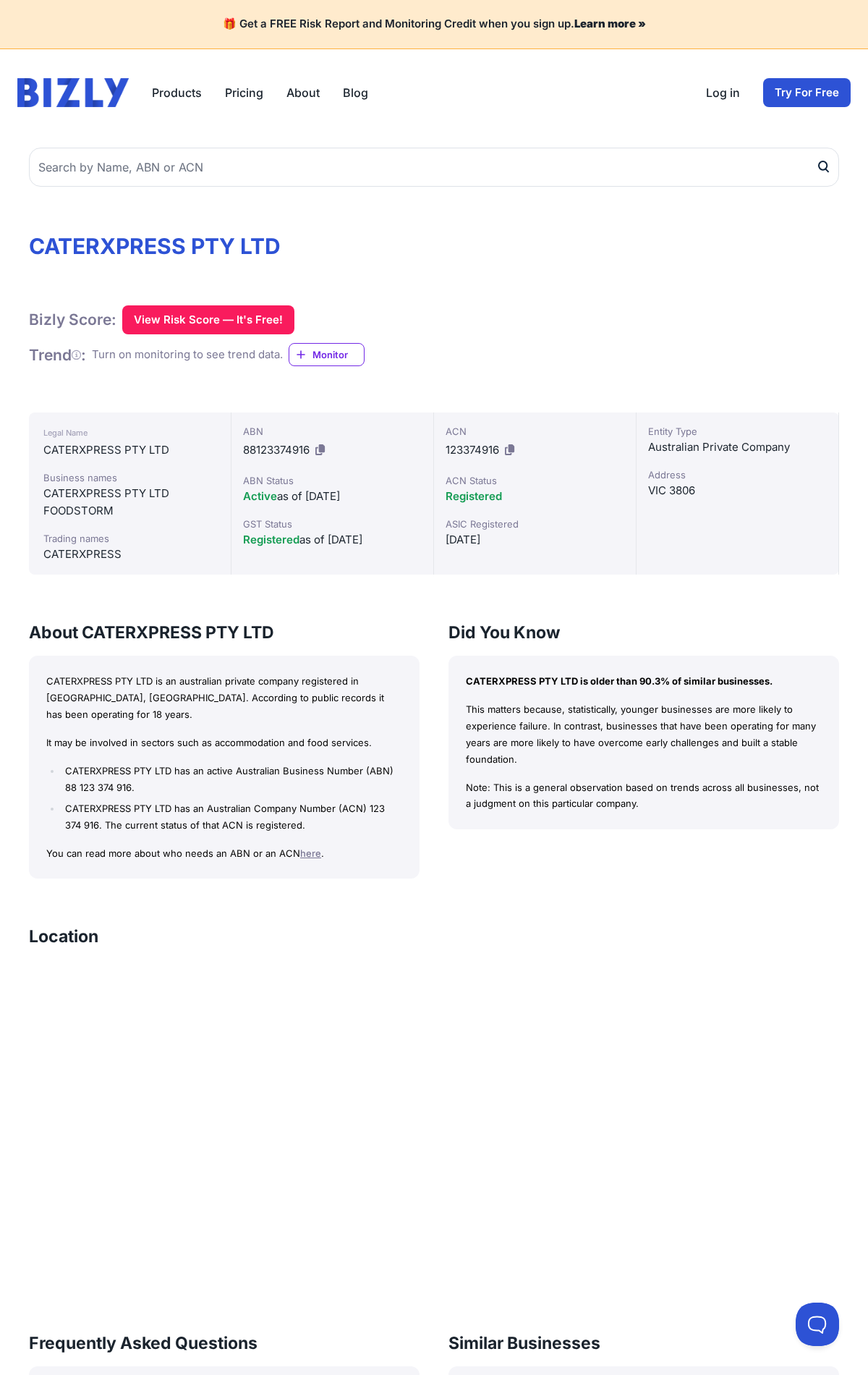
scroll to position [627, 0]
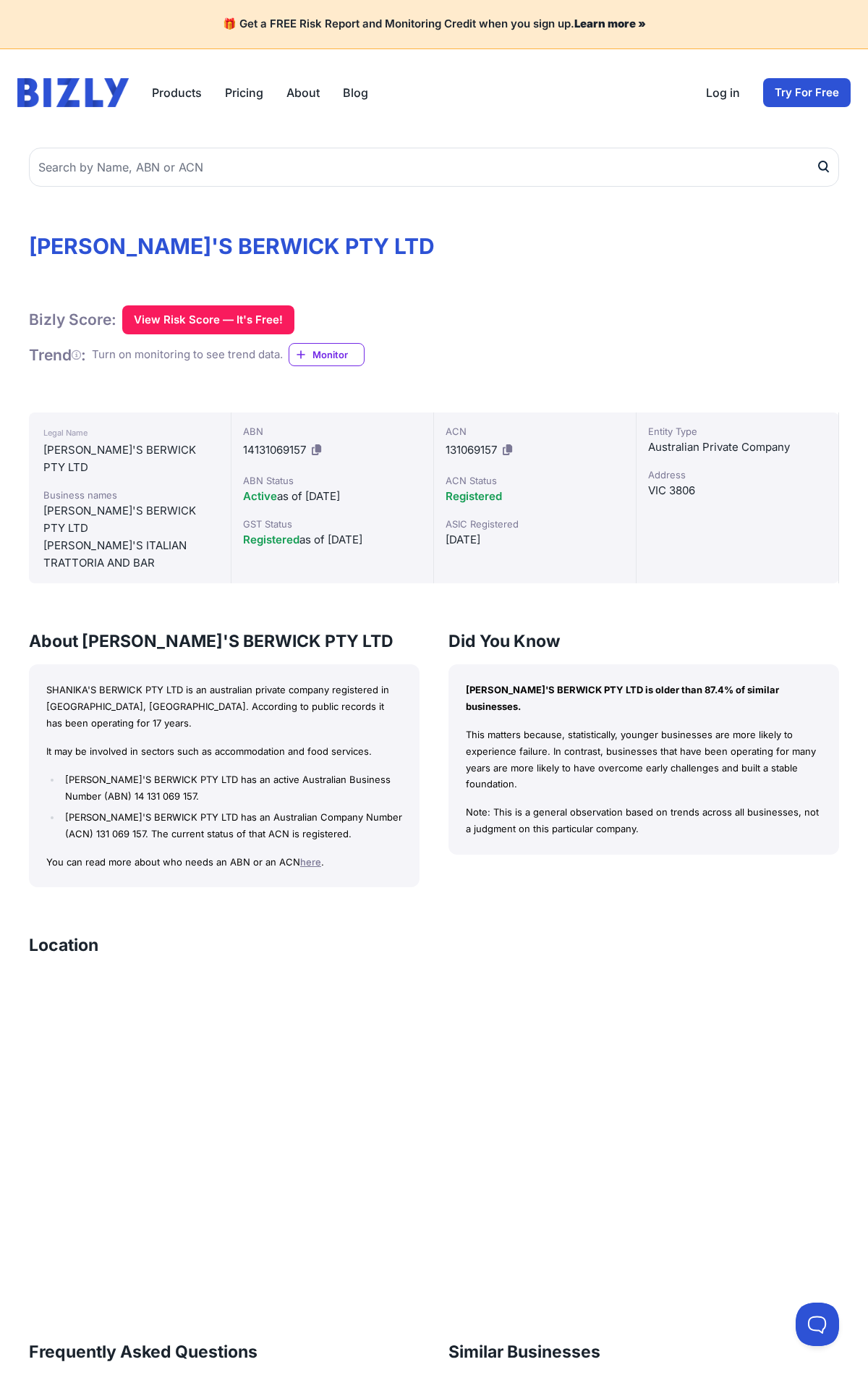
scroll to position [613, 0]
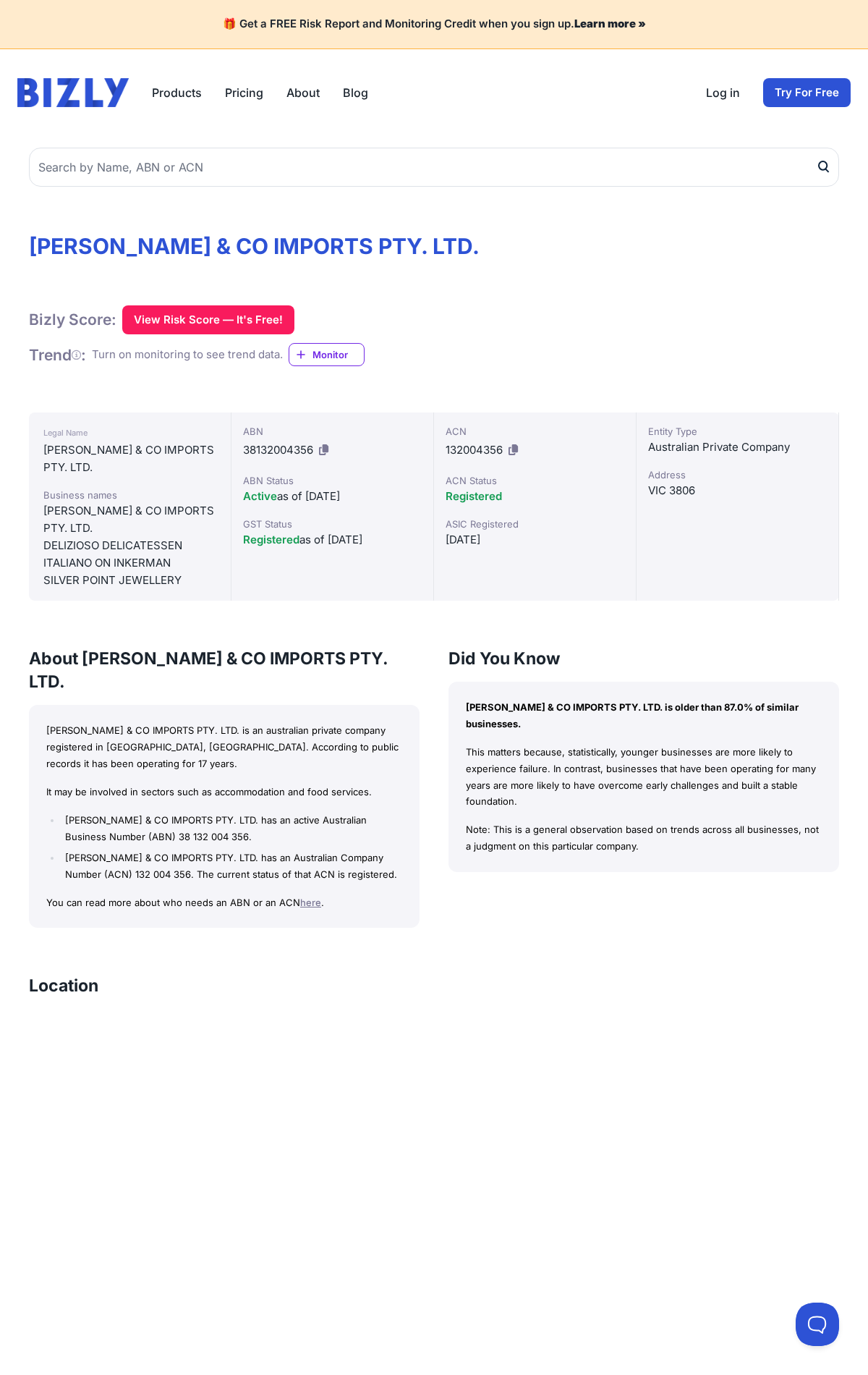
scroll to position [618, 0]
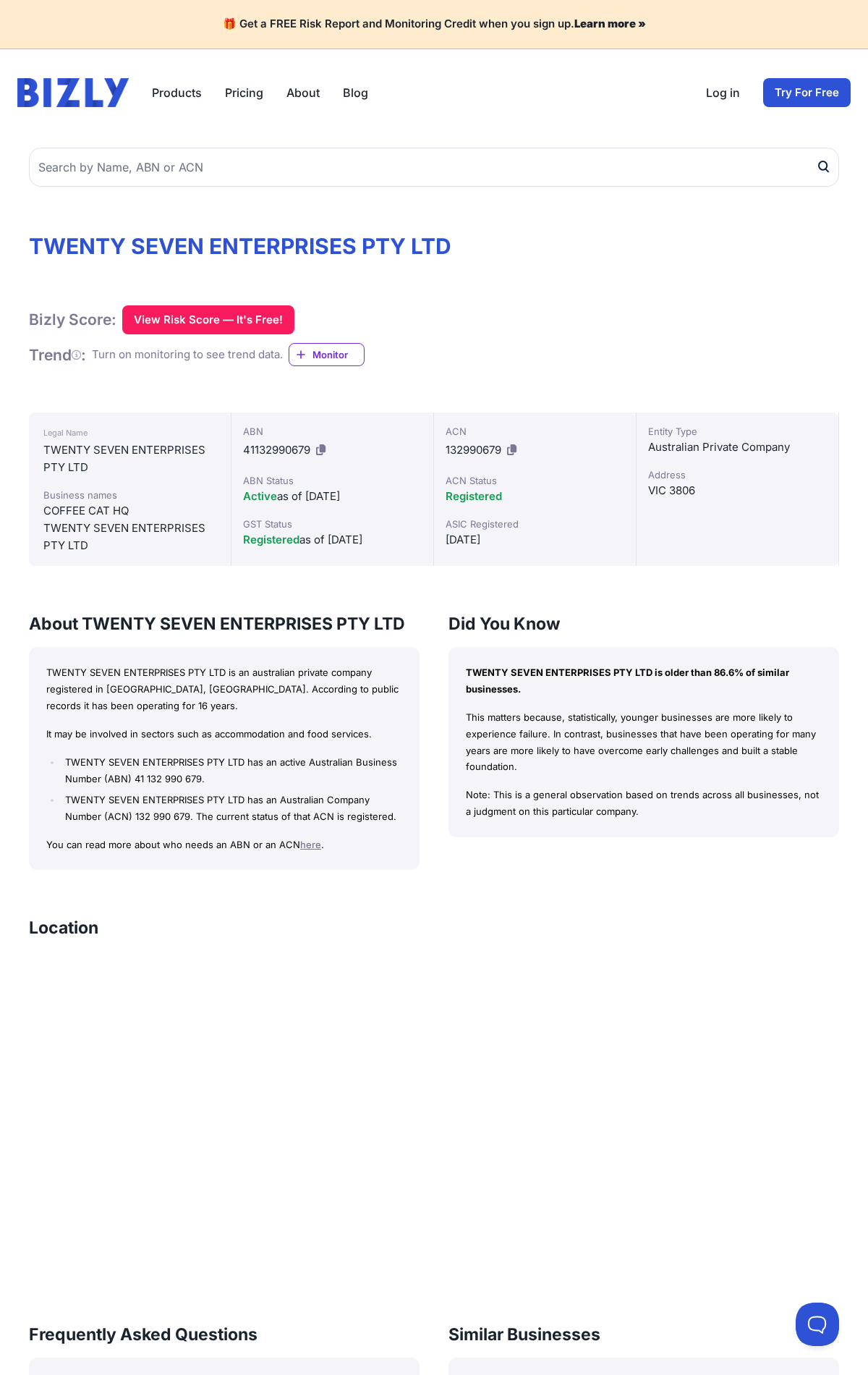
scroll to position [634, 0]
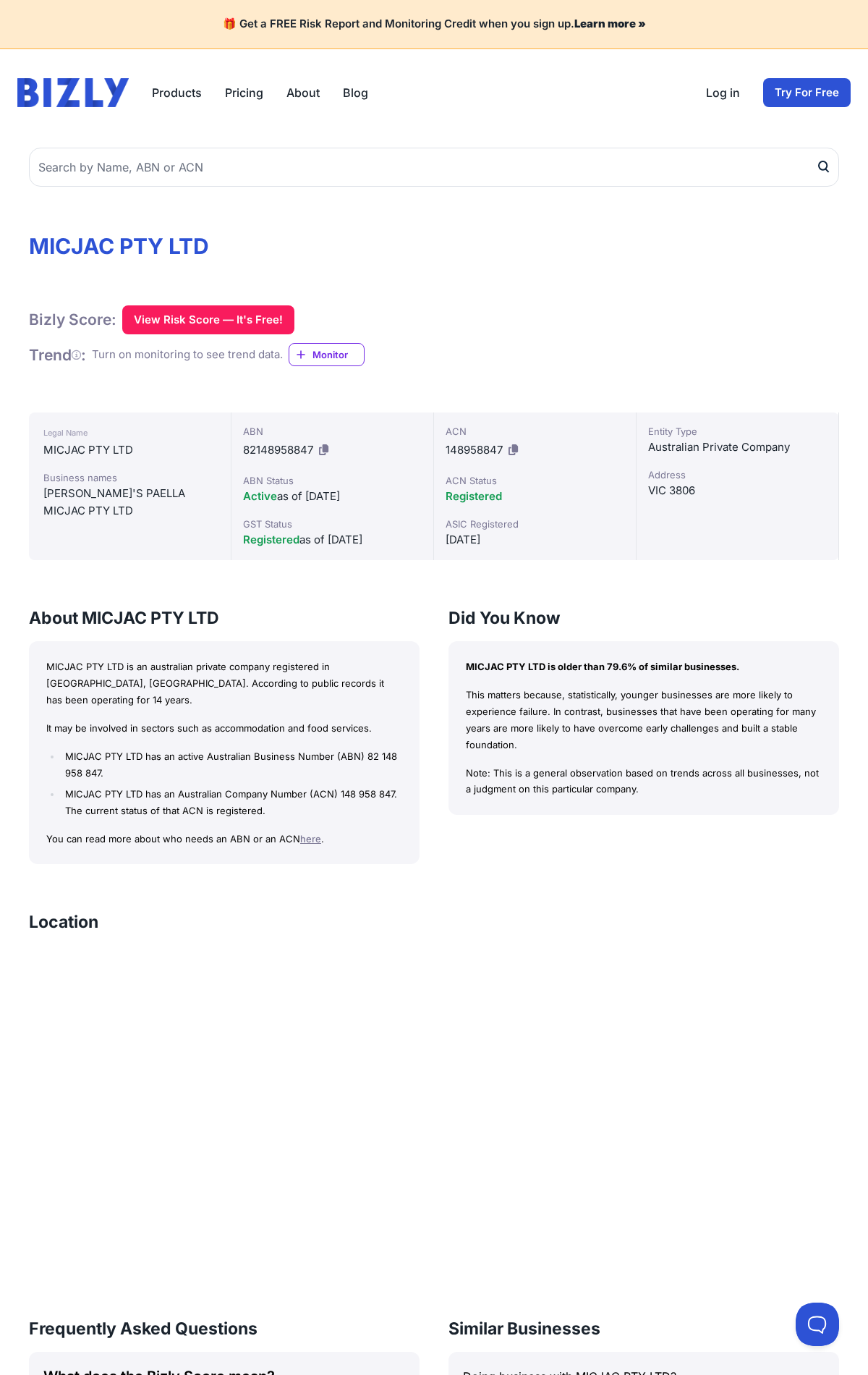
scroll to position [613, 0]
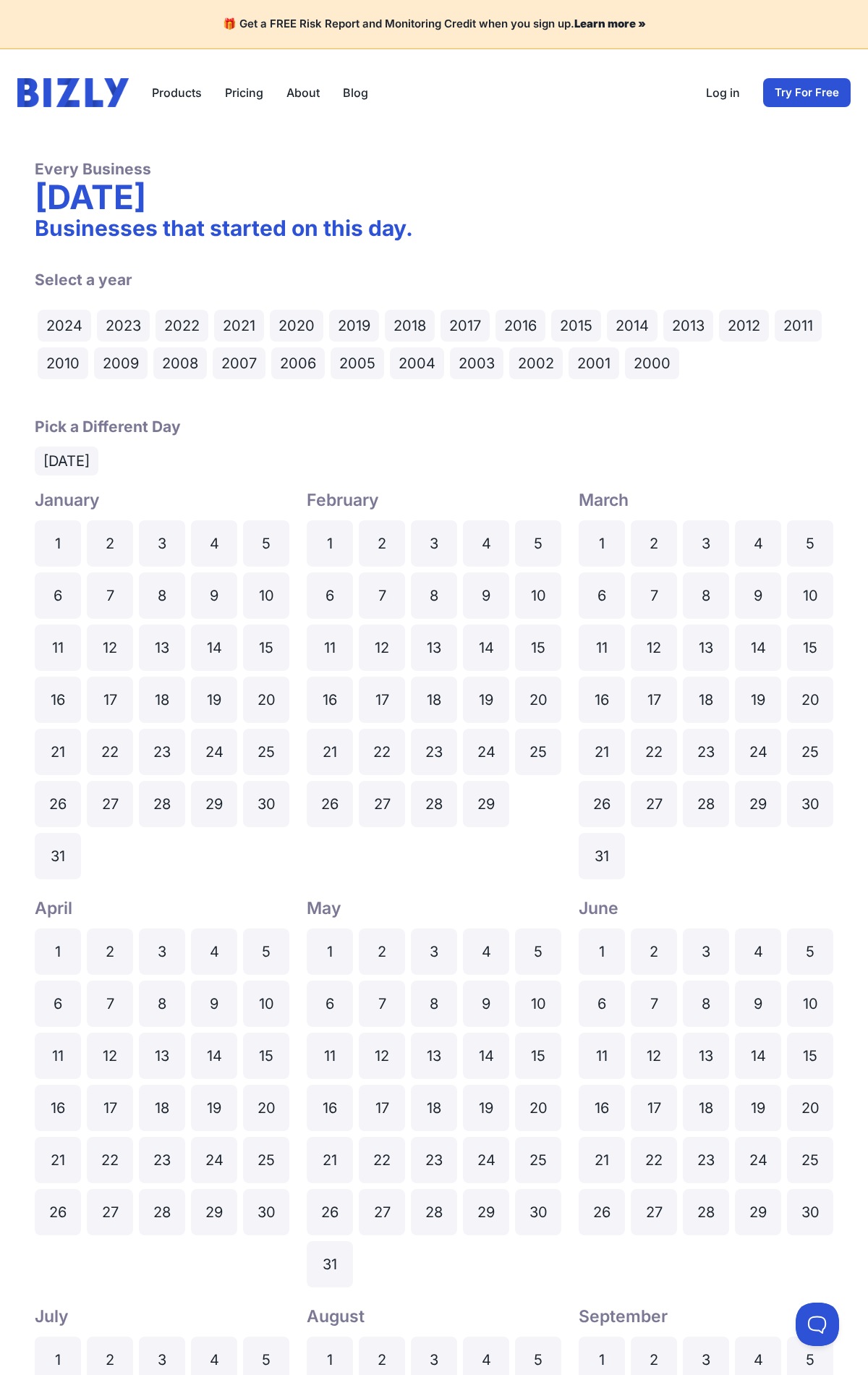
scroll to position [873, 0]
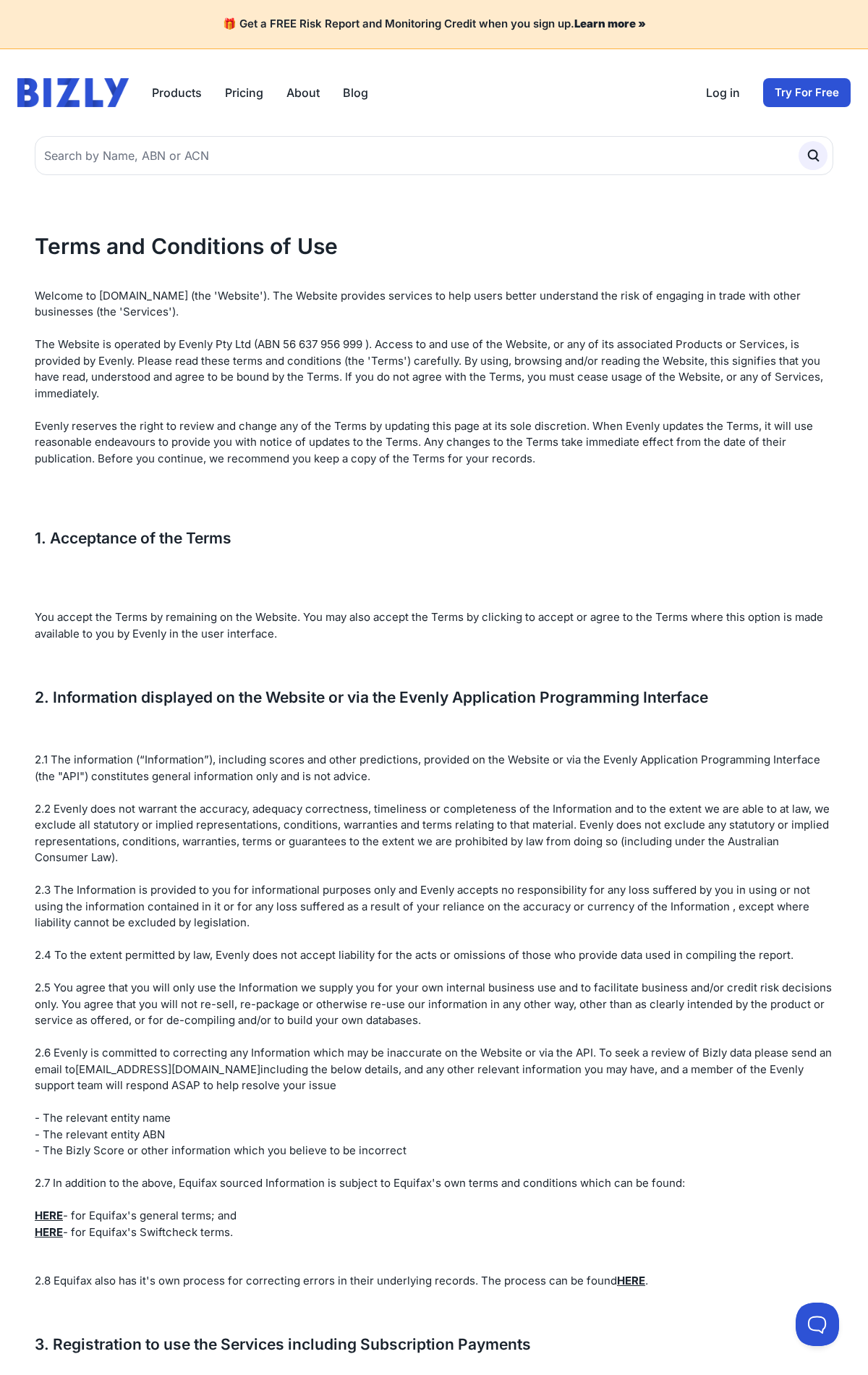
scroll to position [5260, 0]
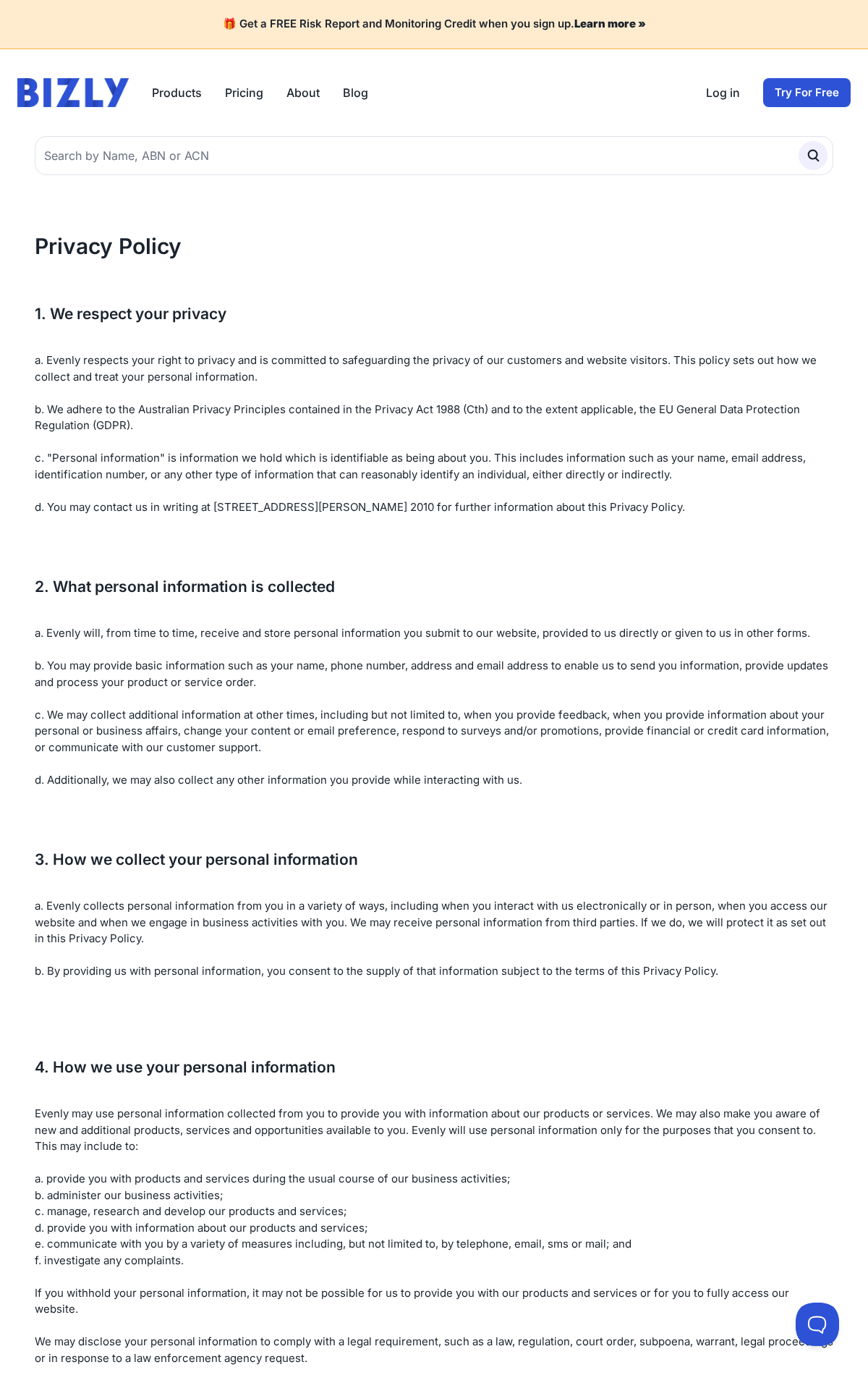
scroll to position [3029, 0]
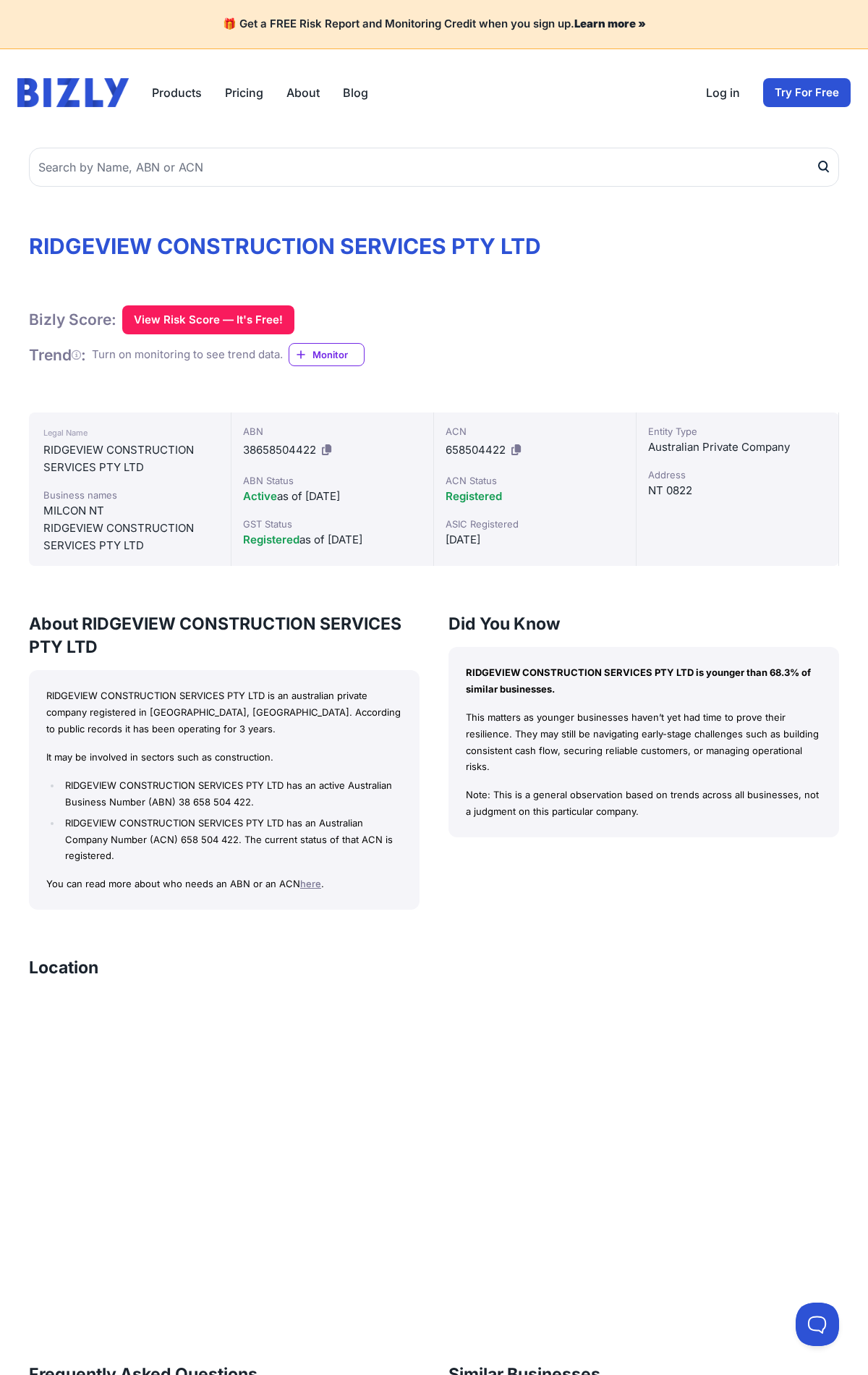
scroll to position [674, 0]
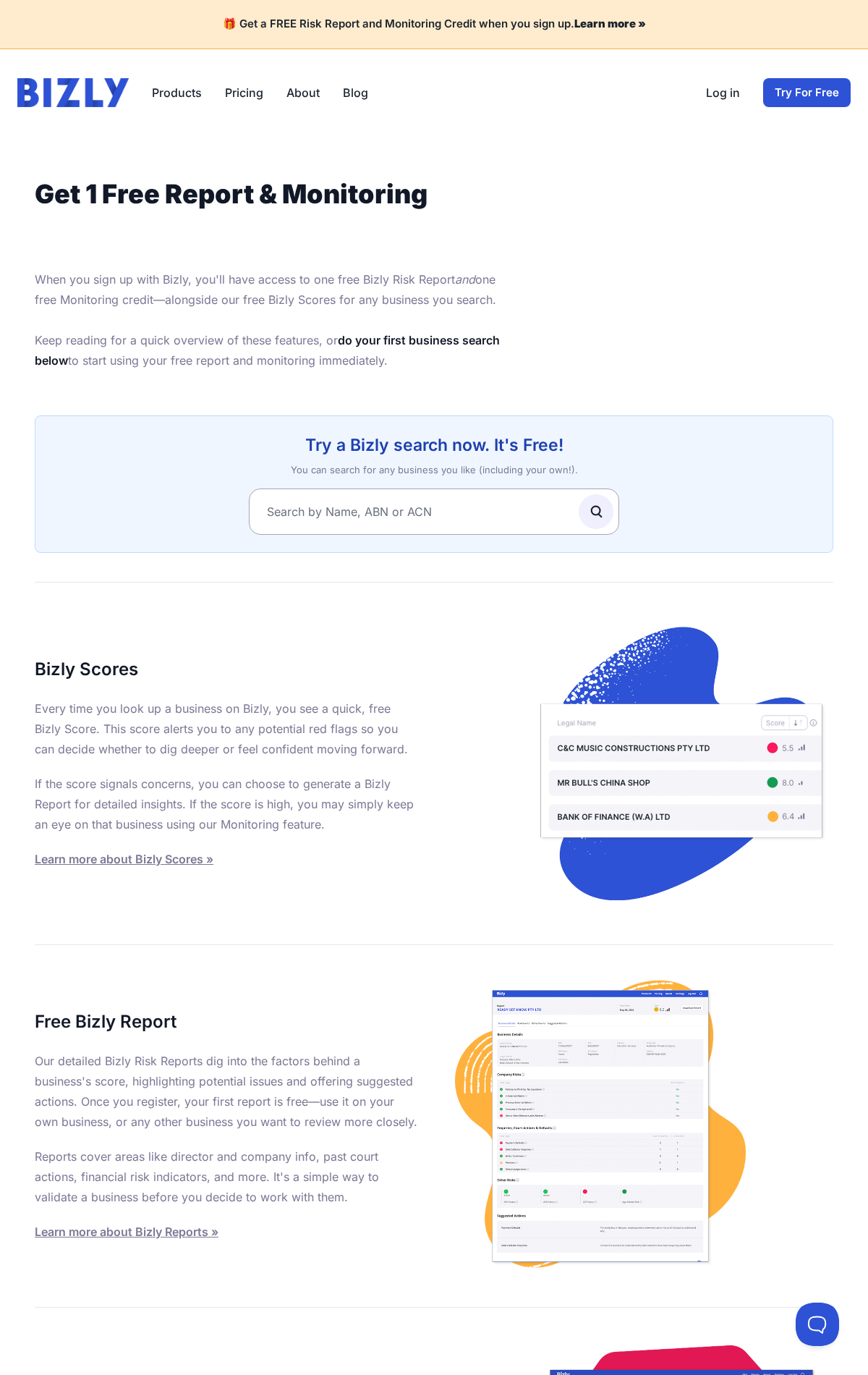
scroll to position [561, 0]
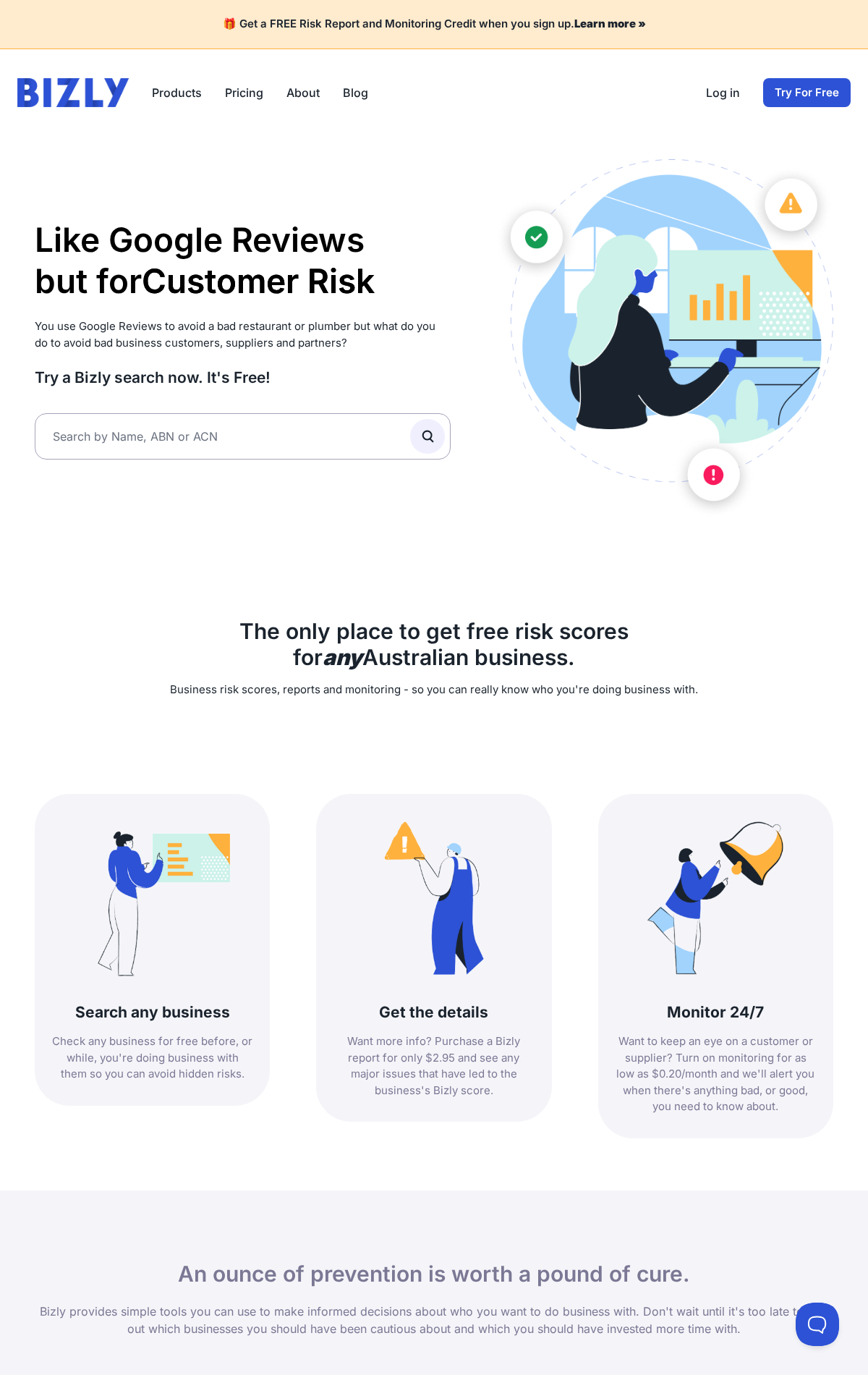
scroll to position [1218, 0]
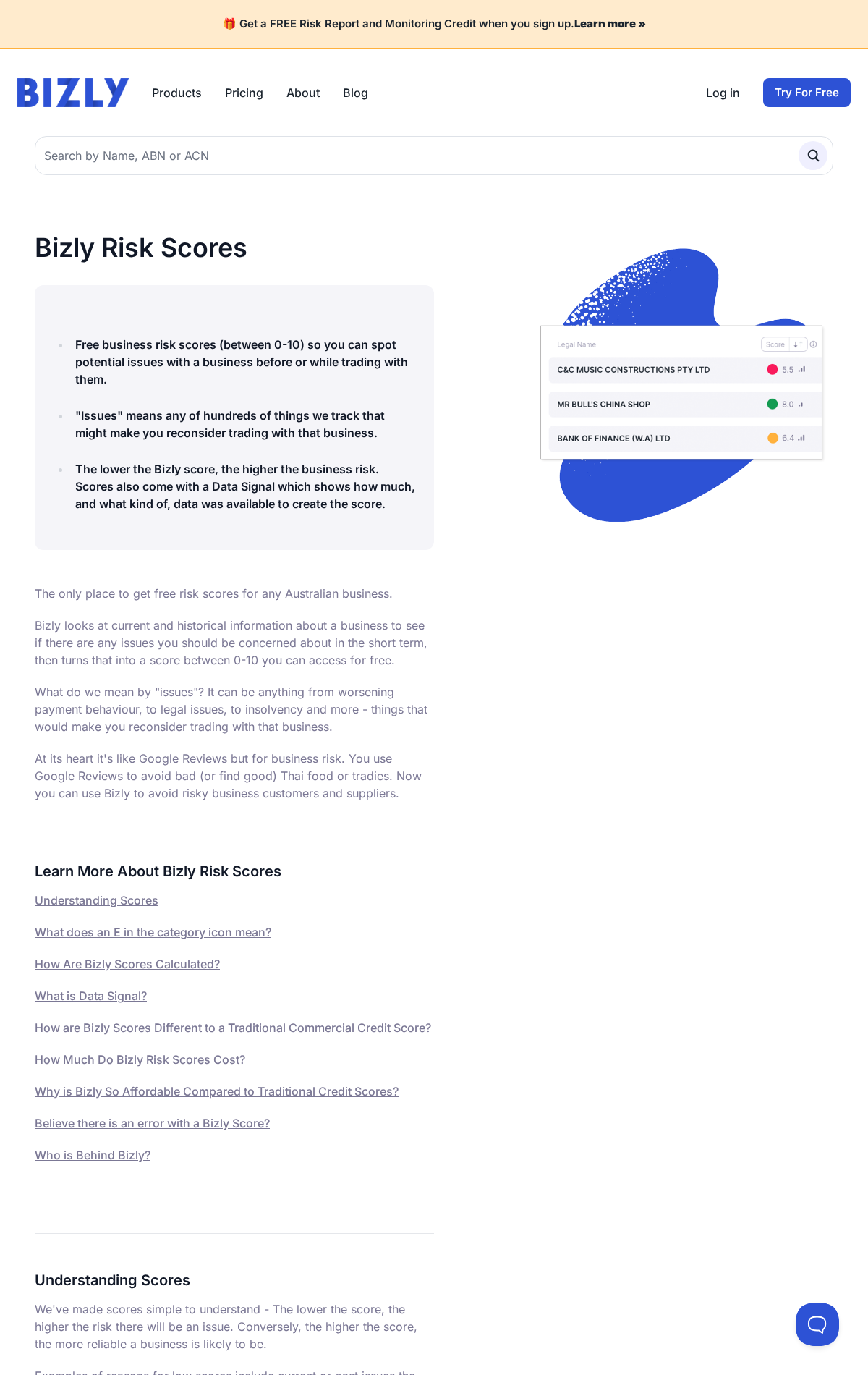
scroll to position [4810, 0]
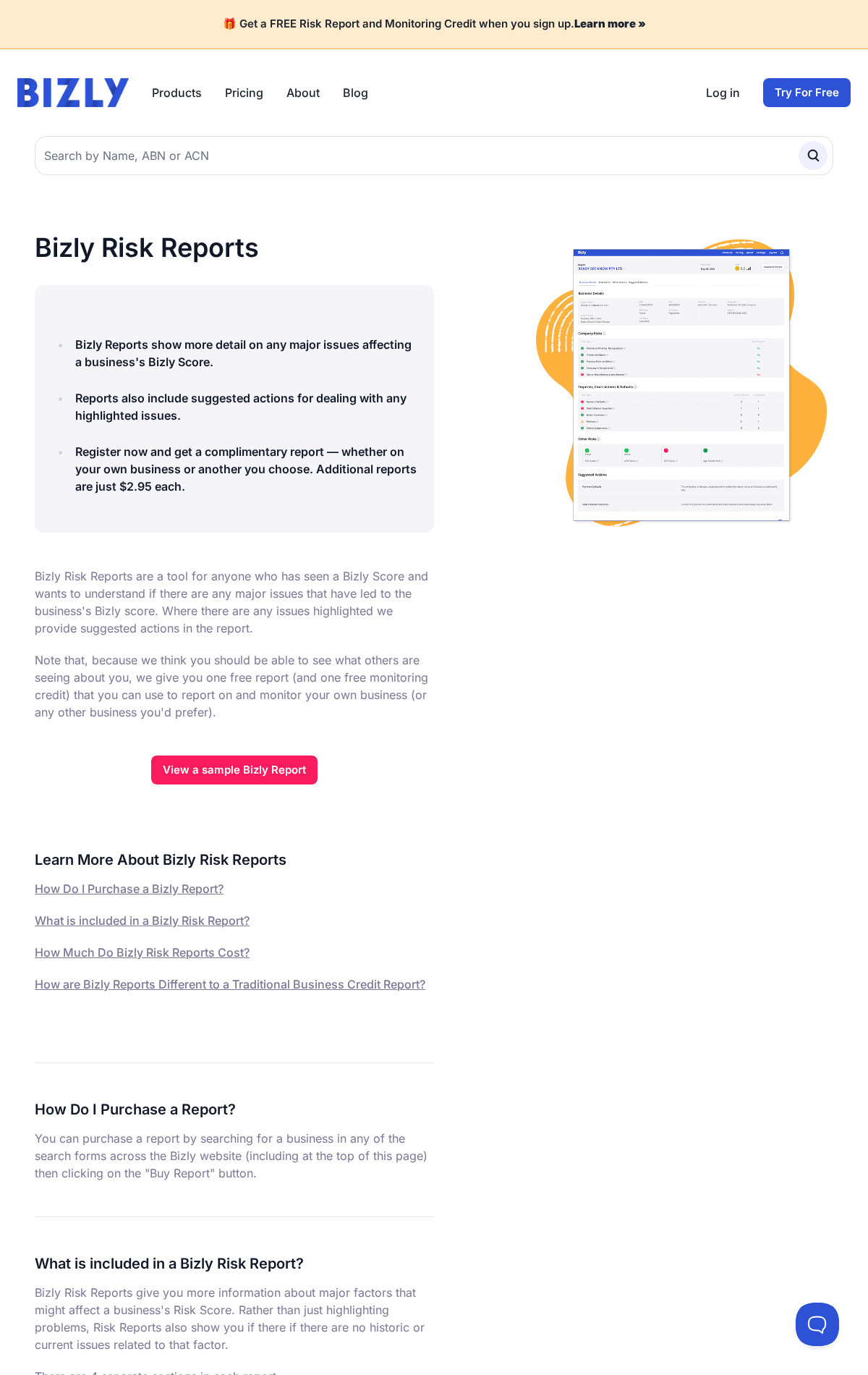
scroll to position [2054, 0]
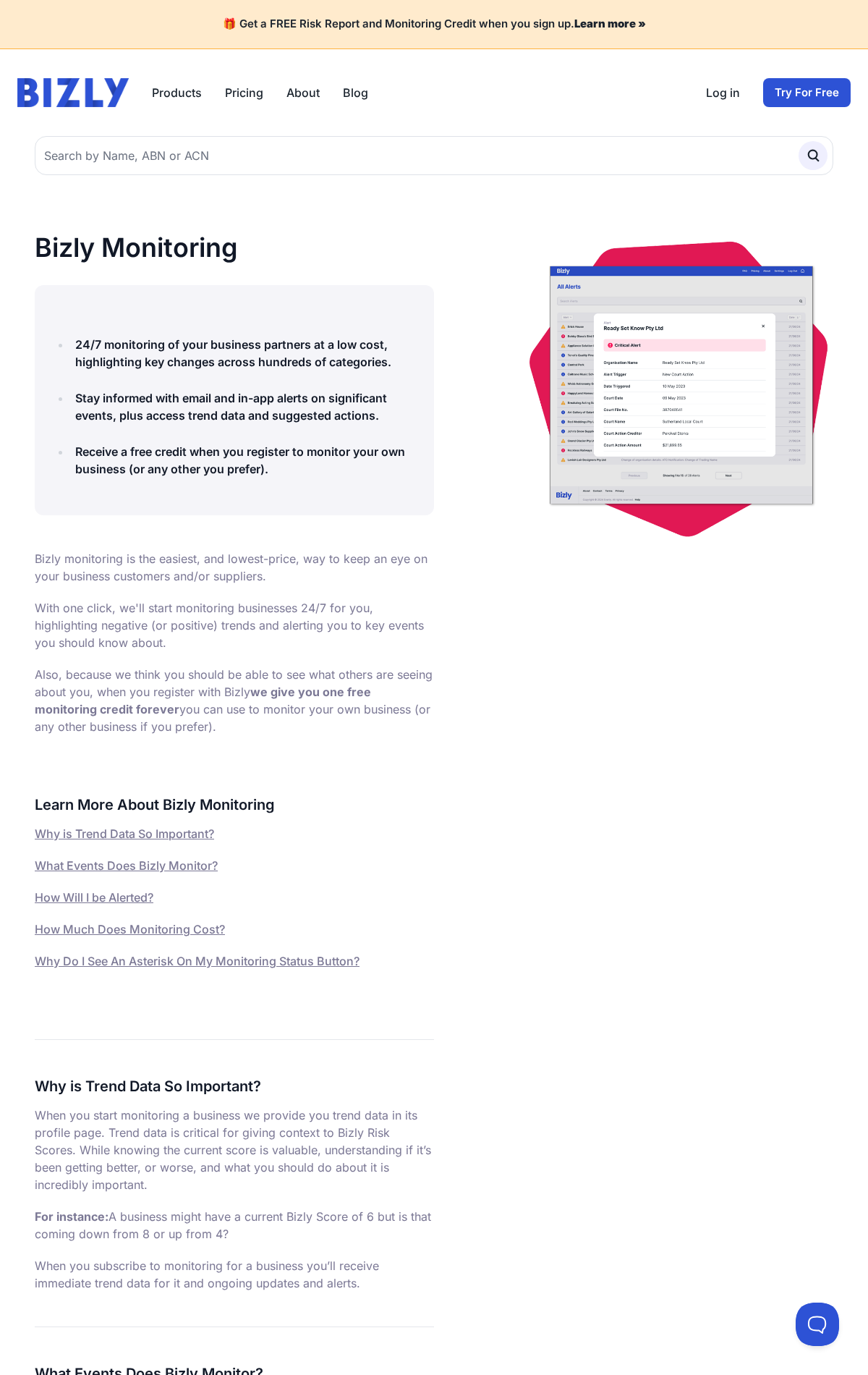
scroll to position [2262, 0]
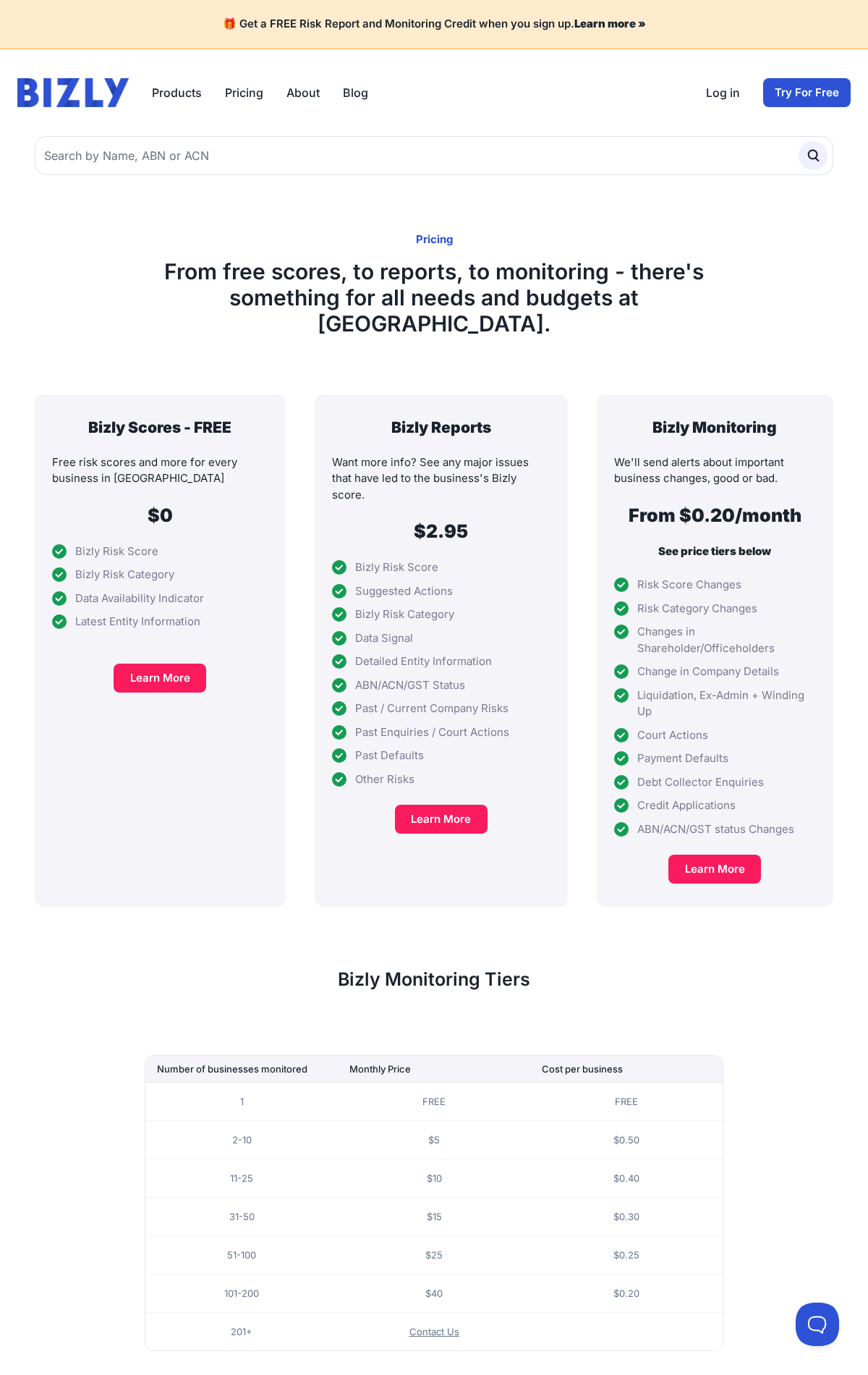
scroll to position [120, 0]
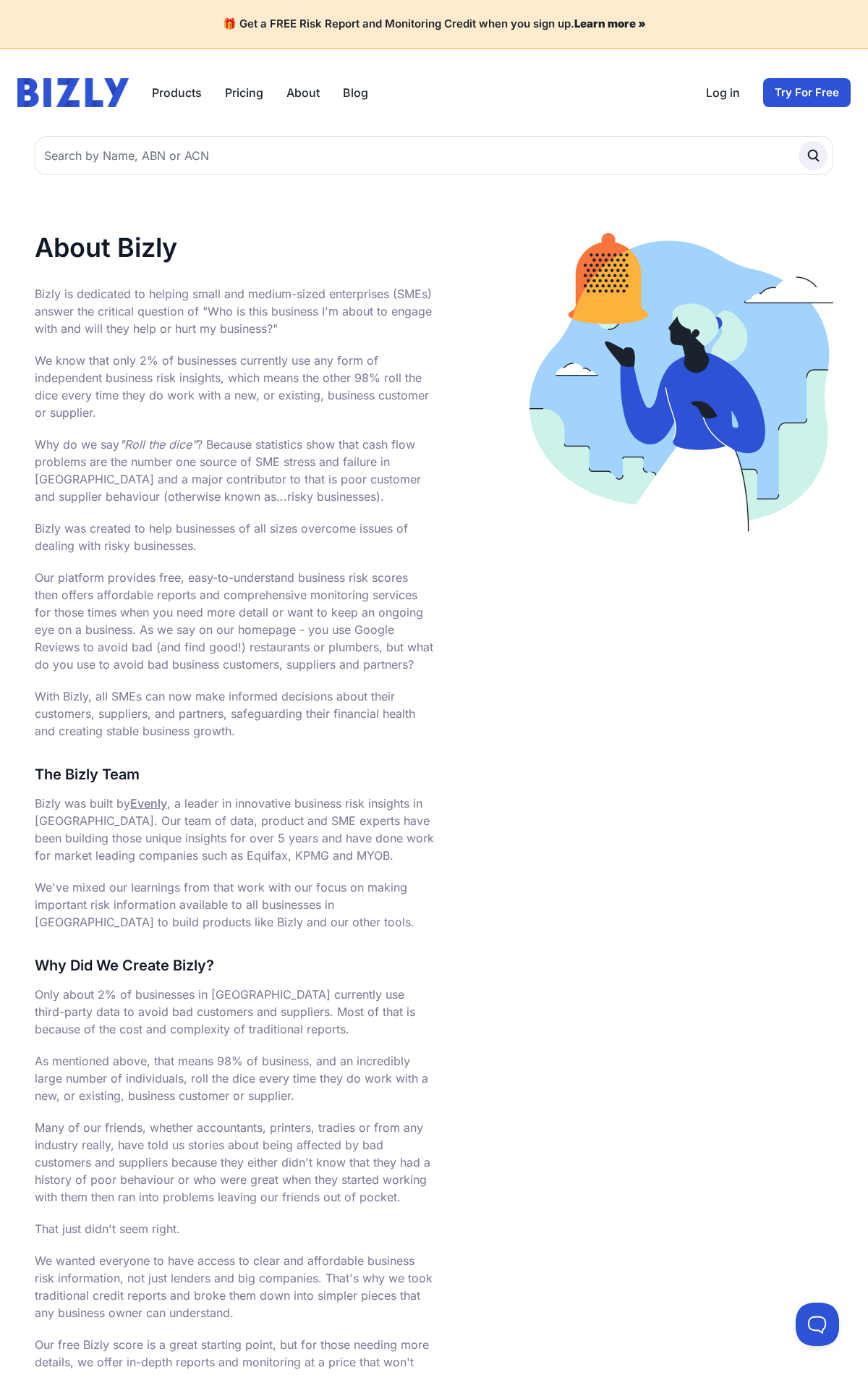
scroll to position [564, 0]
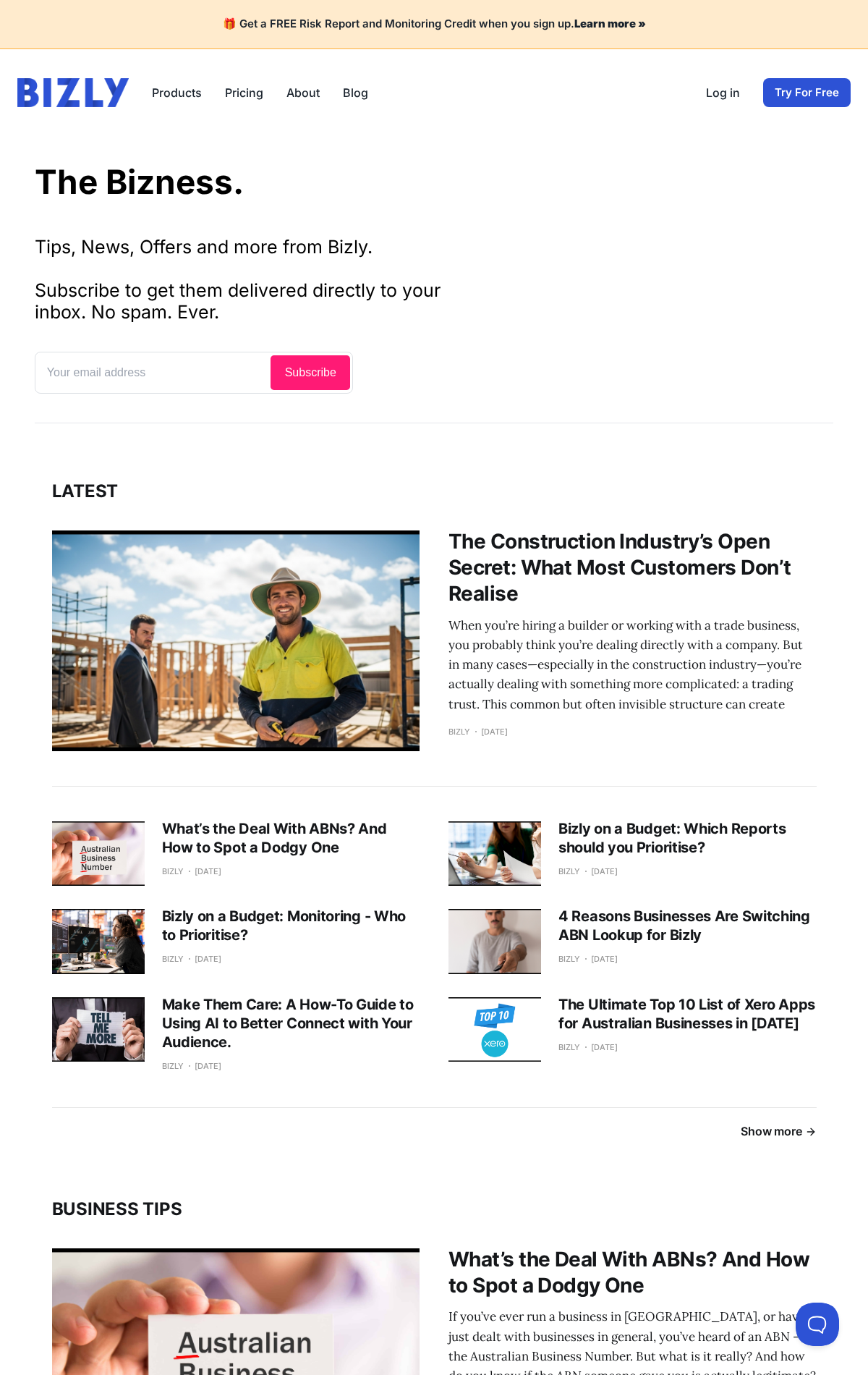
scroll to position [1825, 0]
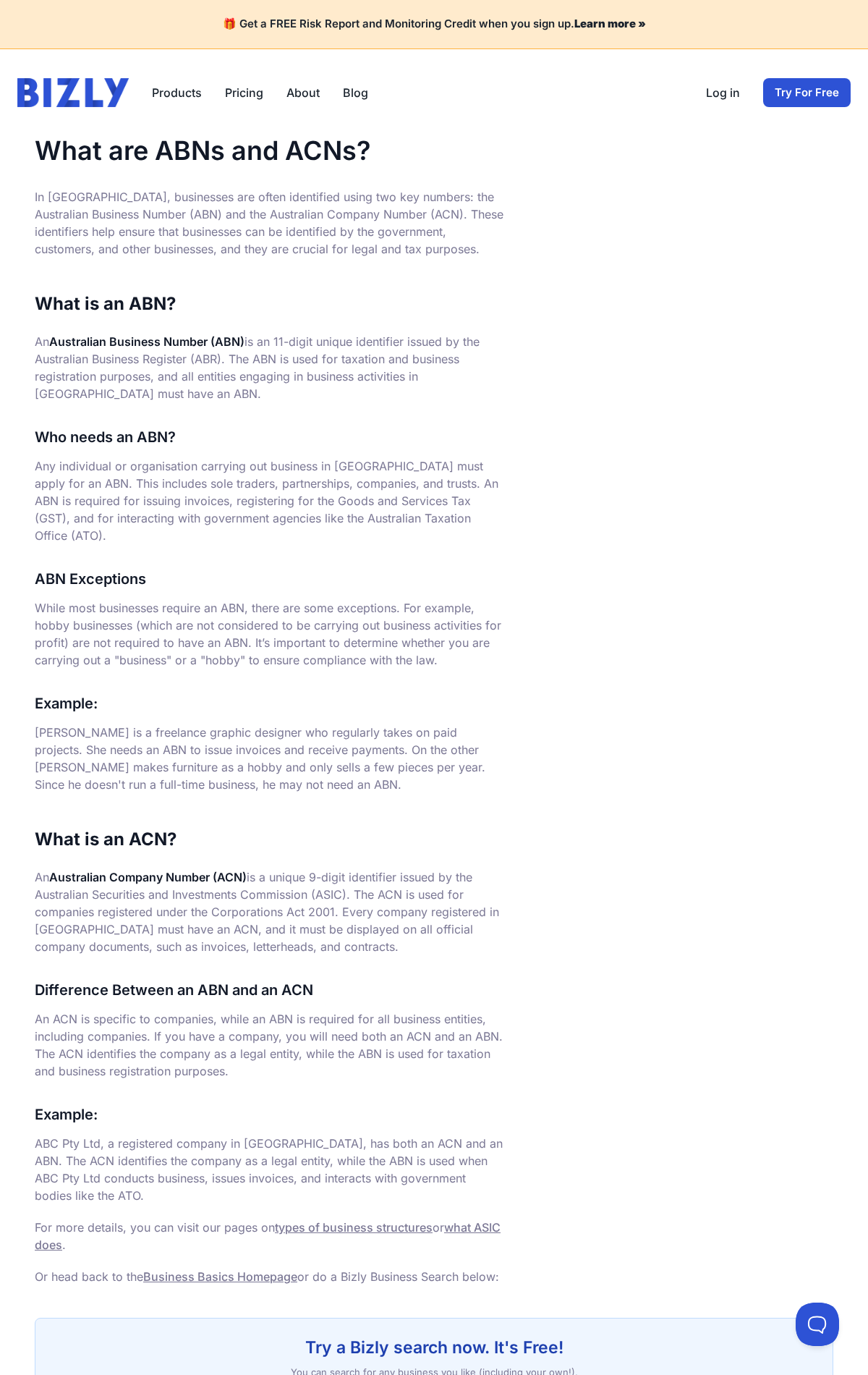
scroll to position [225, 0]
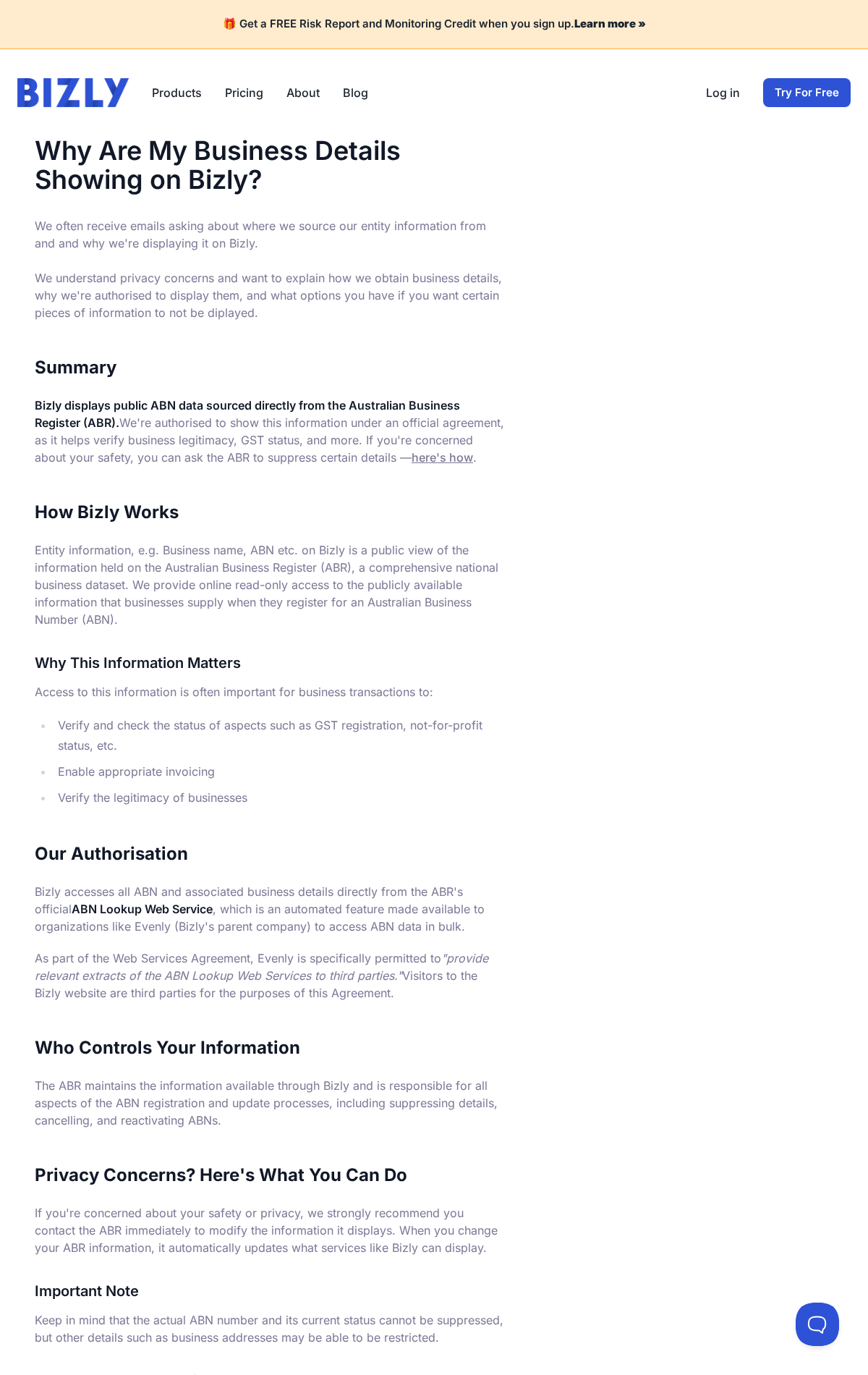
scroll to position [400, 0]
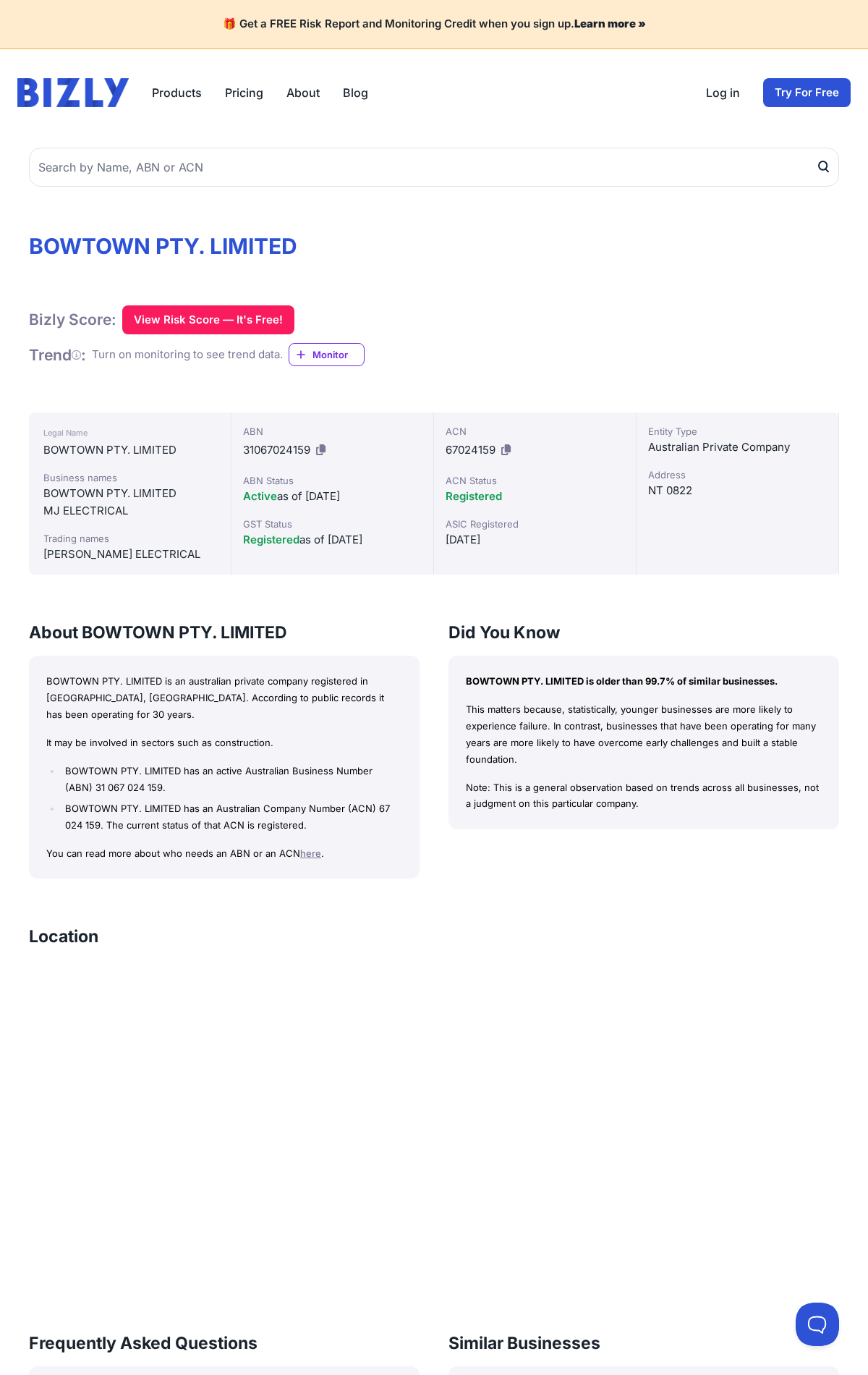
scroll to position [627, 0]
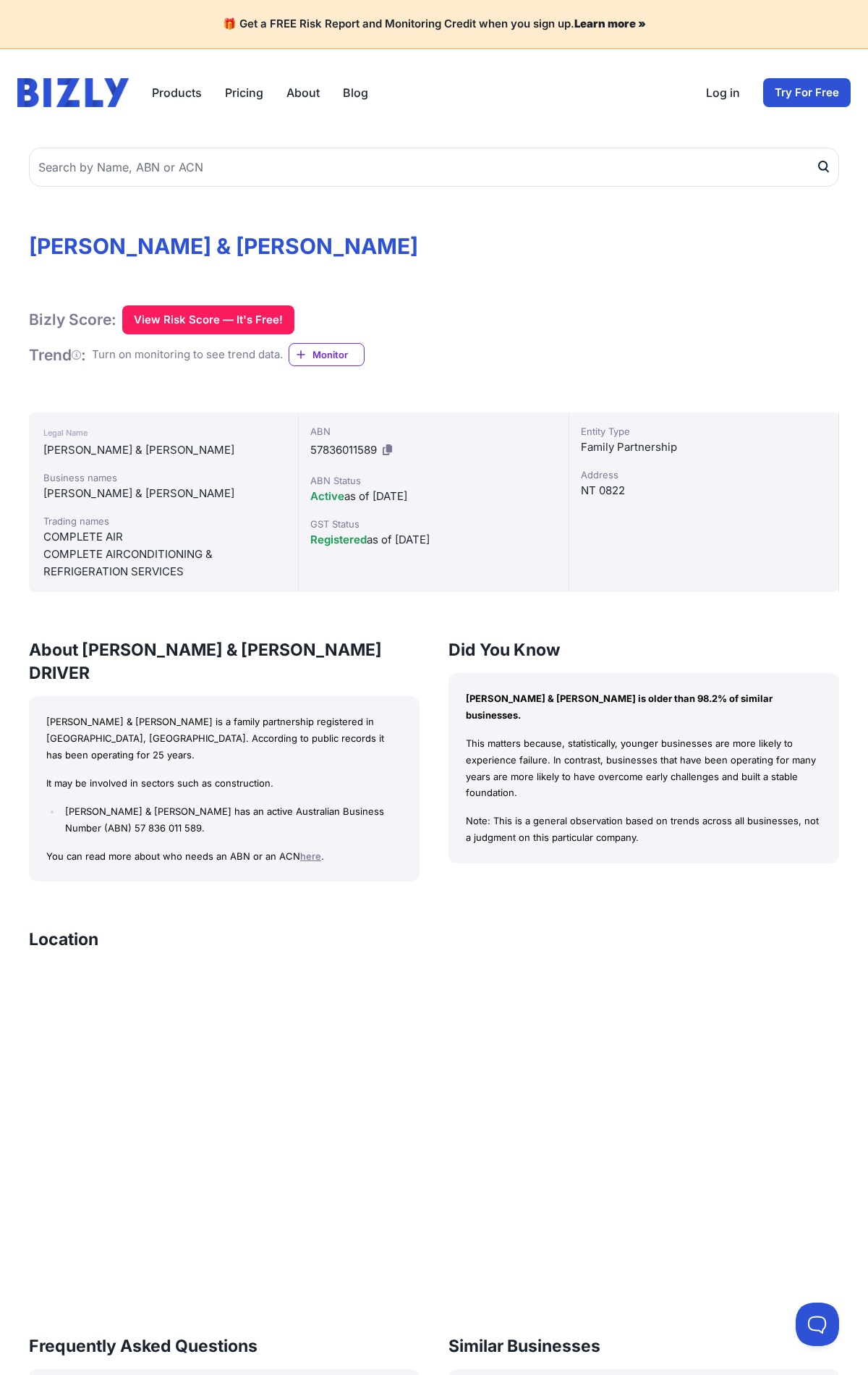
scroll to position [611, 0]
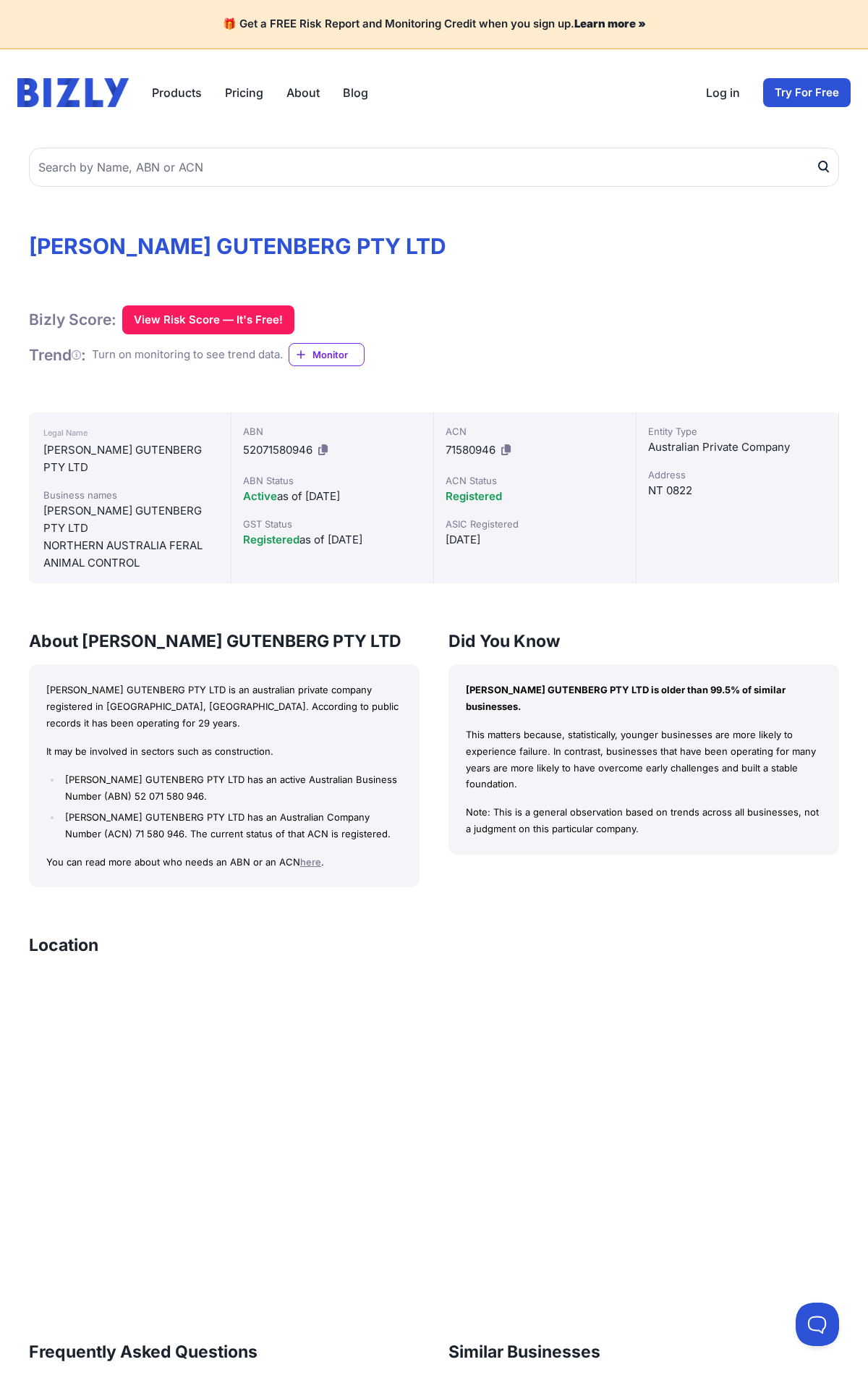
scroll to position [613, 0]
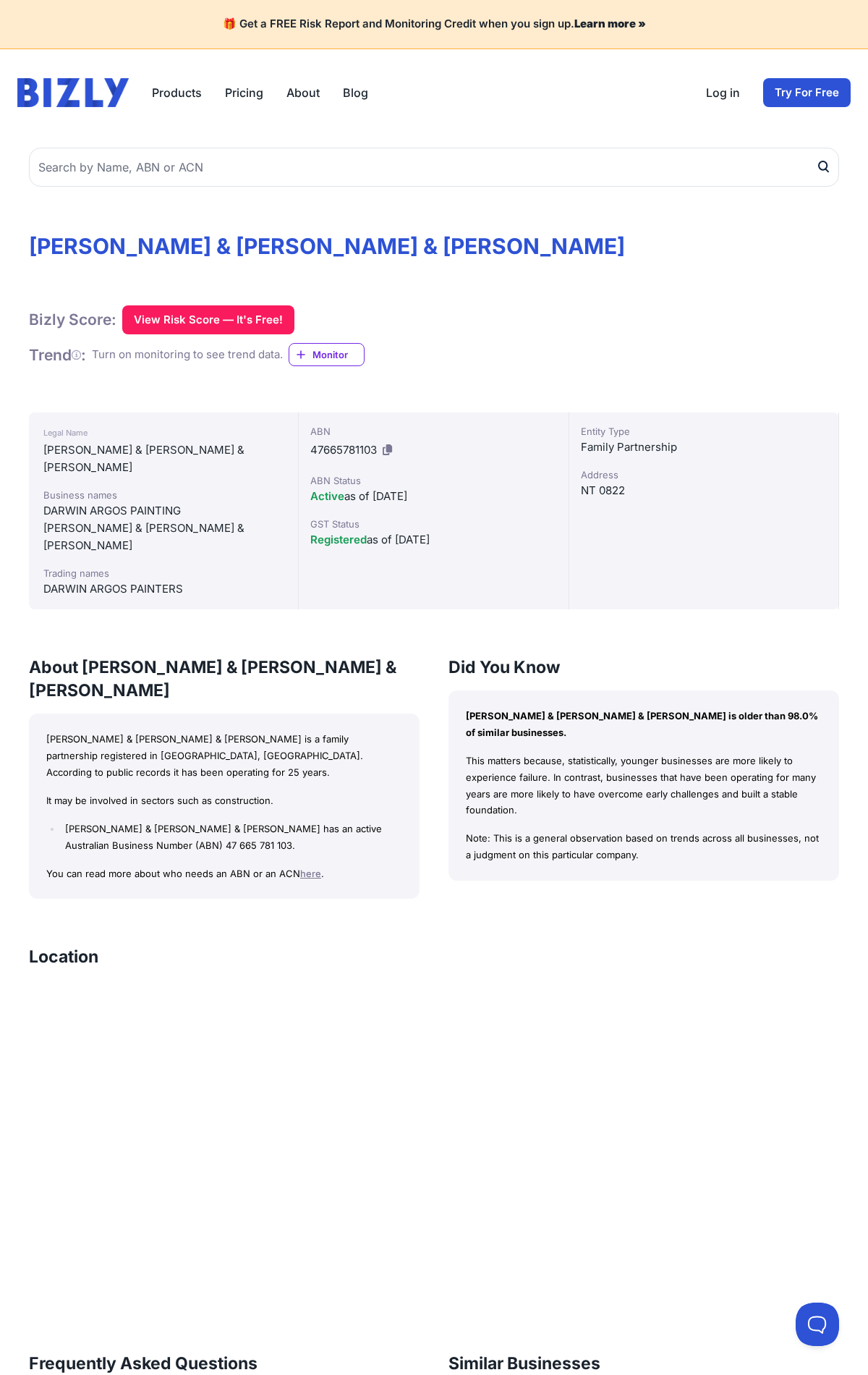
scroll to position [610, 0]
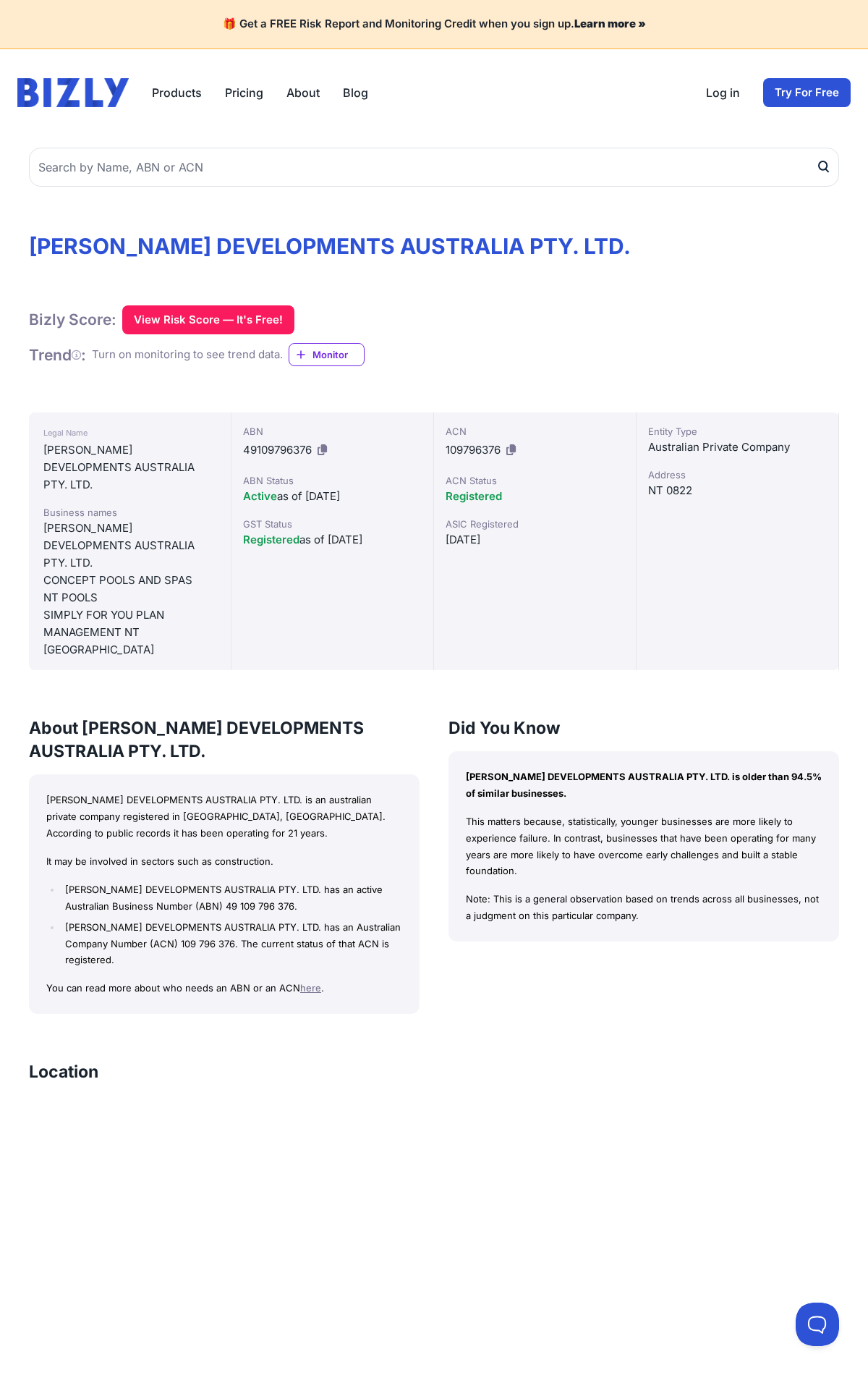
scroll to position [743, 0]
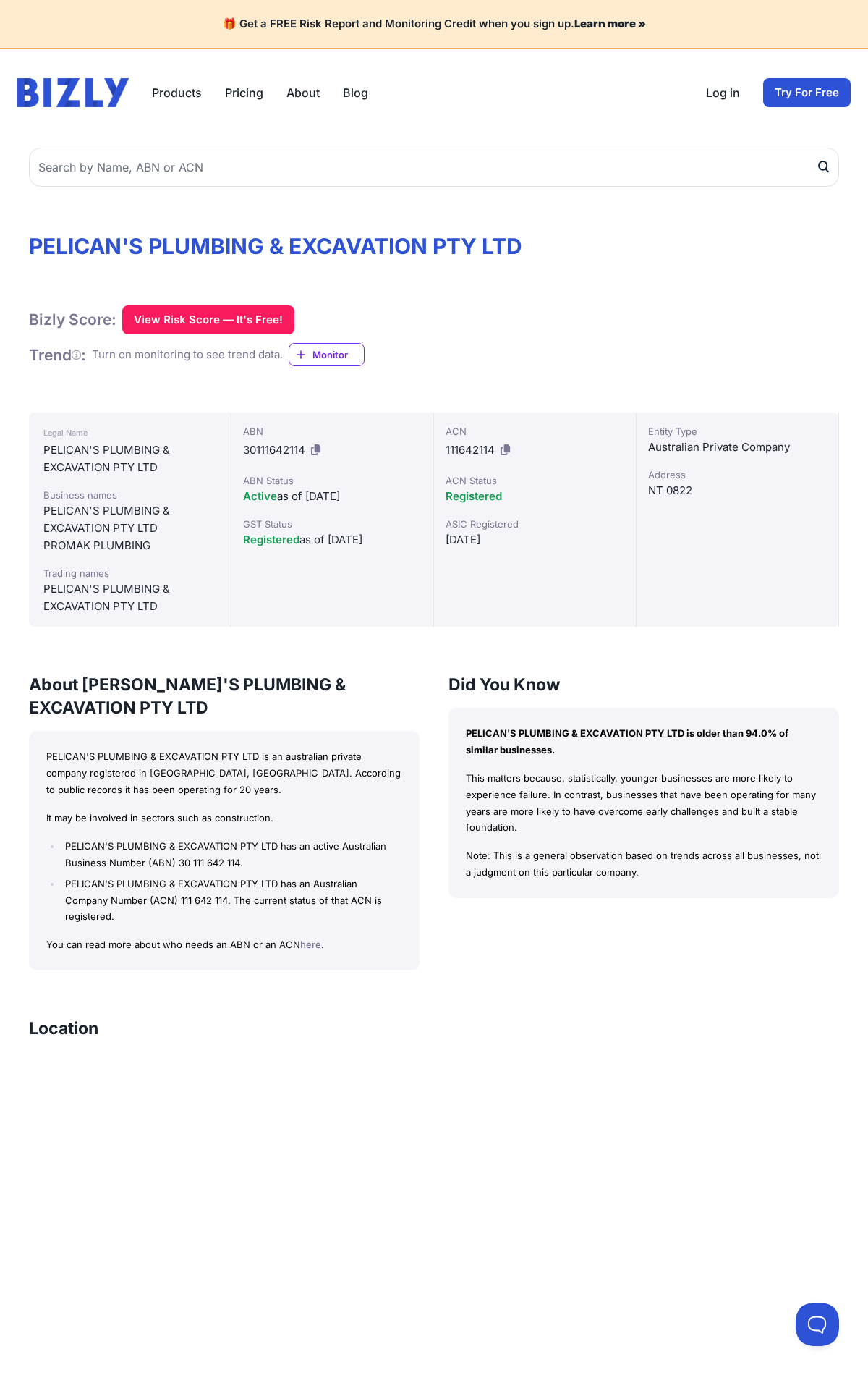
scroll to position [718, 0]
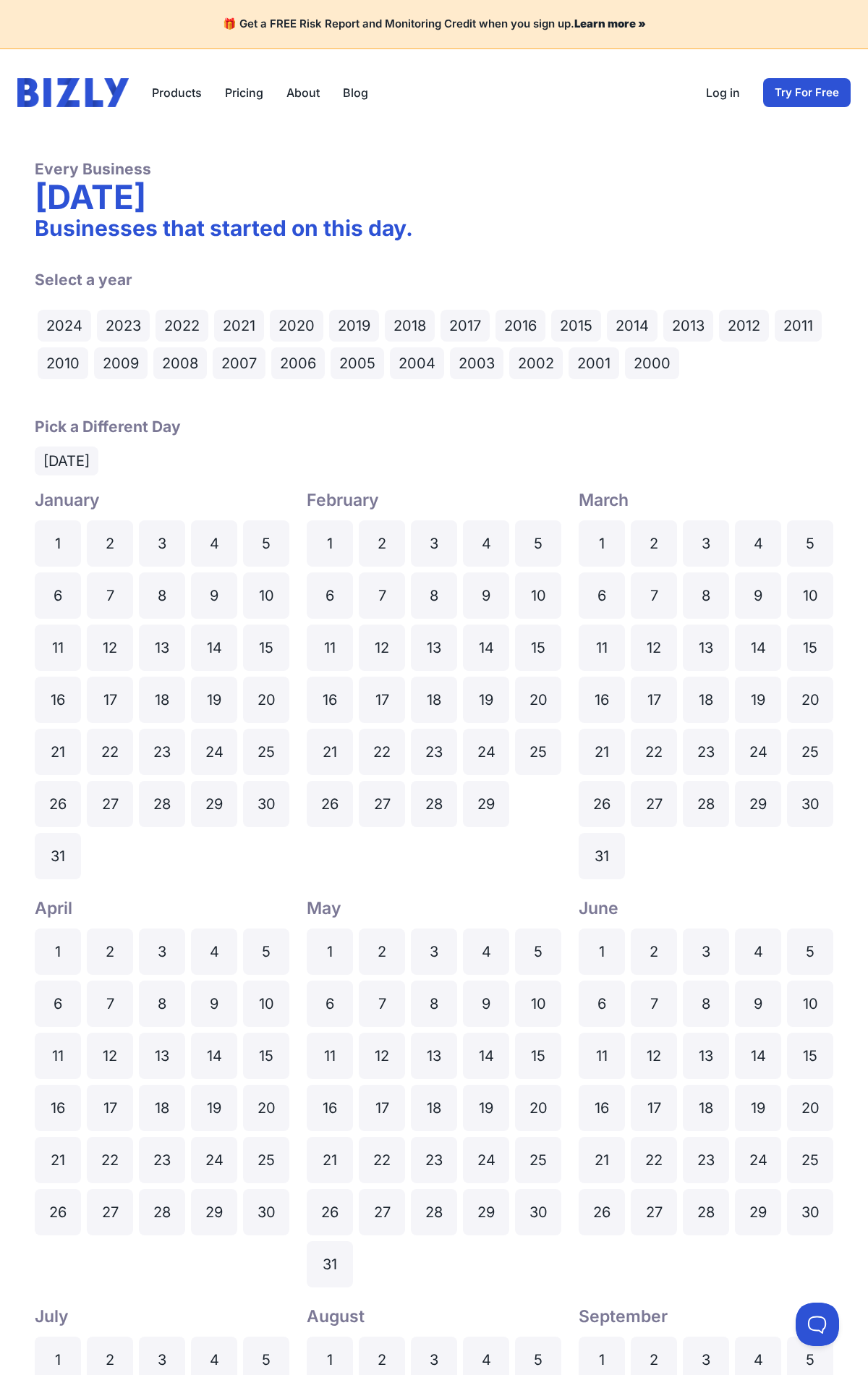
scroll to position [873, 0]
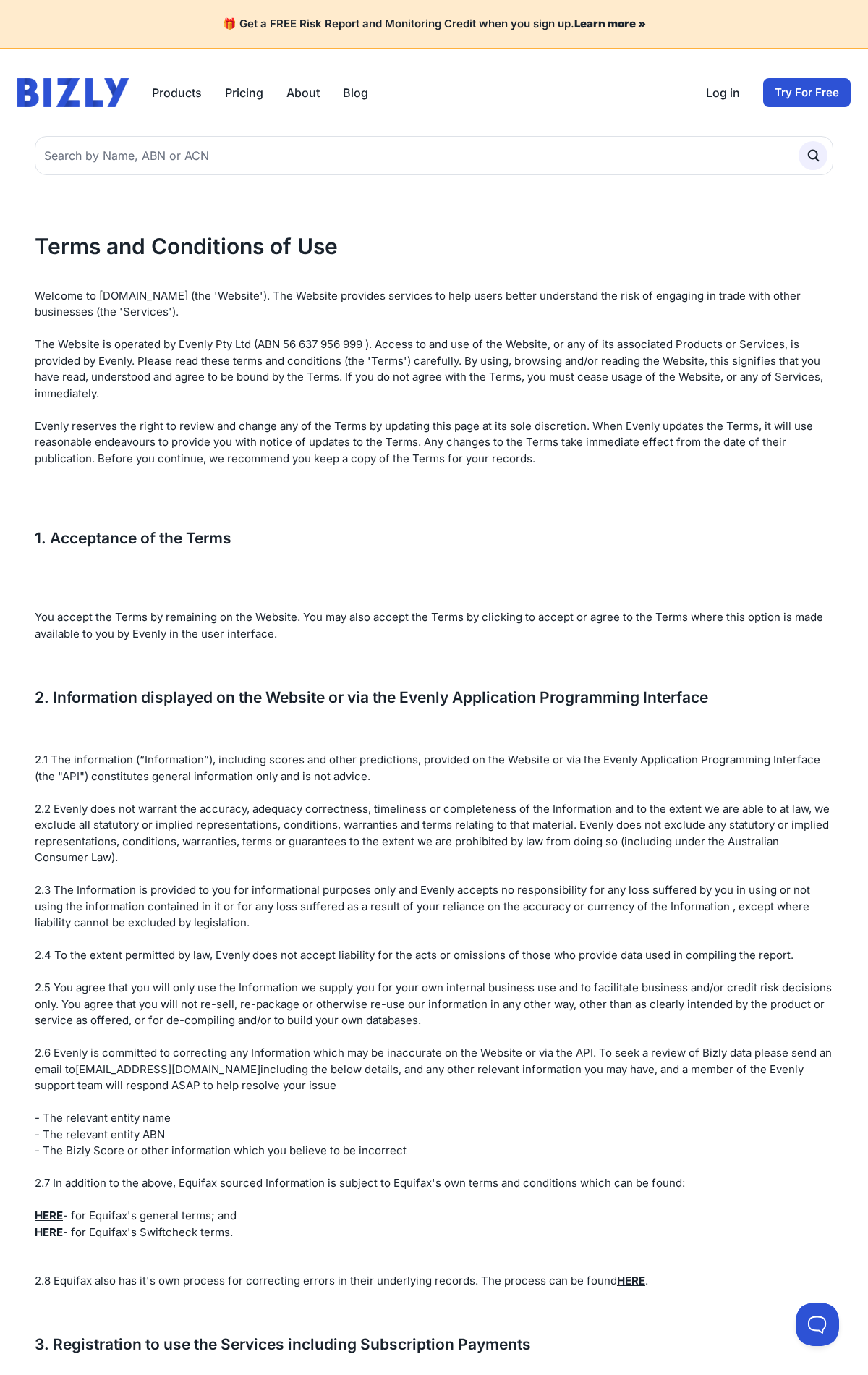
scroll to position [5260, 0]
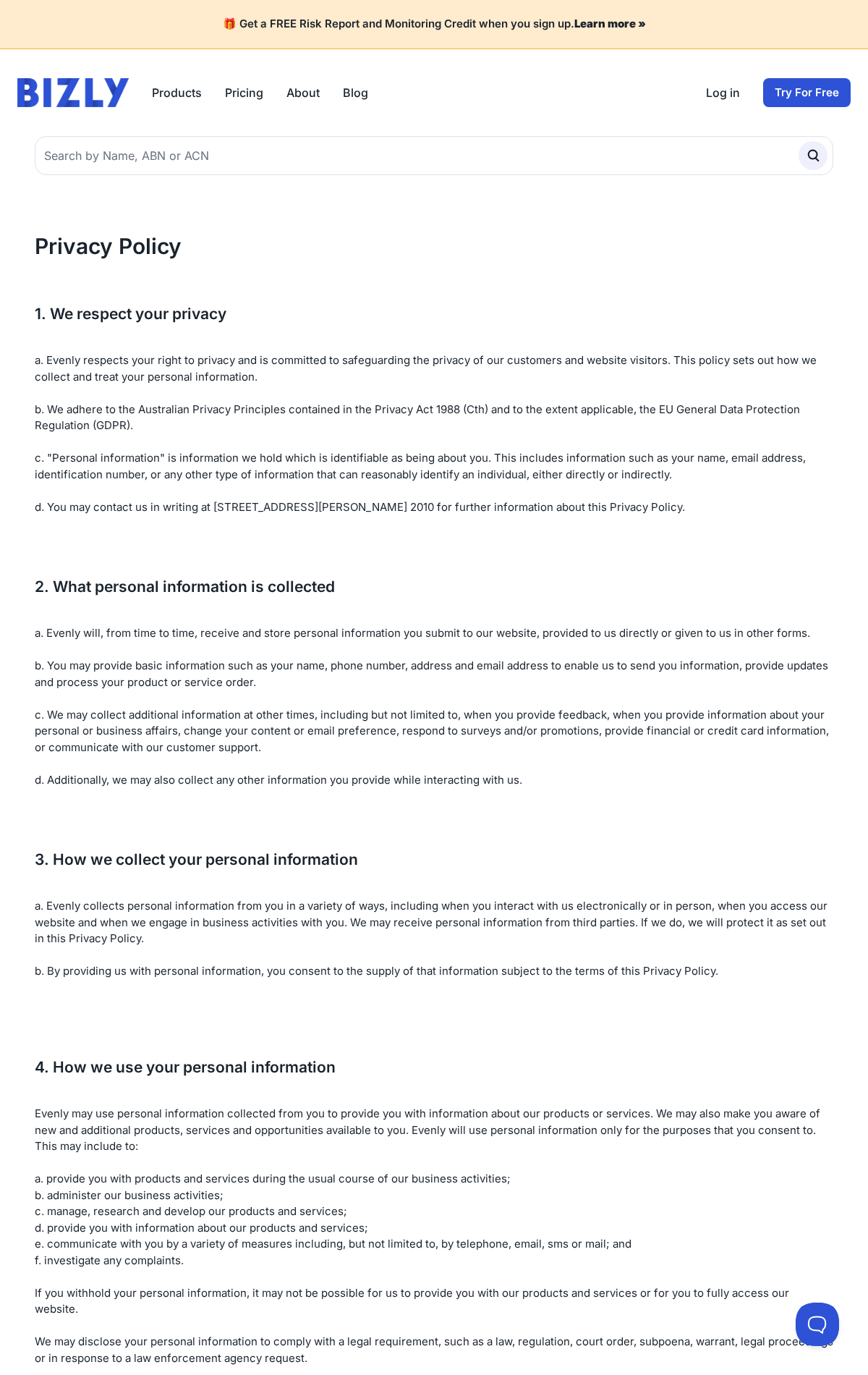
scroll to position [3029, 0]
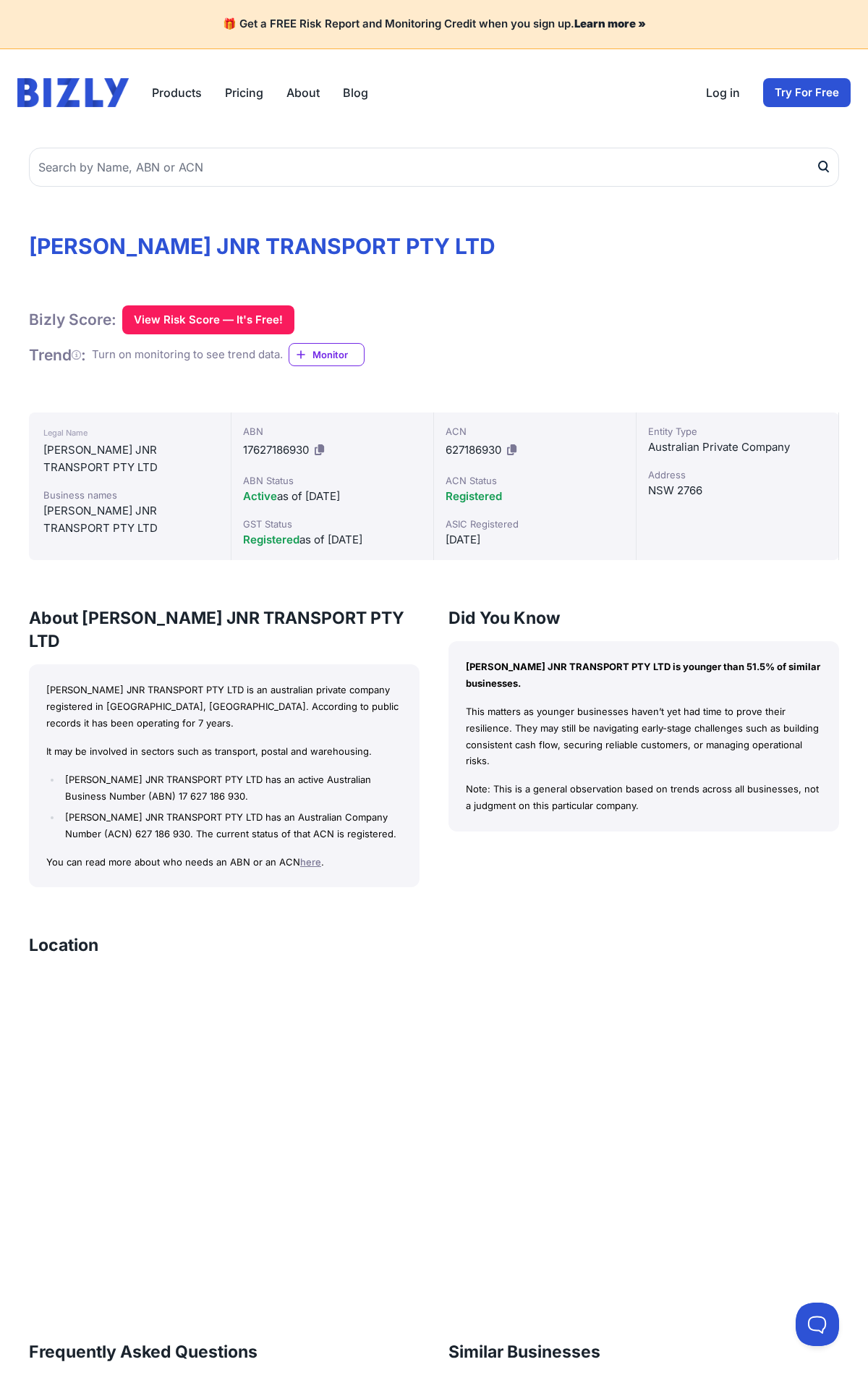
scroll to position [628, 0]
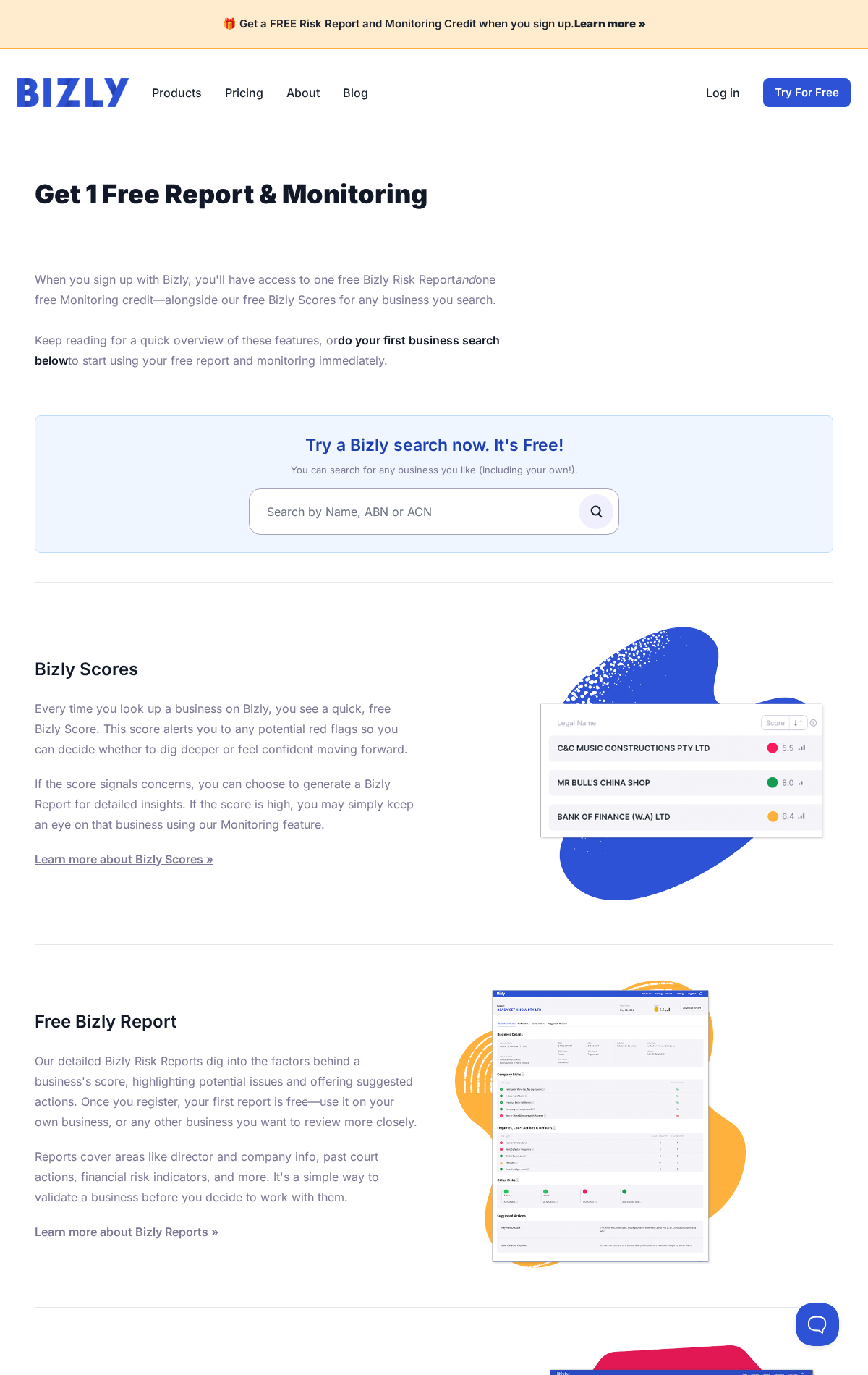
scroll to position [561, 0]
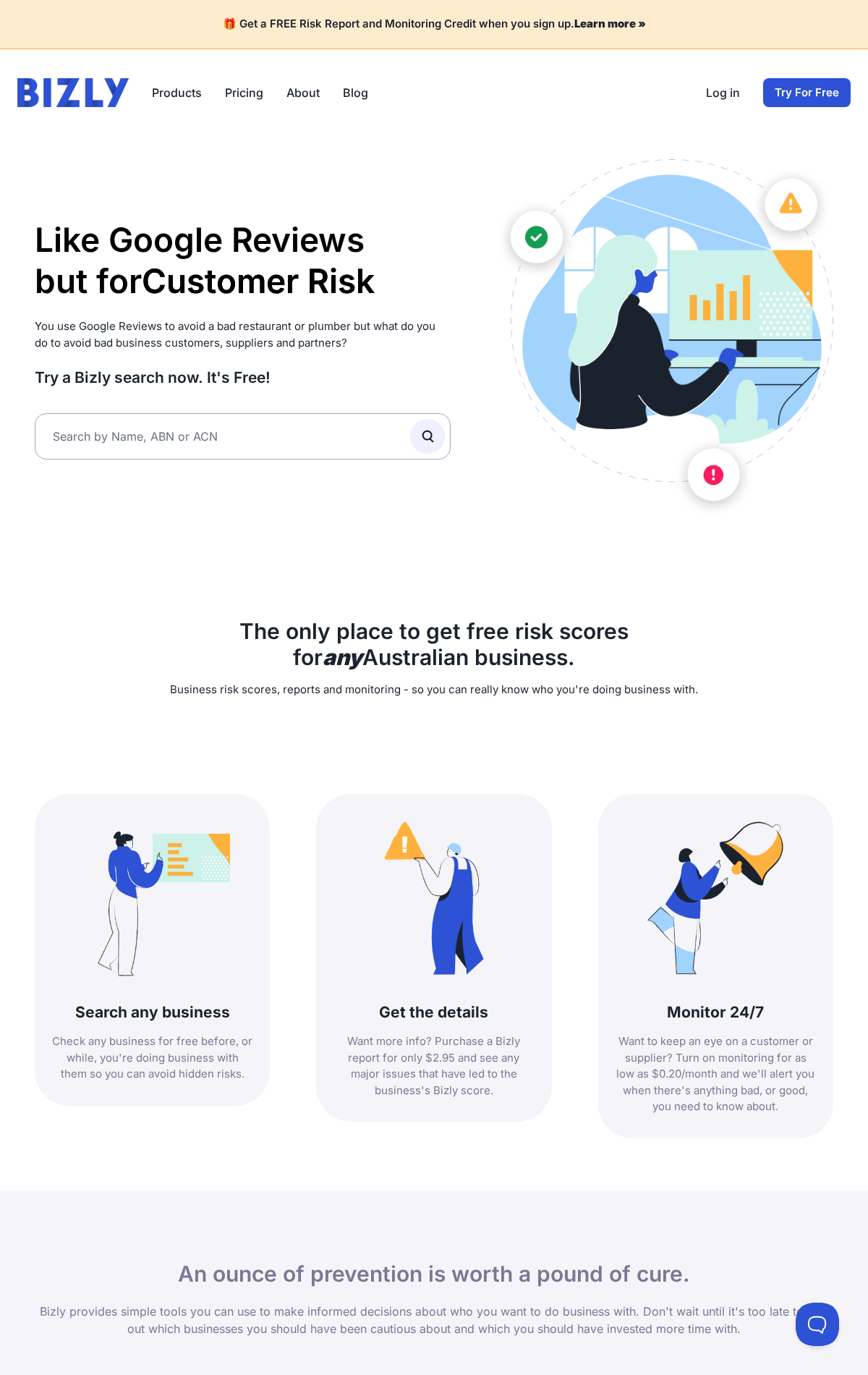
scroll to position [1218, 0]
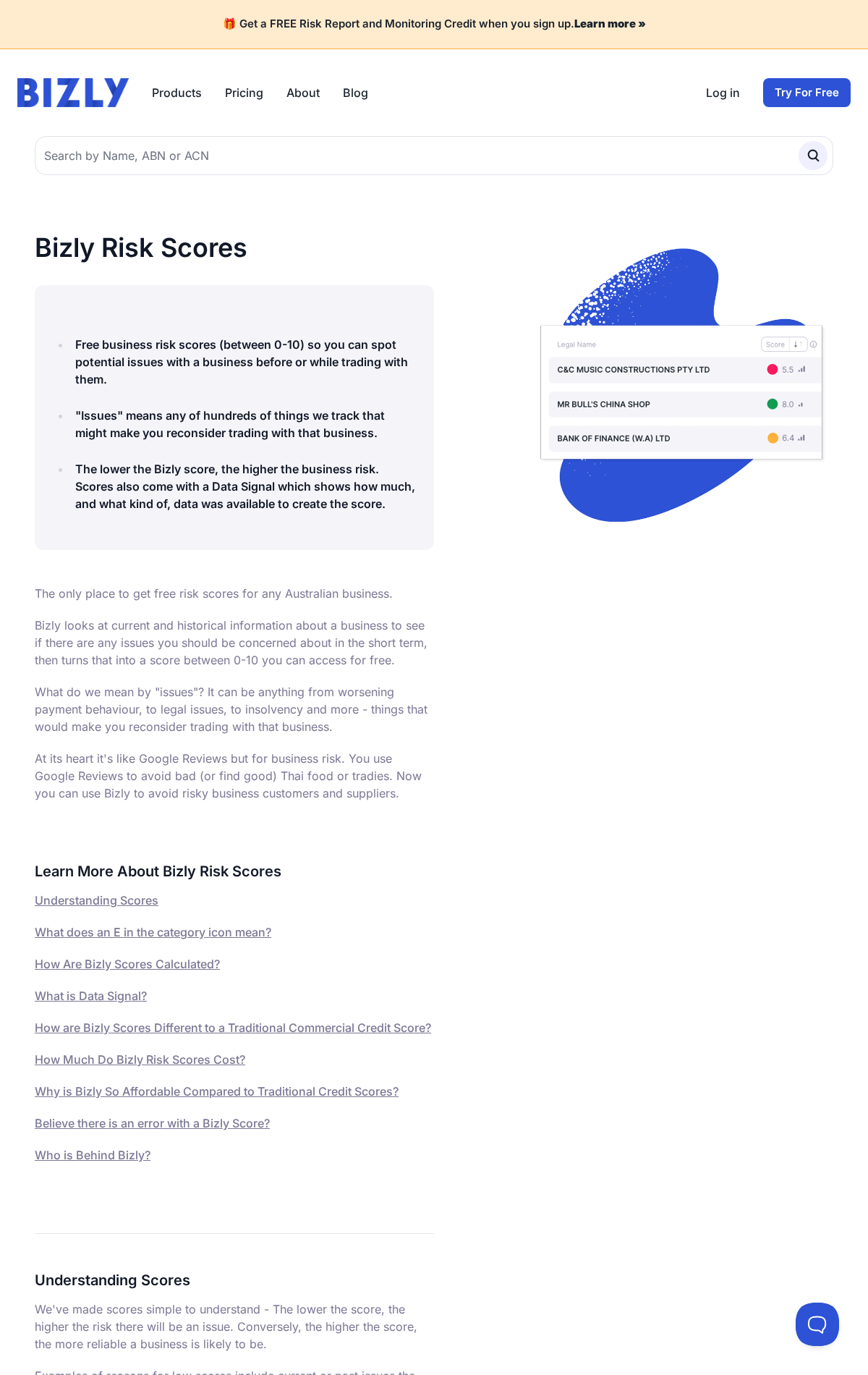
scroll to position [4810, 0]
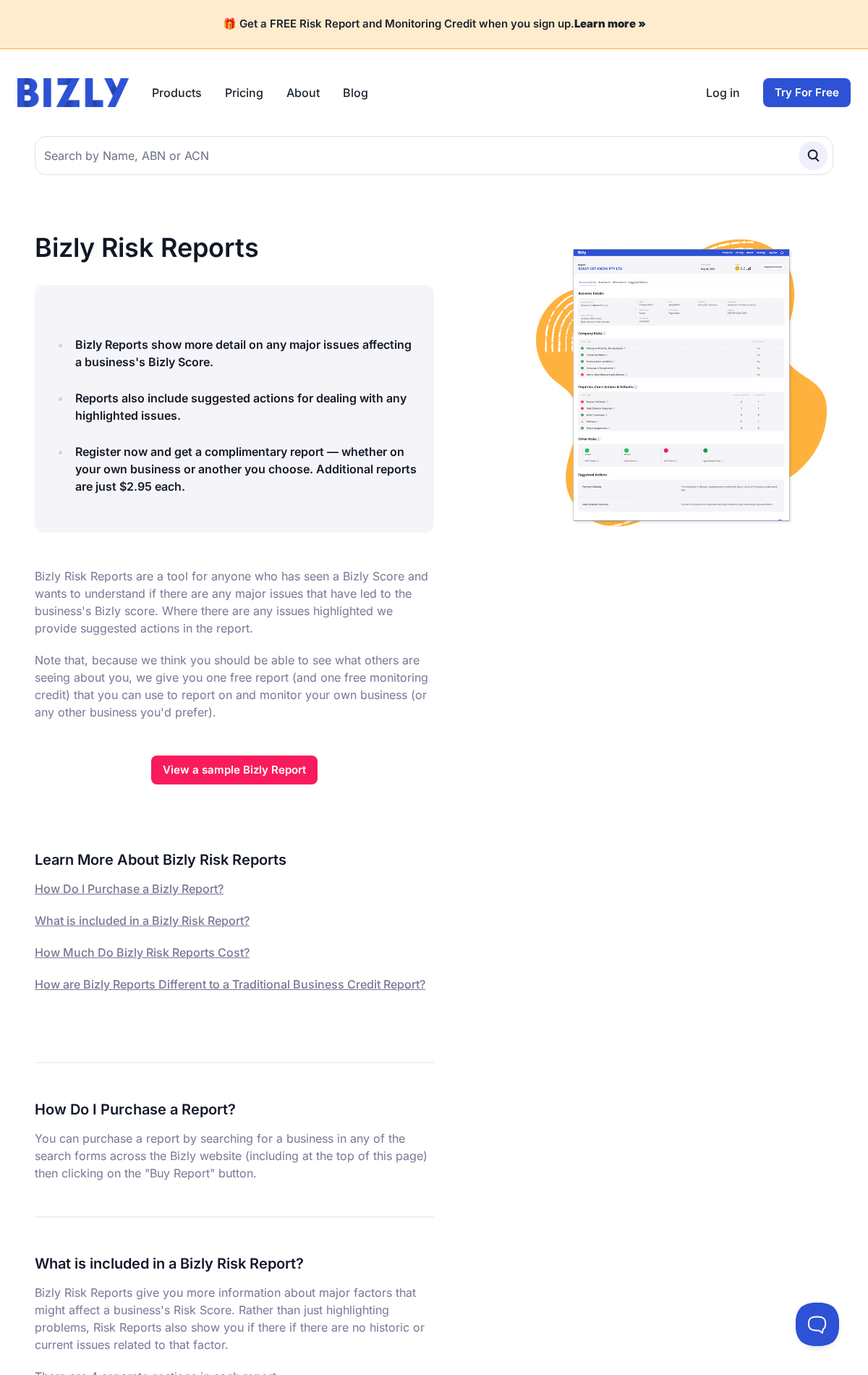
scroll to position [2054, 0]
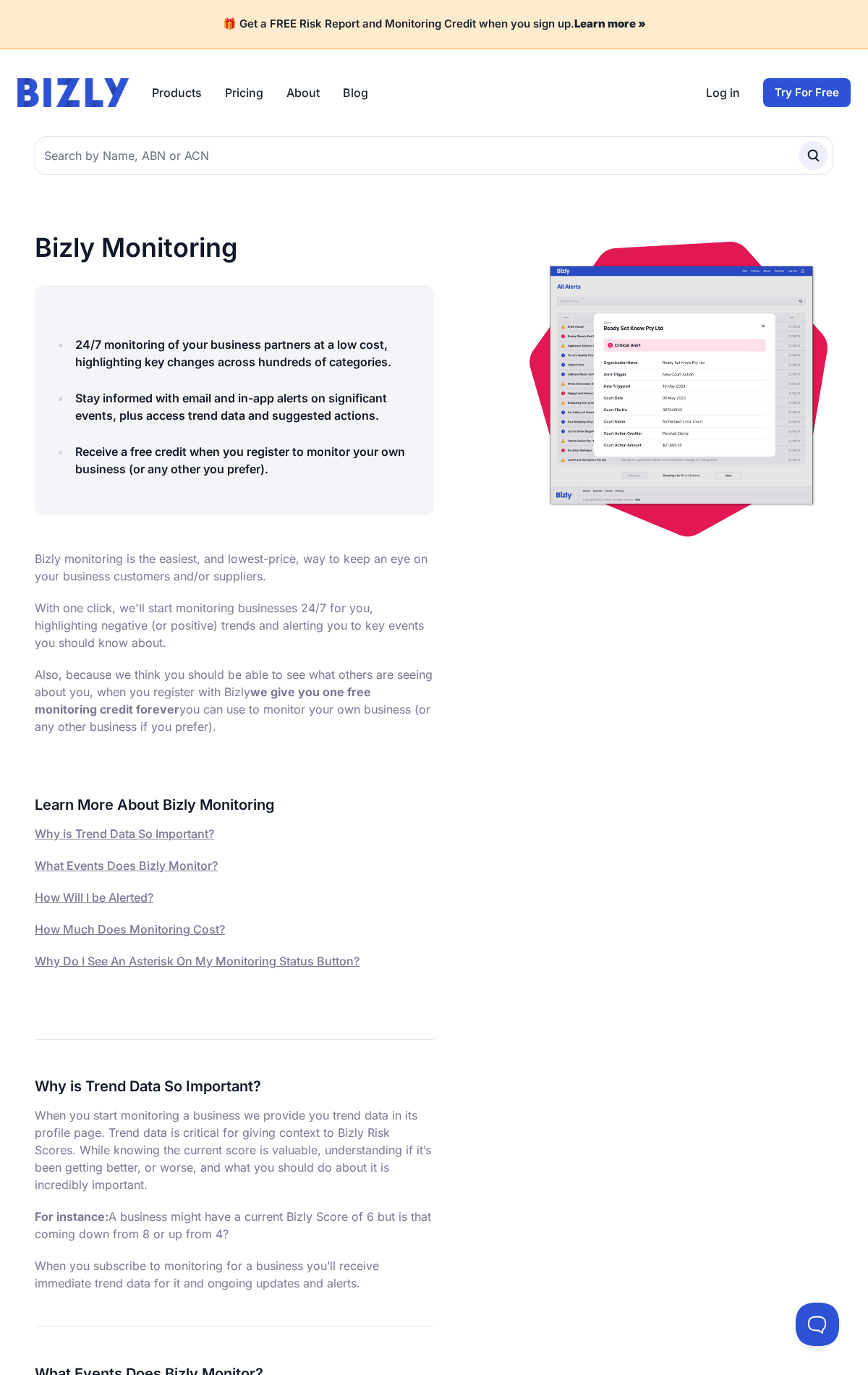
scroll to position [2262, 0]
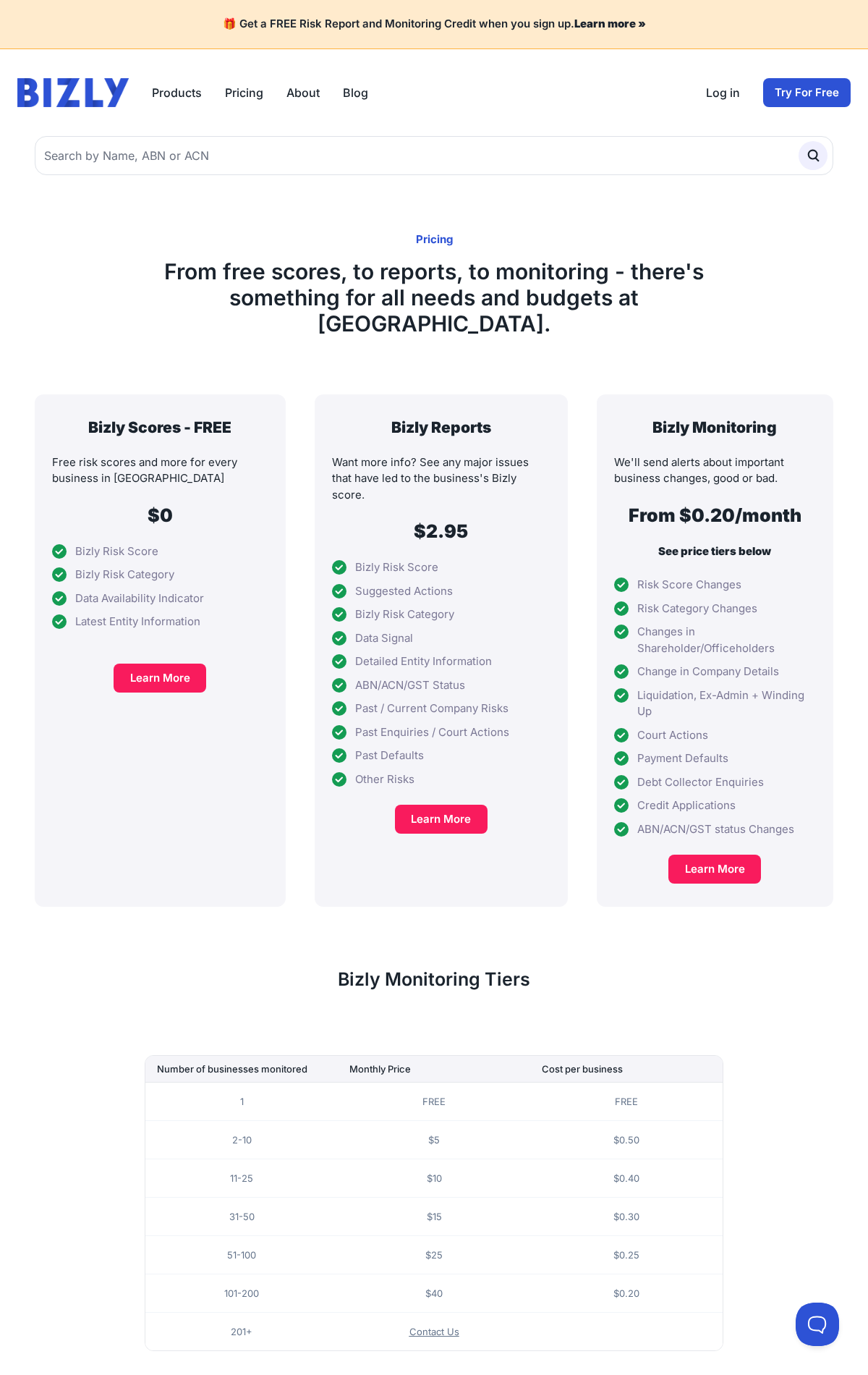
scroll to position [120, 0]
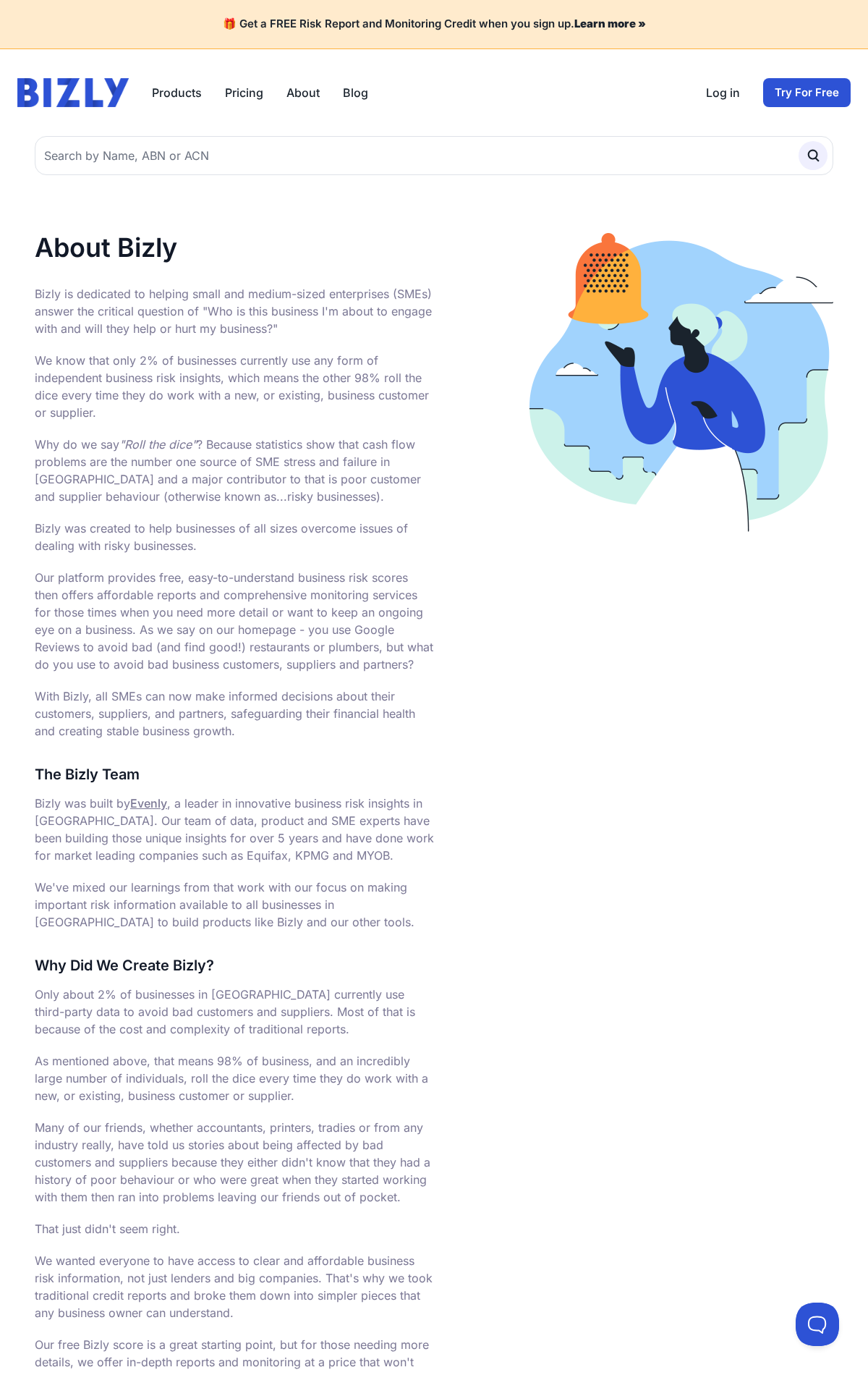
scroll to position [564, 0]
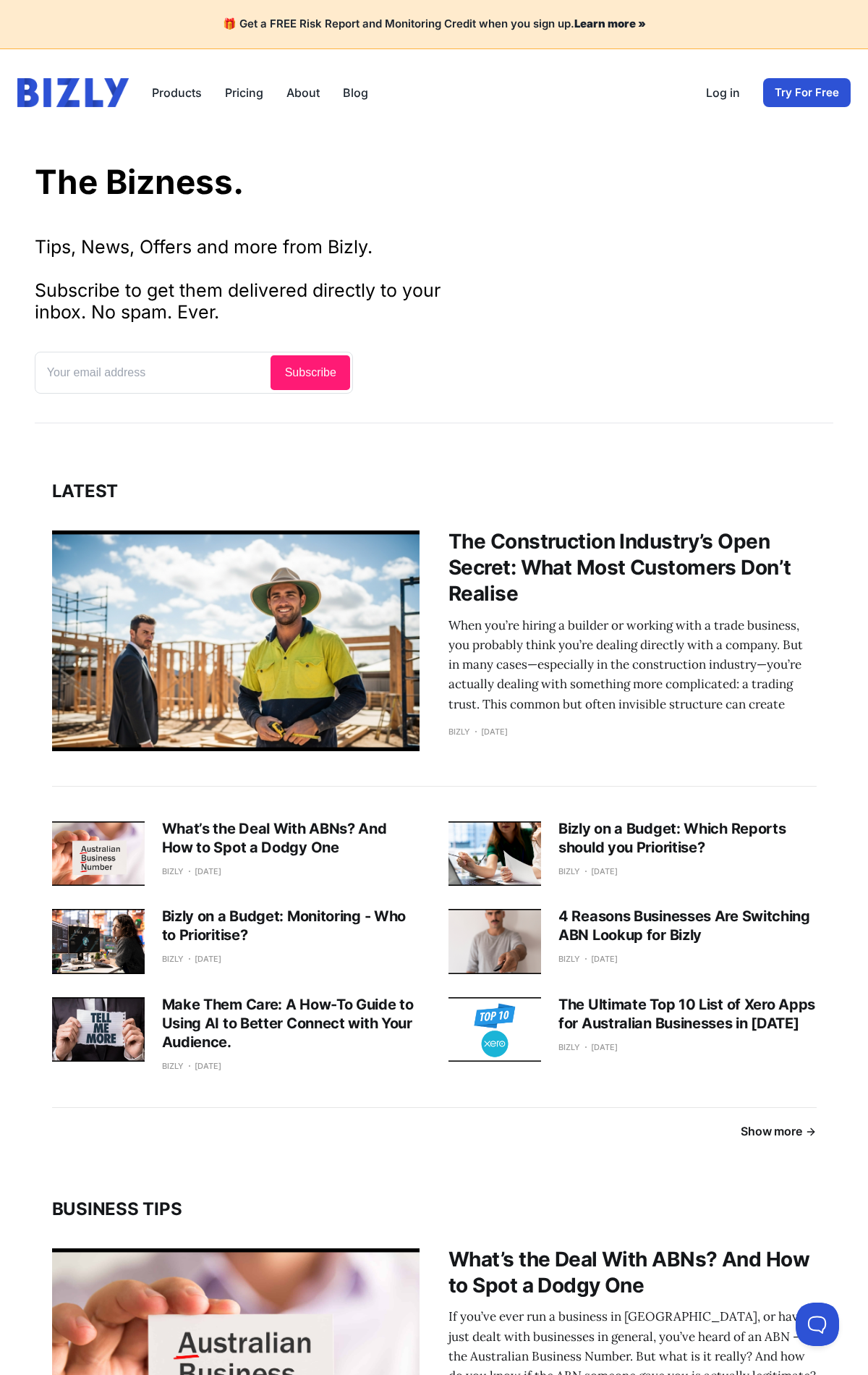
scroll to position [1825, 0]
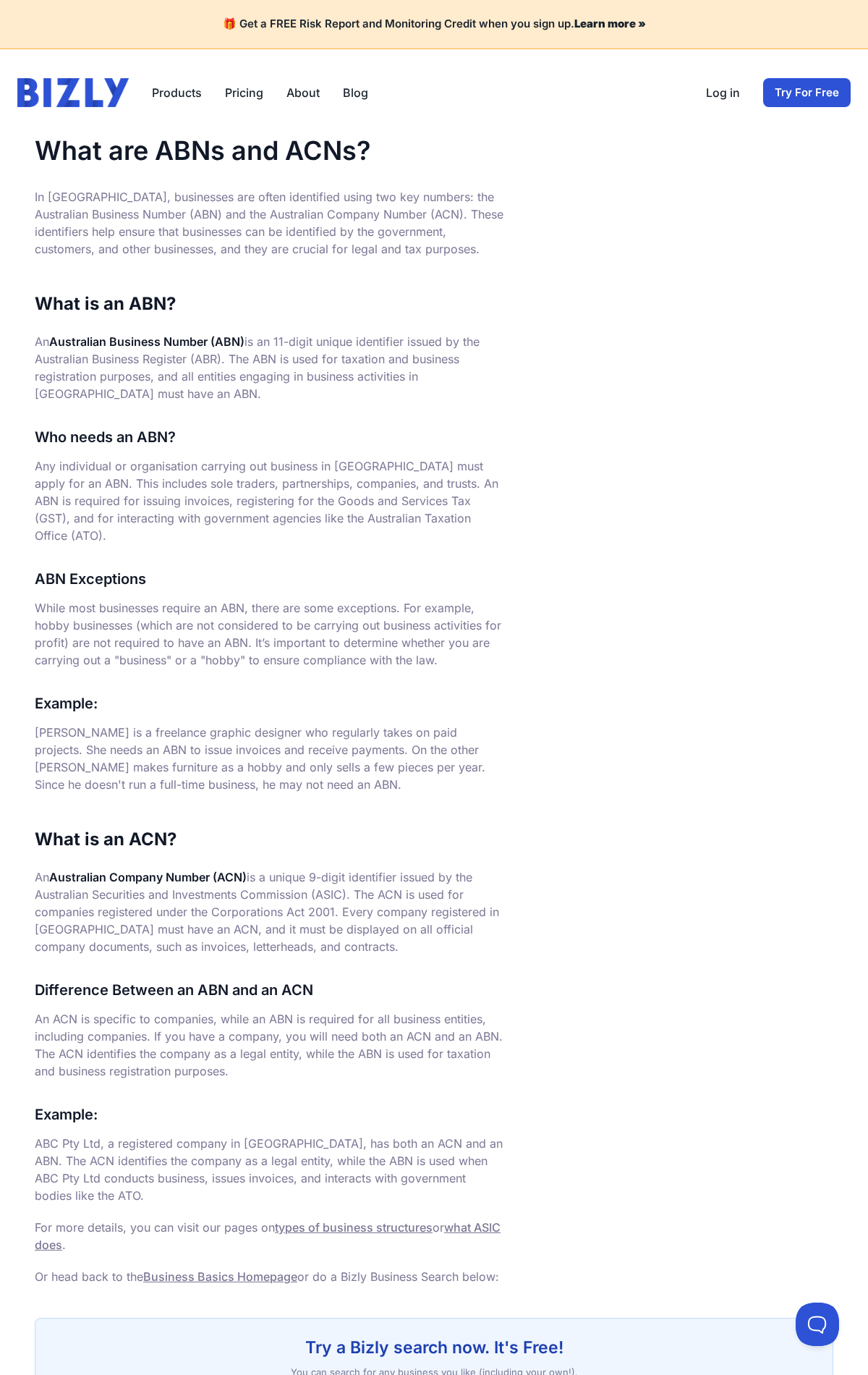
scroll to position [225, 0]
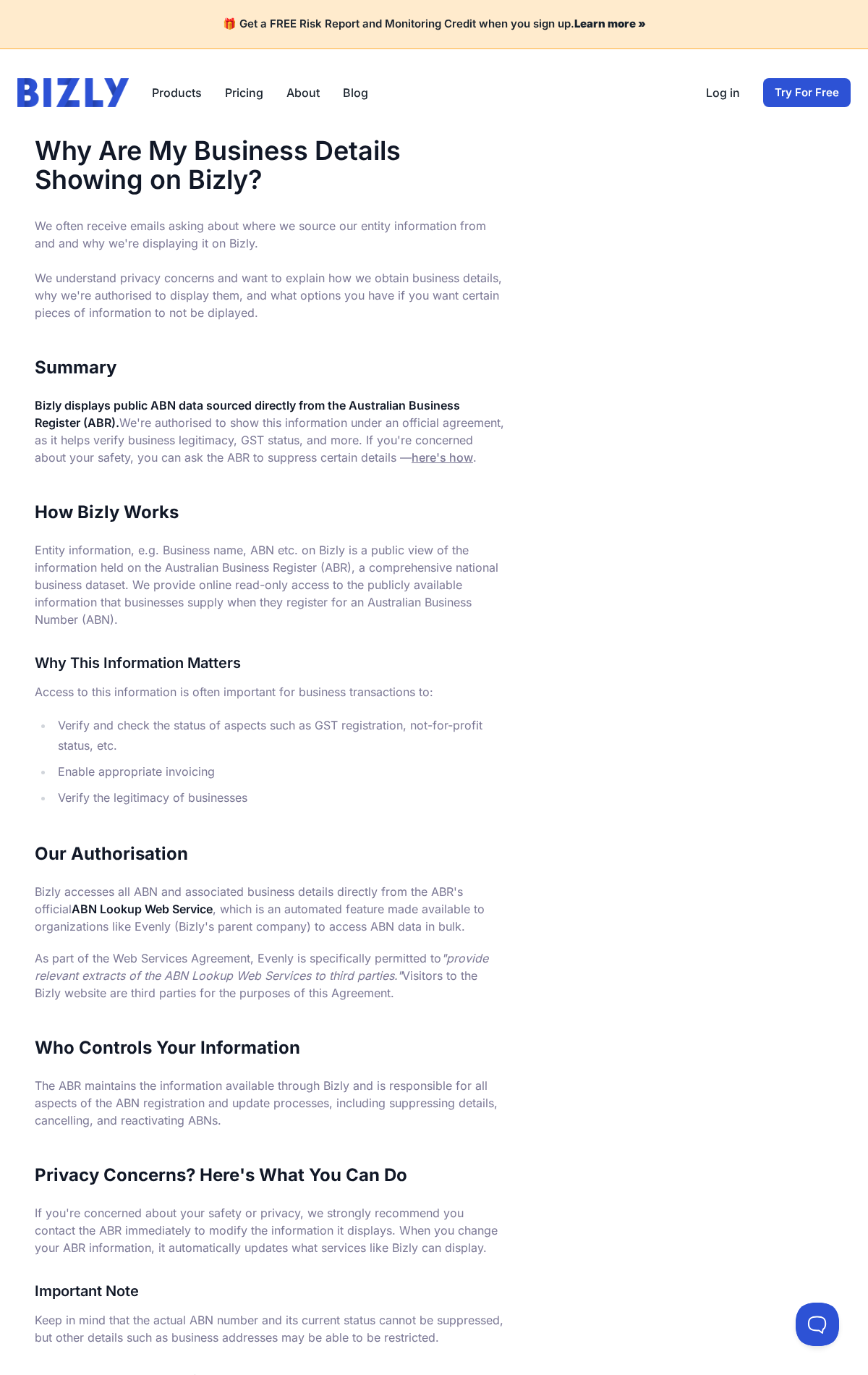
scroll to position [400, 0]
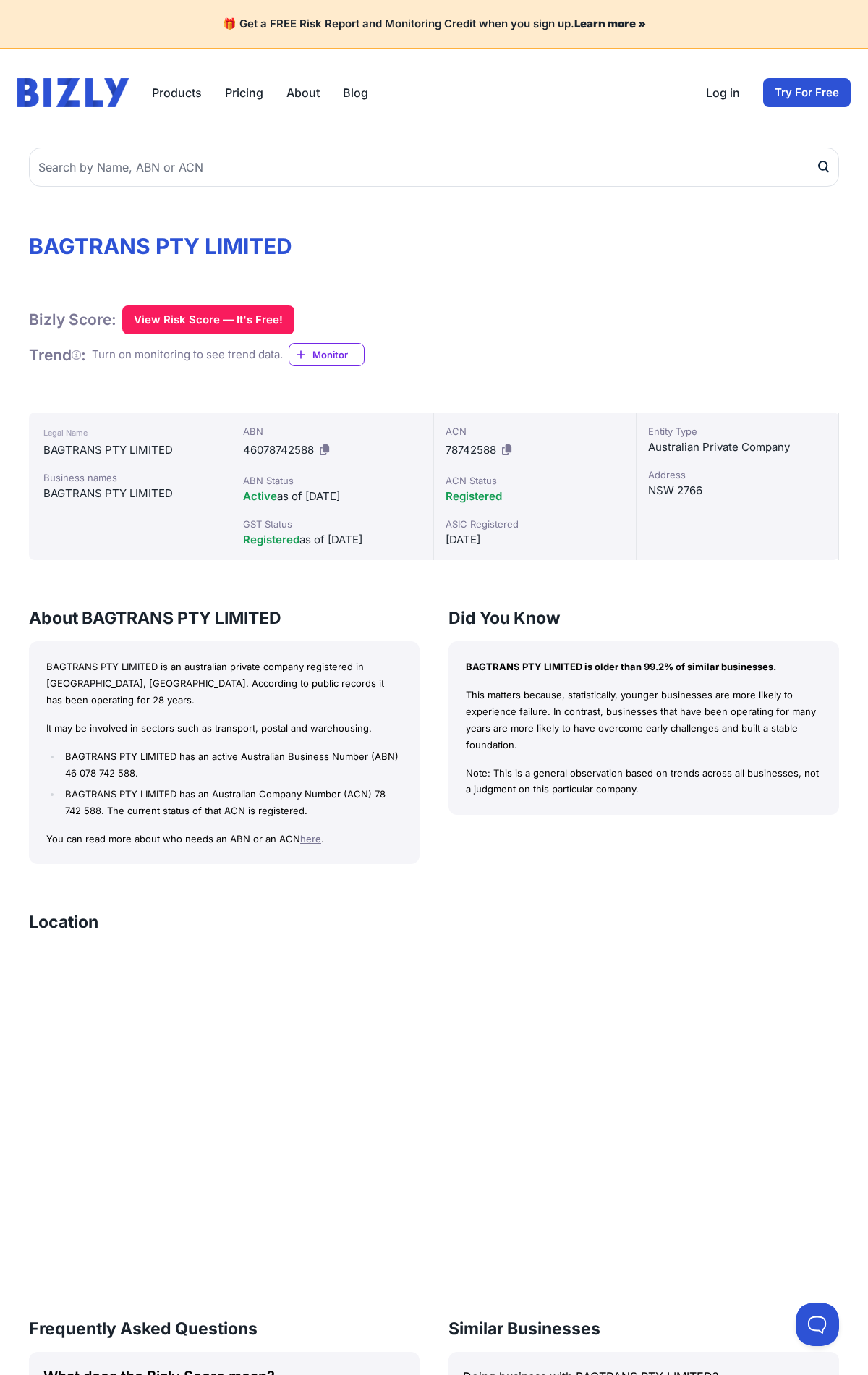
scroll to position [613, 0]
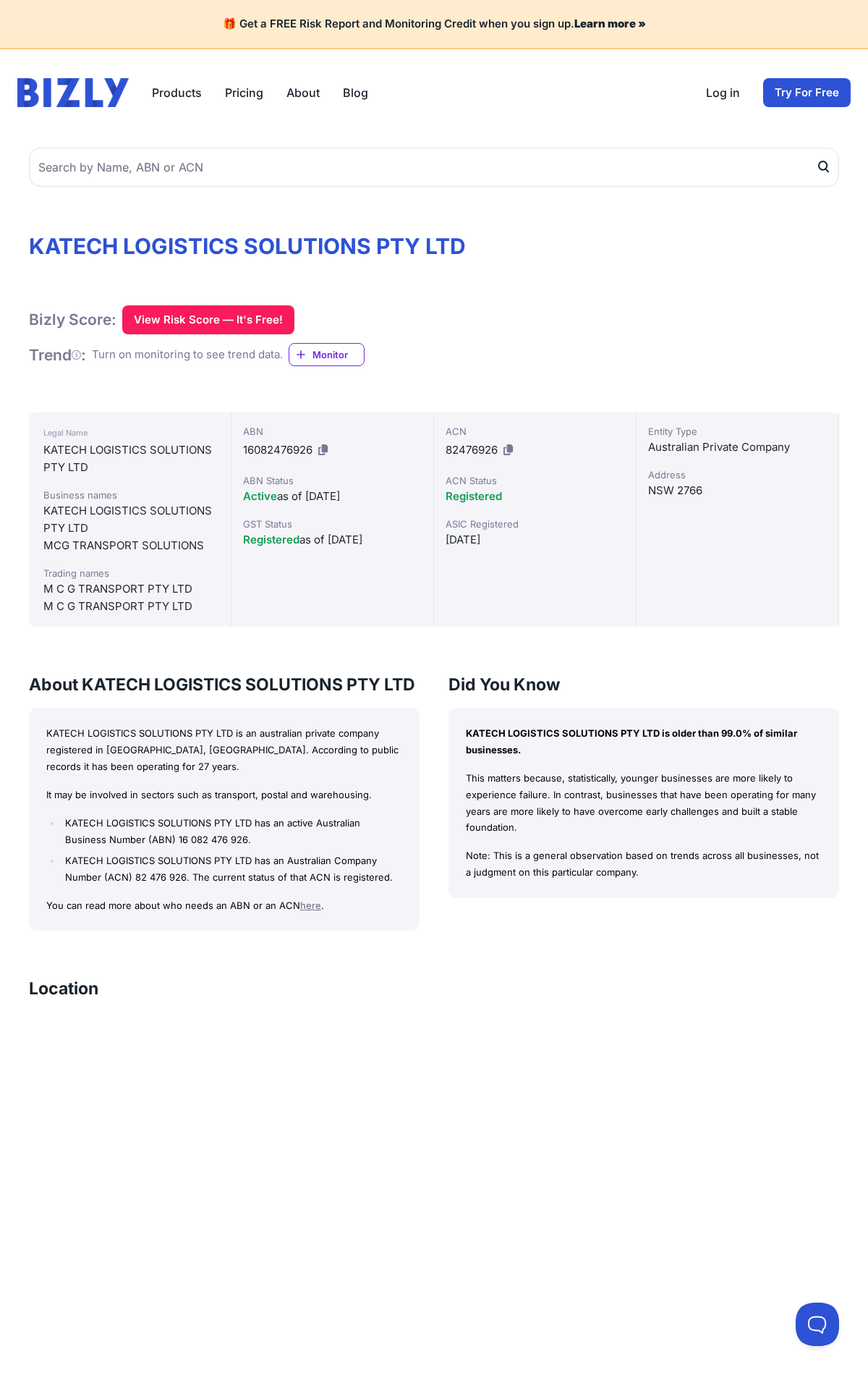
scroll to position [695, 0]
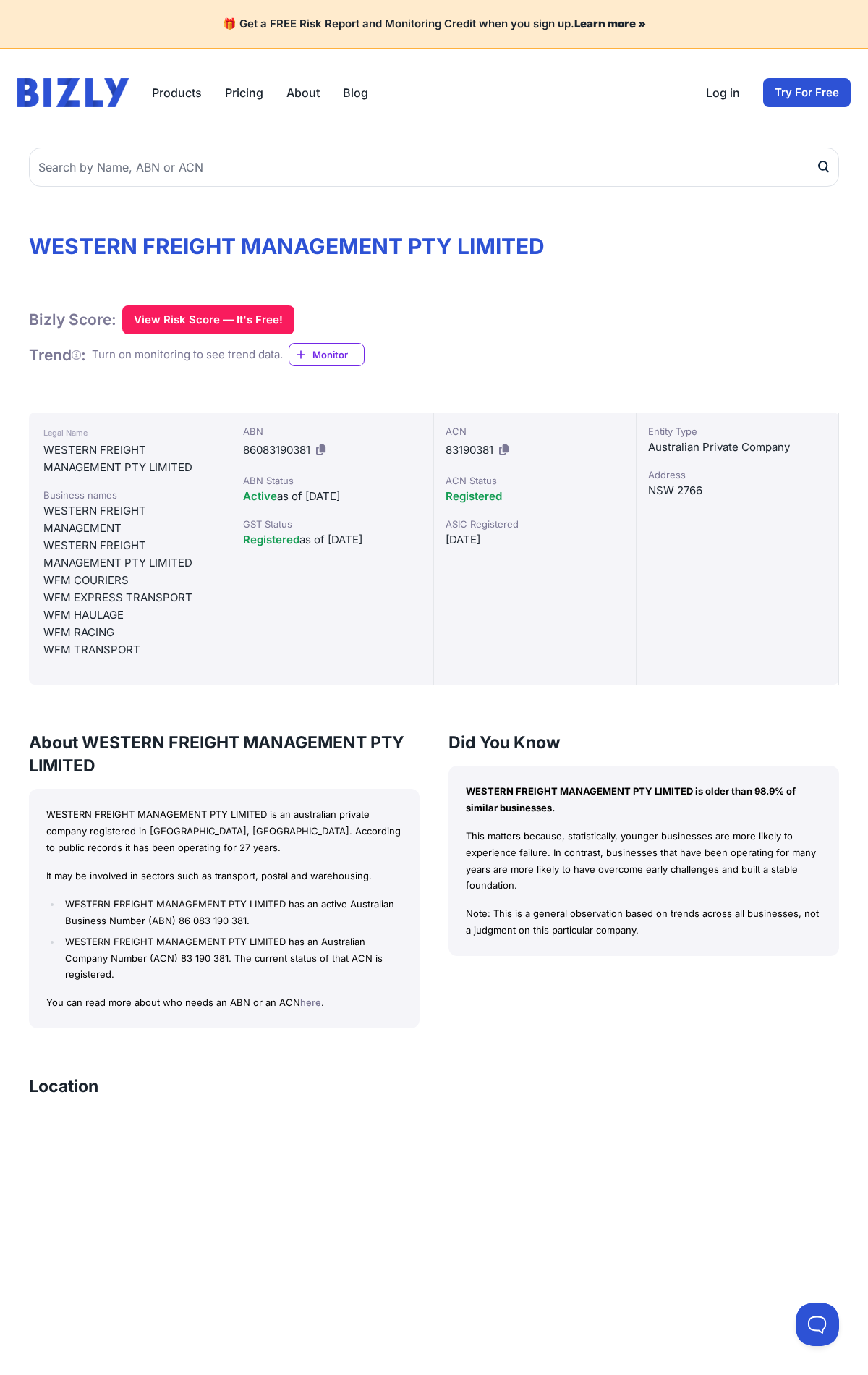
scroll to position [793, 0]
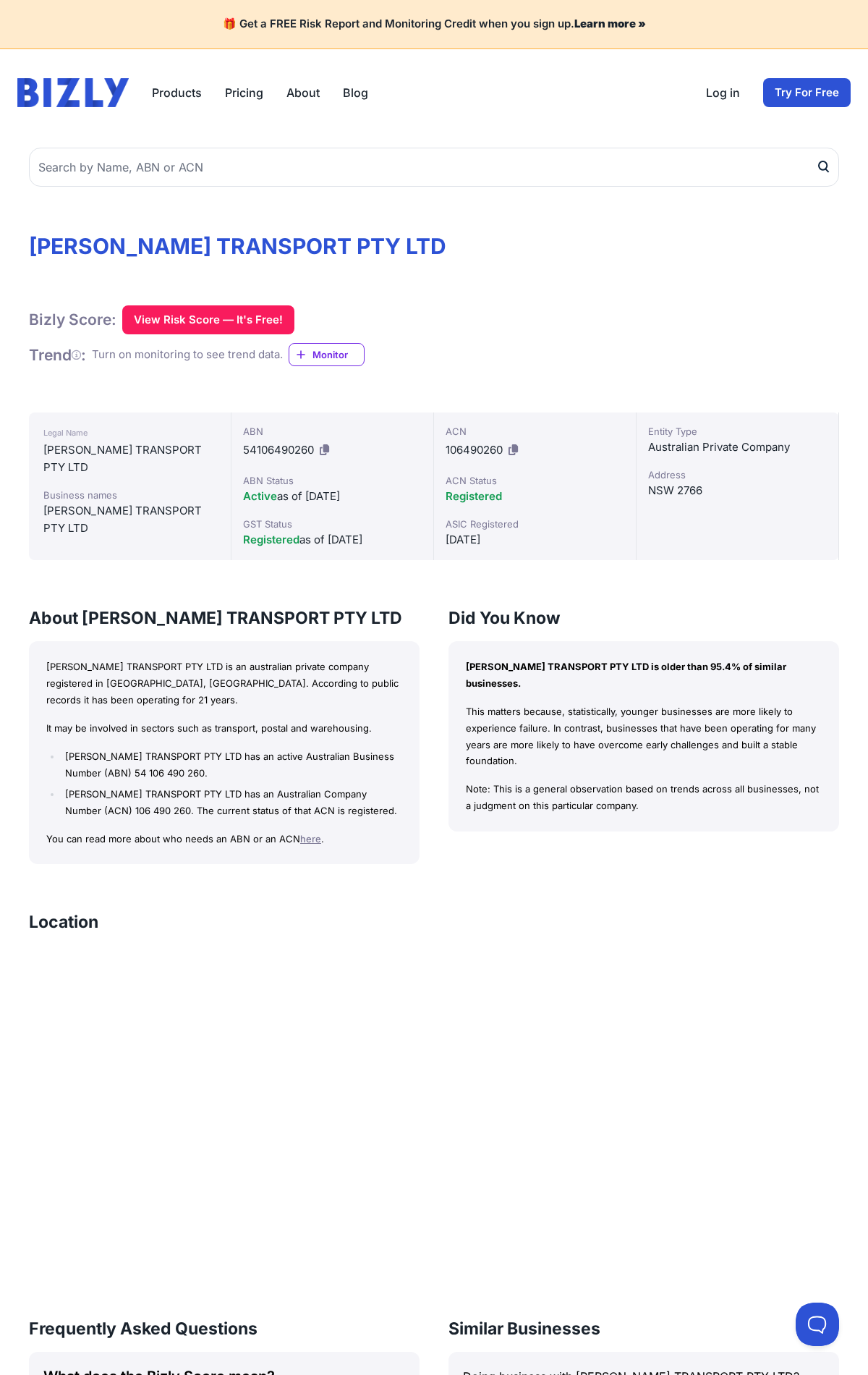
scroll to position [613, 0]
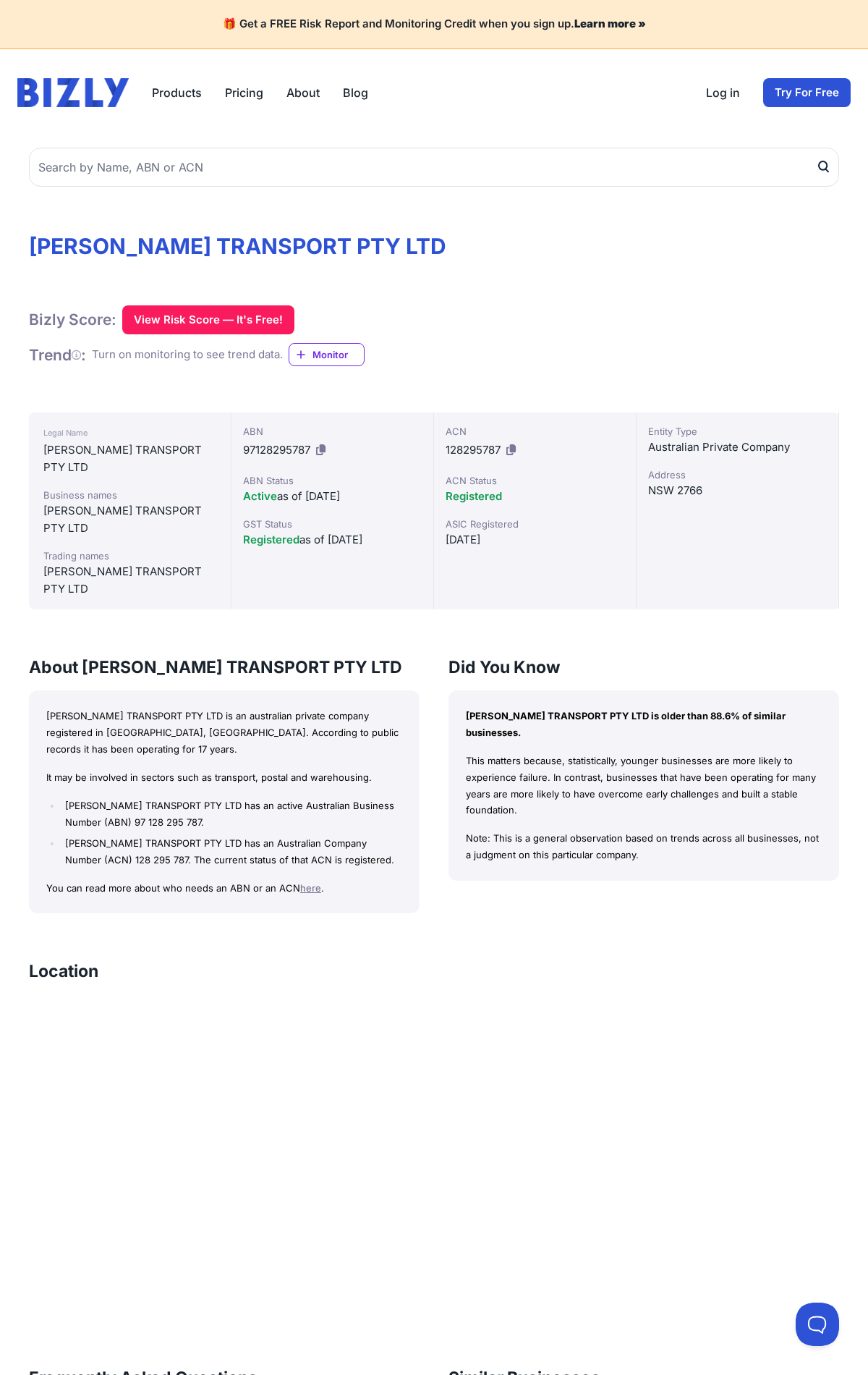
scroll to position [613, 0]
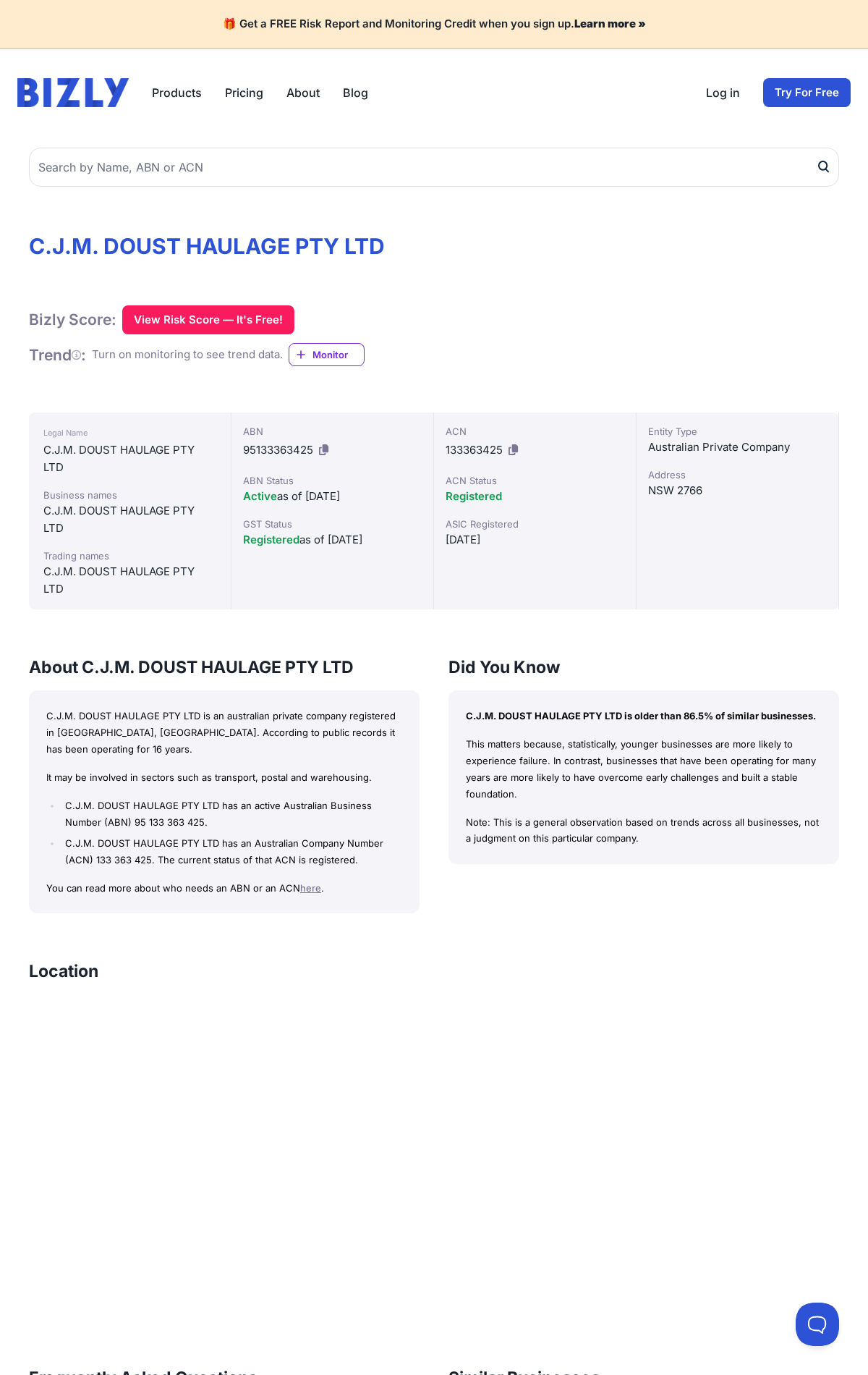
scroll to position [677, 0]
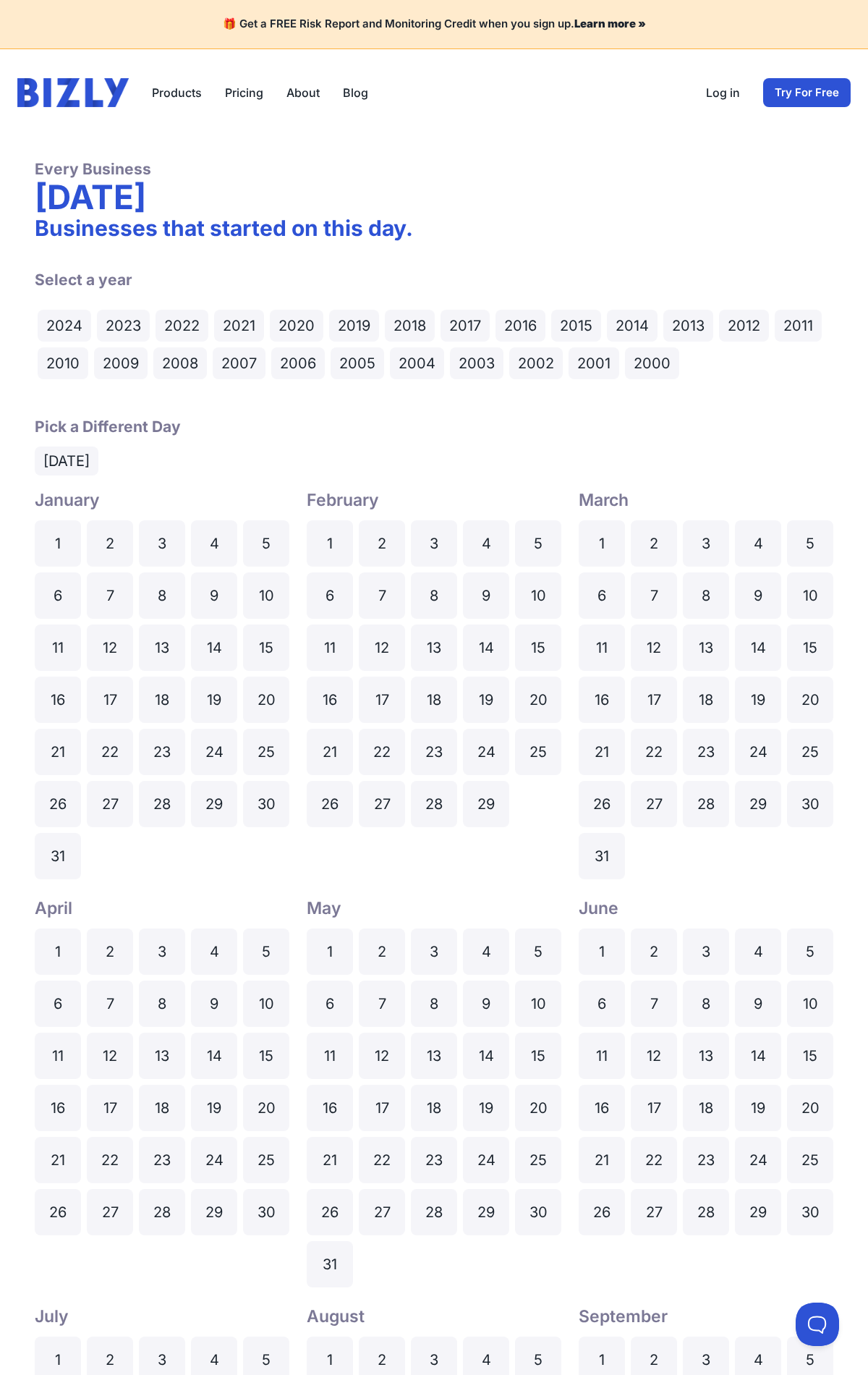
scroll to position [873, 0]
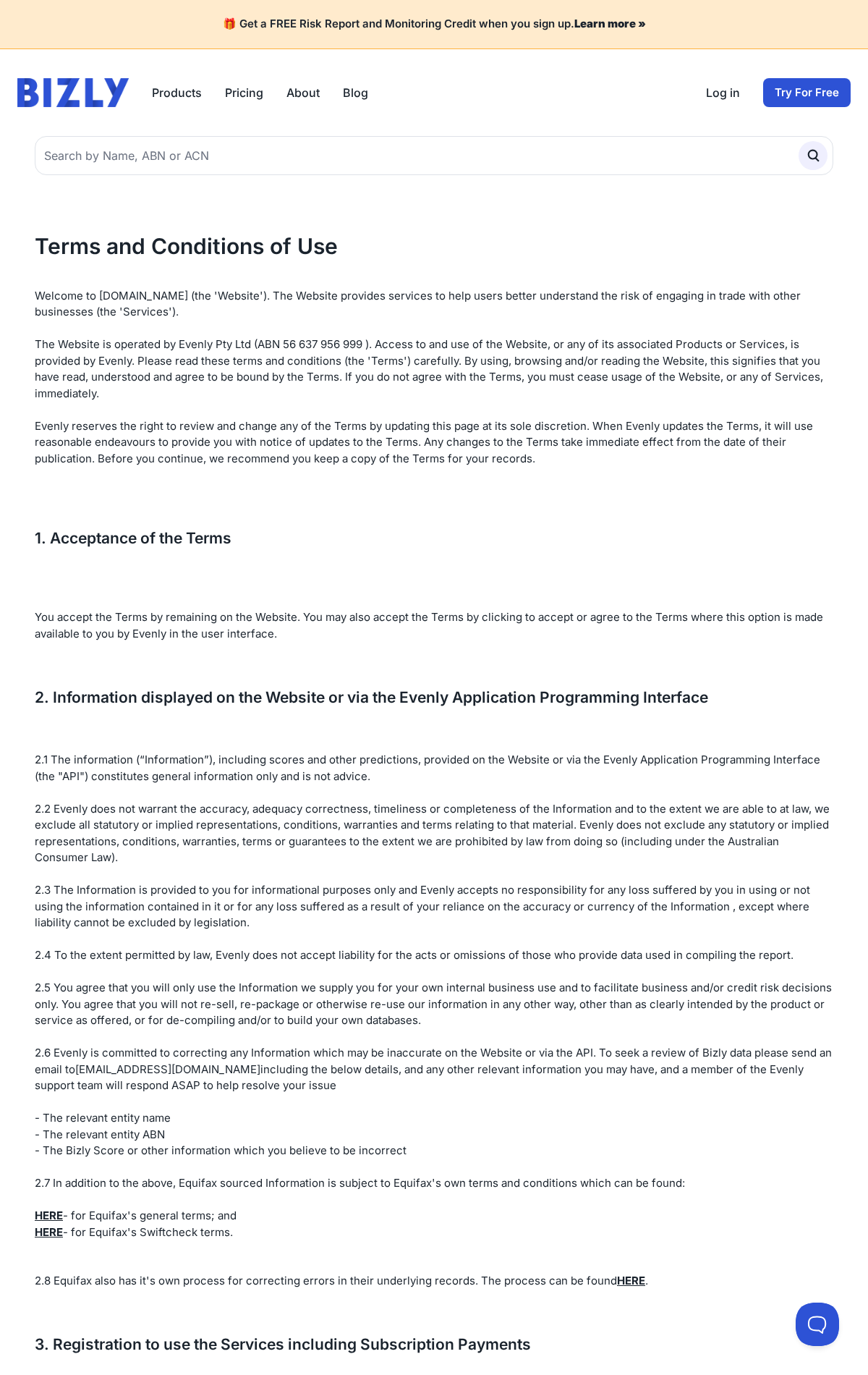
scroll to position [5260, 0]
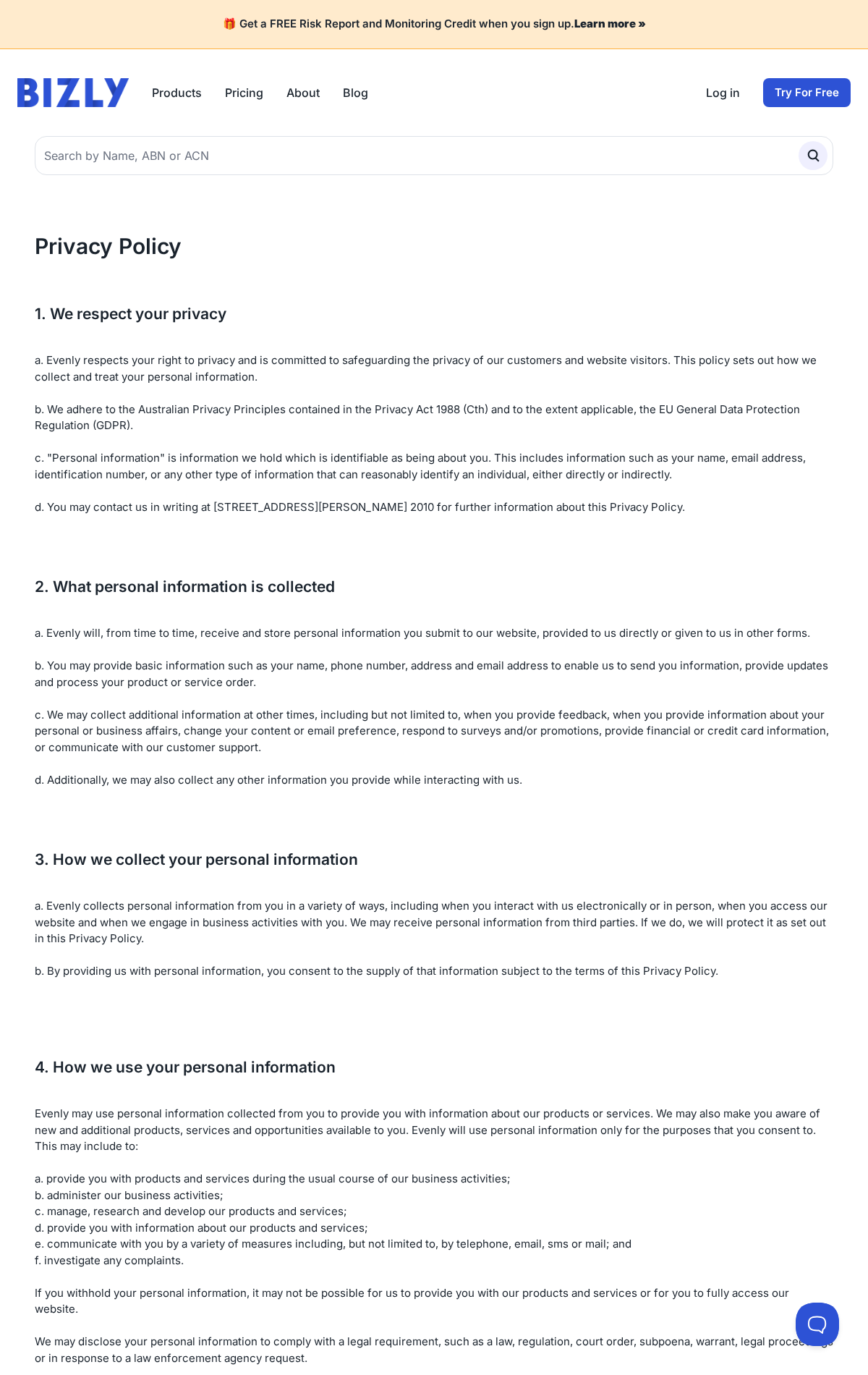
scroll to position [3029, 0]
